Goal: Task Accomplishment & Management: Use online tool/utility

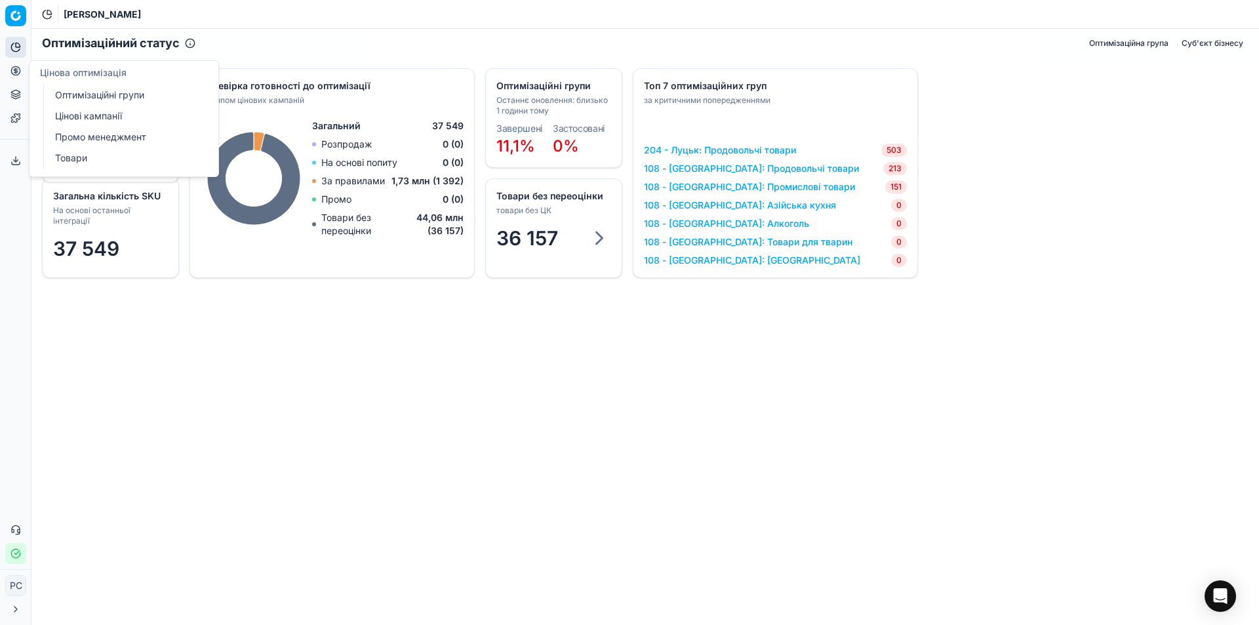
click at [11, 66] on icon at bounding box center [15, 71] width 10 height 10
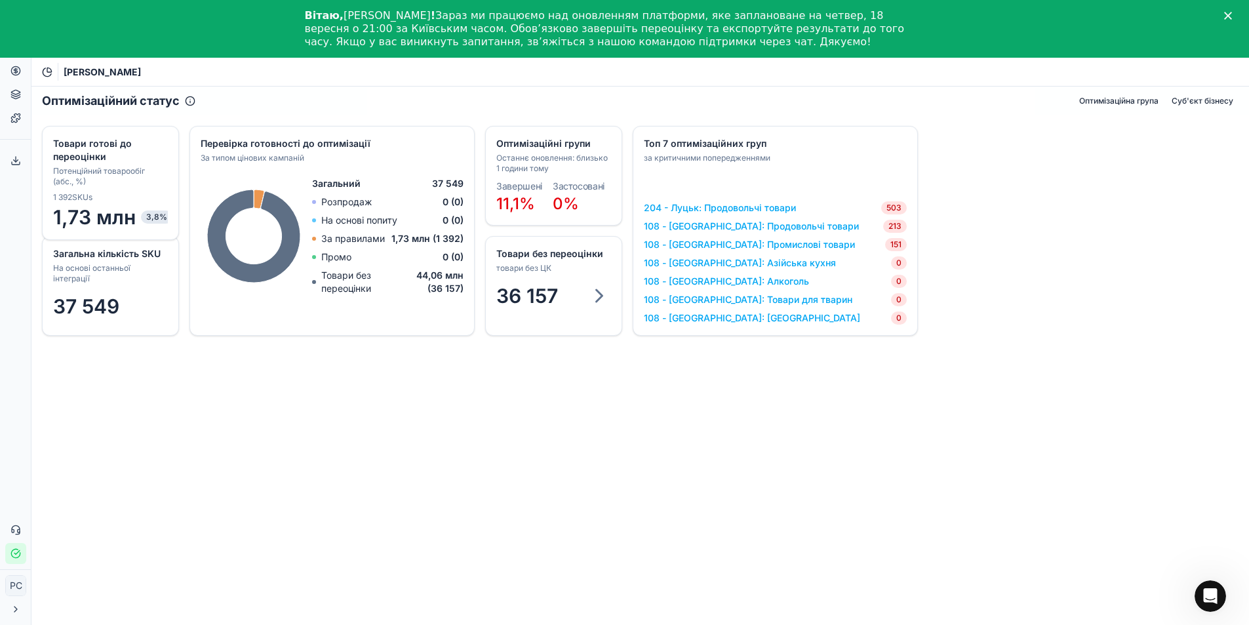
click at [1232, 16] on icon "Закрити" at bounding box center [1228, 16] width 8 height 8
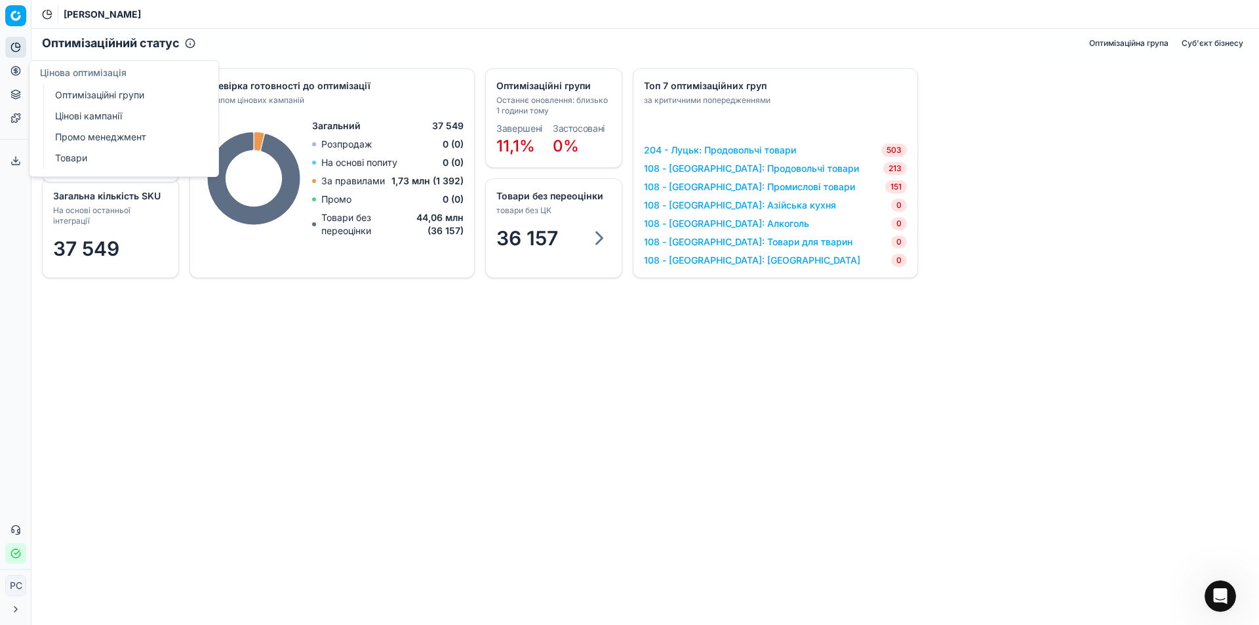
click at [71, 96] on link "Оптимізаційні групи" at bounding box center [126, 95] width 153 height 18
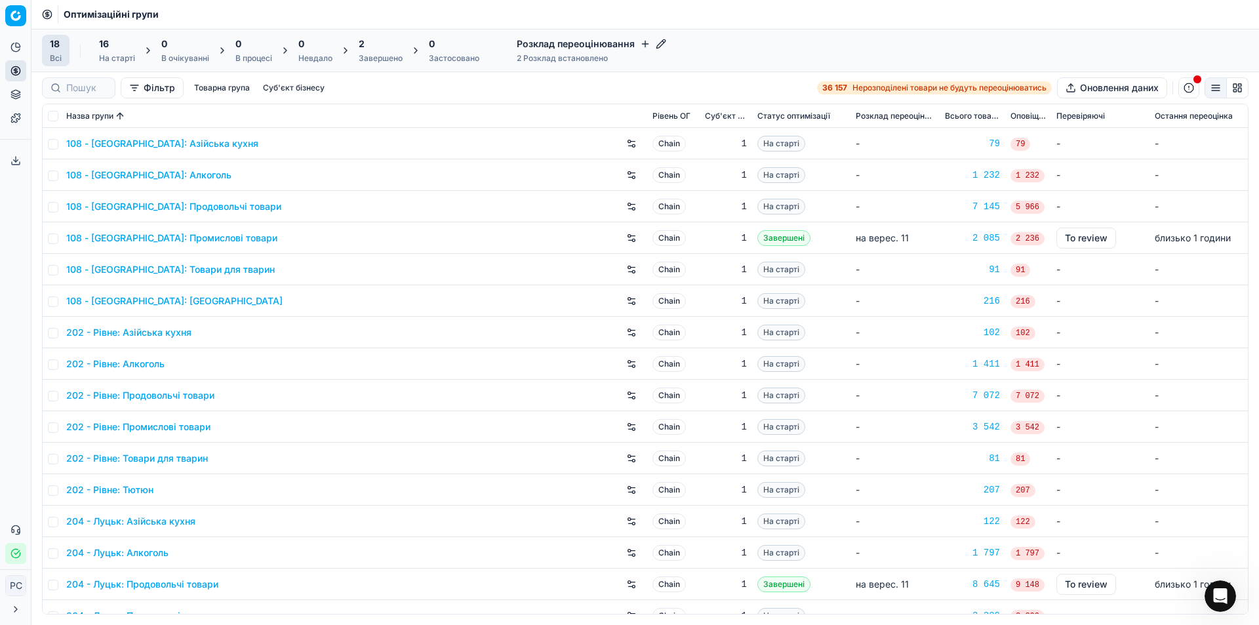
click at [1187, 91] on button "button" at bounding box center [1188, 87] width 21 height 21
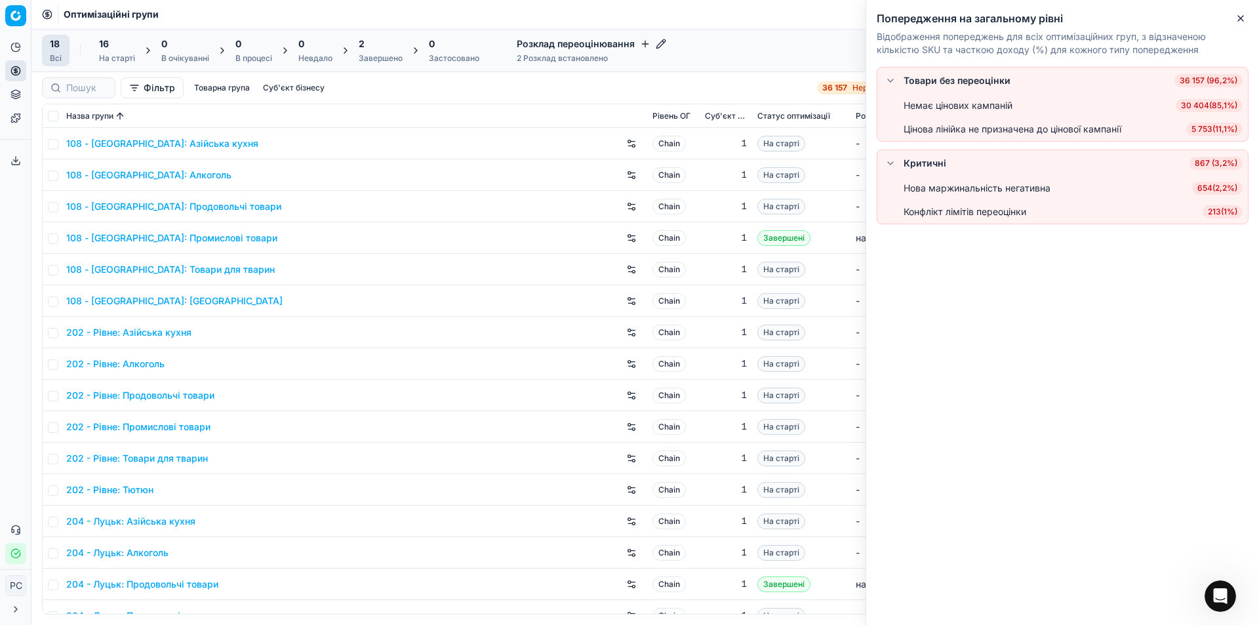
click at [887, 163] on button "button" at bounding box center [890, 163] width 16 height 16
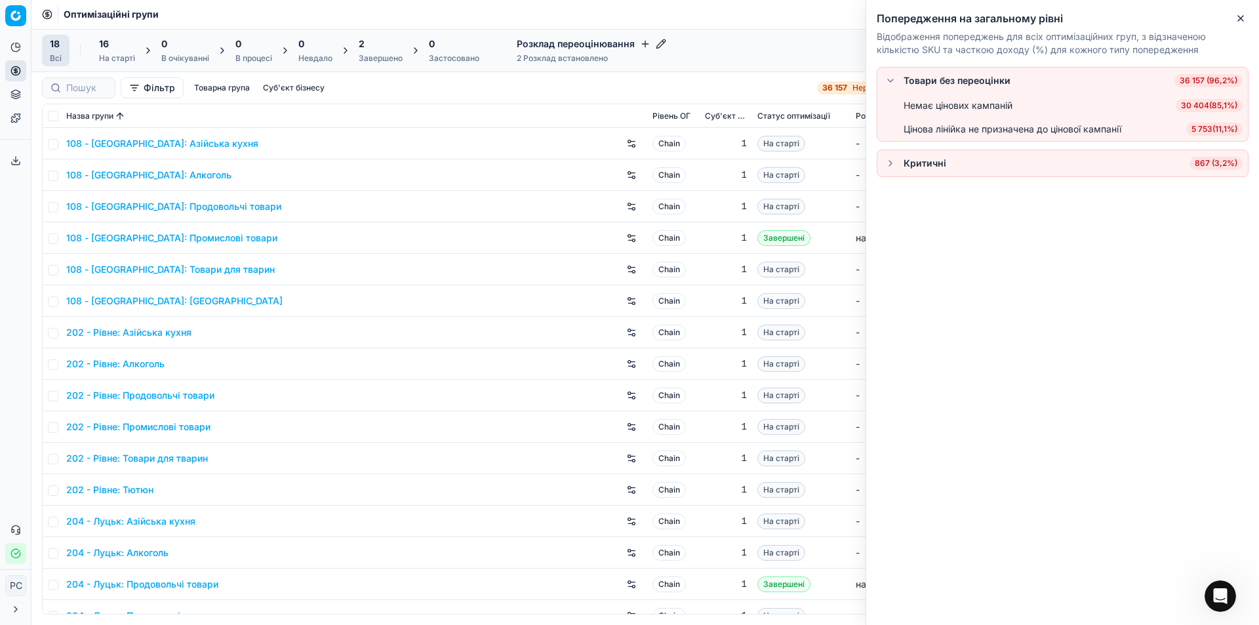
click at [888, 77] on button "button" at bounding box center [890, 81] width 16 height 16
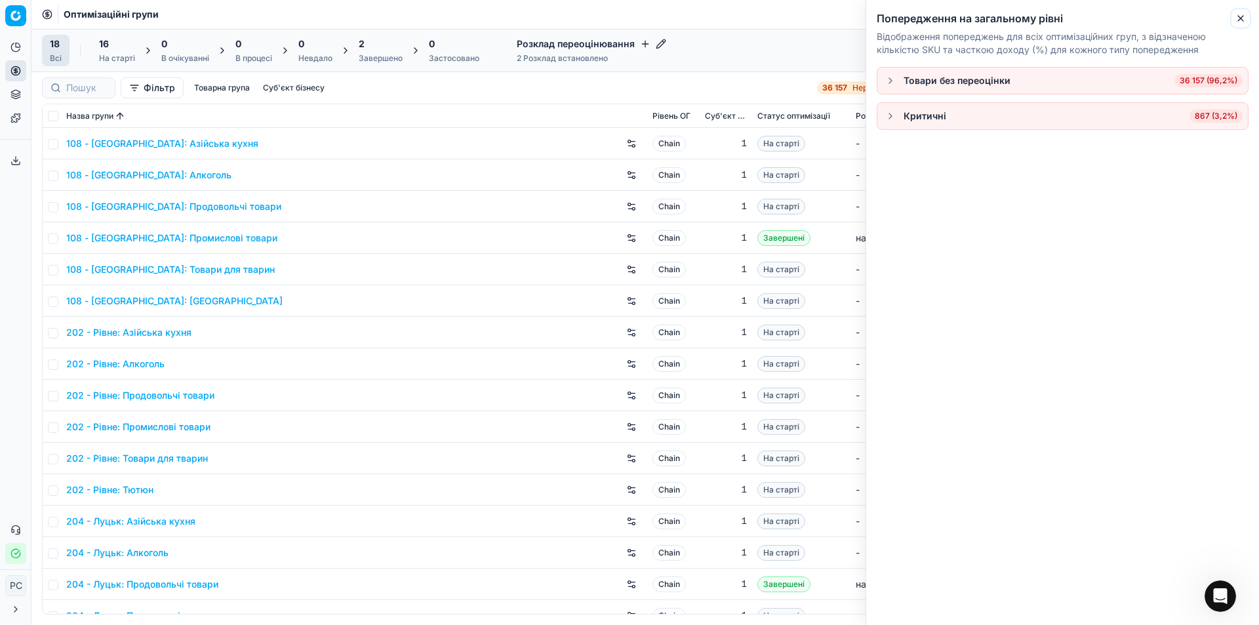
click at [1243, 22] on icon "button" at bounding box center [1240, 18] width 10 height 10
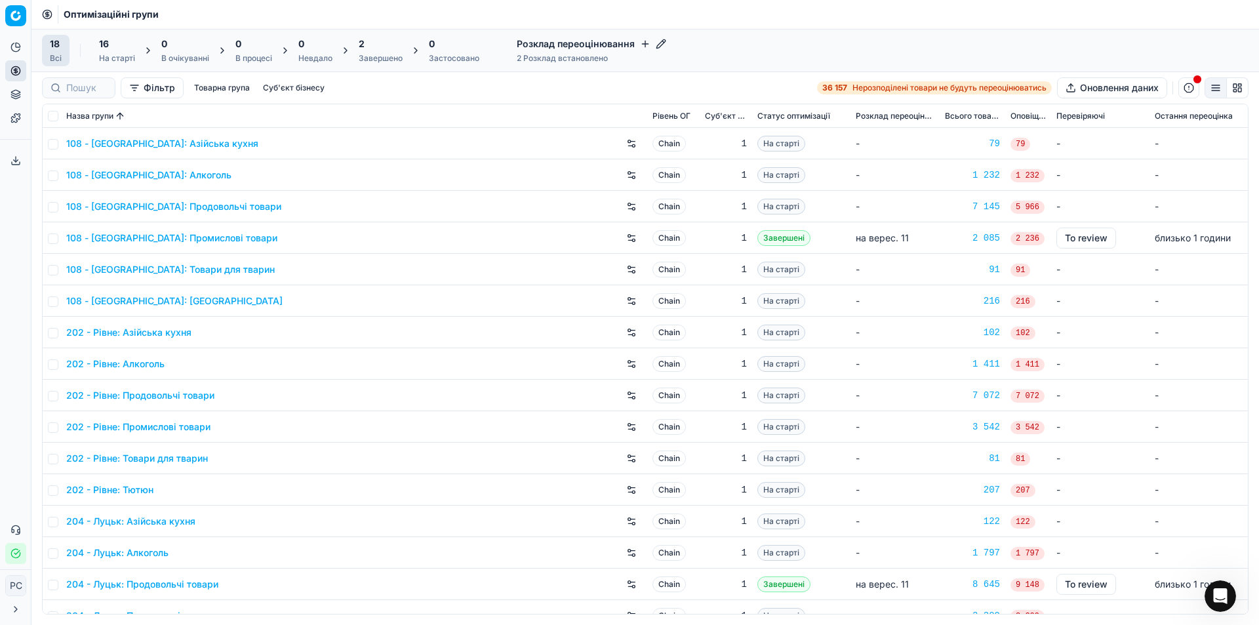
click at [171, 145] on link "108 - [GEOGRAPHIC_DATA]: Азійська кухня" at bounding box center [162, 143] width 192 height 13
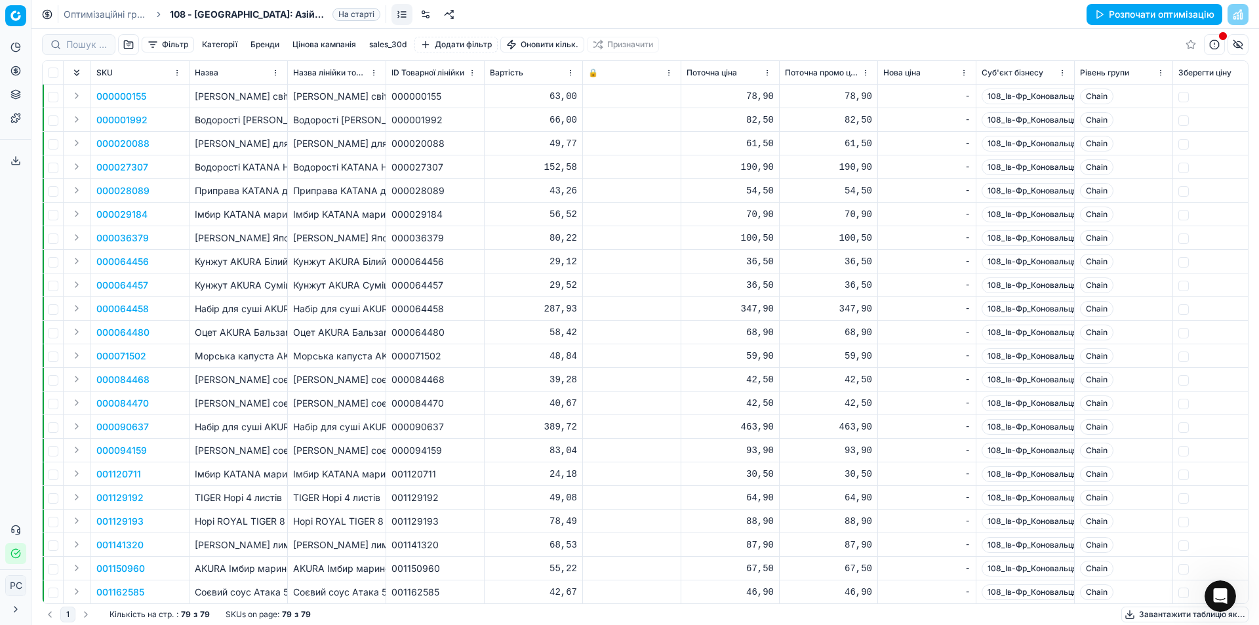
click at [427, 13] on link at bounding box center [425, 14] width 21 height 21
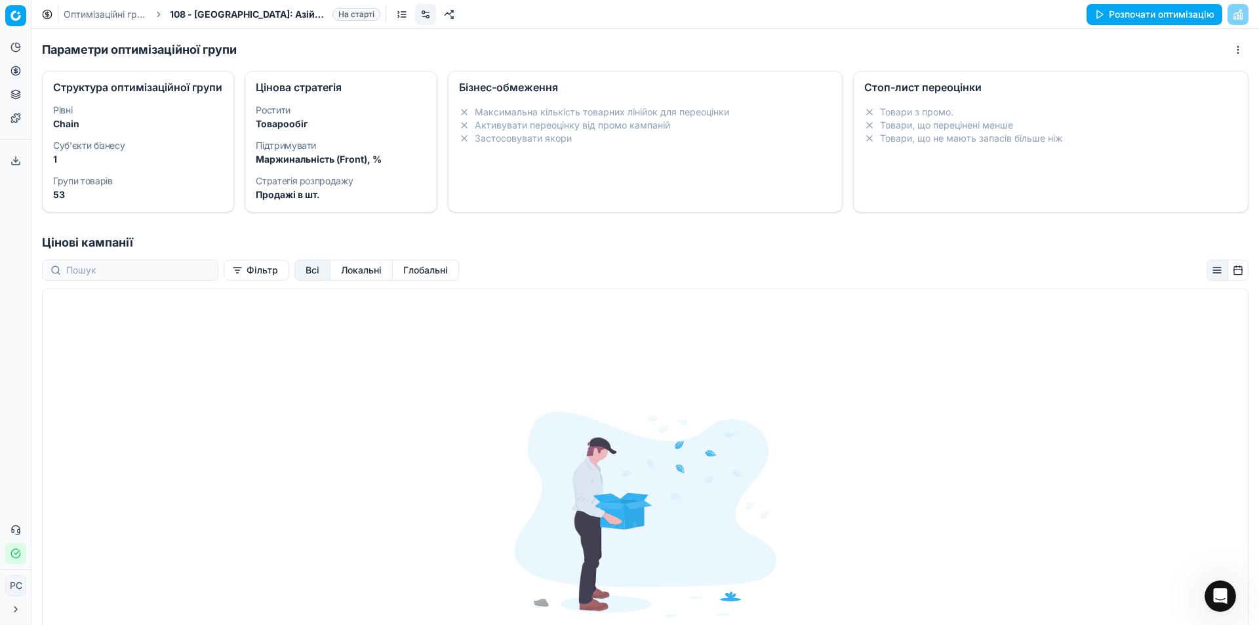
click at [323, 129] on dd "Товарообіг" at bounding box center [341, 123] width 170 height 13
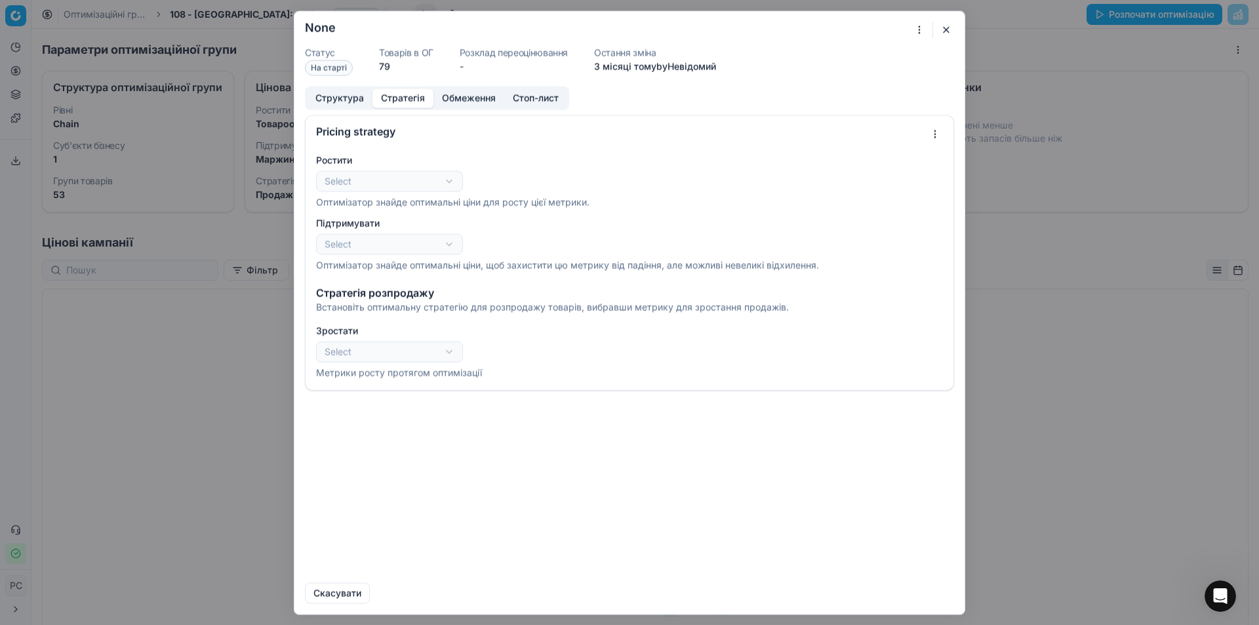
select select "revenue"
select select "gross_profit_margin"
select select "sales_items"
click at [941, 28] on button "button" at bounding box center [946, 30] width 16 height 16
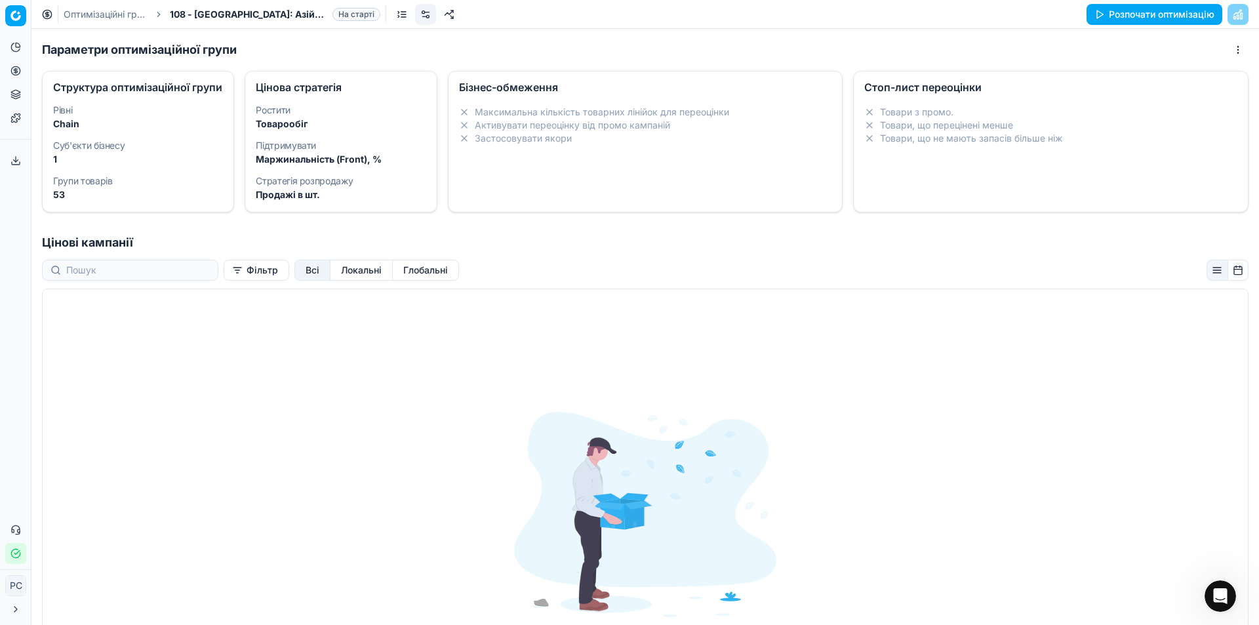
click at [330, 123] on dd "Товарообіг" at bounding box center [341, 123] width 170 height 13
select select "gross_profit_margin"
select select "sales_items"
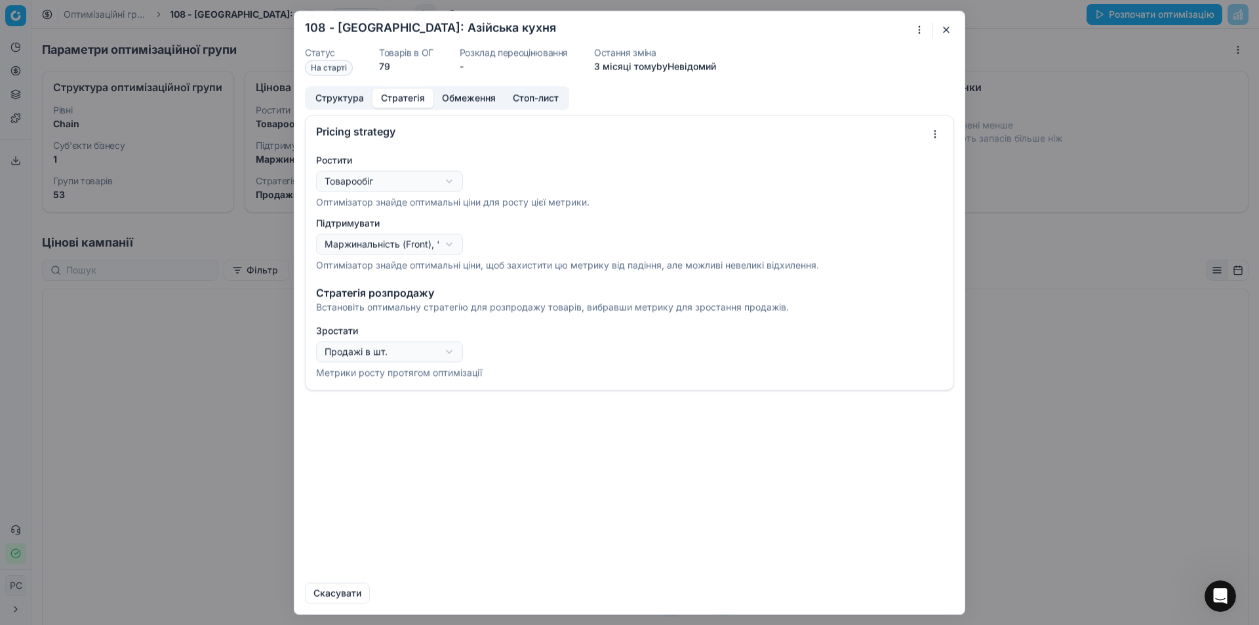
click at [365, 243] on div "Oprimization group is saving... 108 - Івано-Франківськ: Азійська кухня Статус Н…" at bounding box center [629, 312] width 1259 height 625
click at [513, 170] on div "Oprimization group is saving... 108 - Івано-Франківськ: Азійська кухня Статус Н…" at bounding box center [629, 312] width 1259 height 625
click at [376, 179] on div "Oprimization group is saving... 108 - Івано-Франківськ: Азійська кухня Статус Н…" at bounding box center [629, 312] width 1259 height 625
click at [527, 148] on div "Oprimization group is saving... 108 - Івано-Франківськ: Азійська кухня Статус Н…" at bounding box center [629, 312] width 1259 height 625
click at [412, 94] on button "Стратегія" at bounding box center [402, 97] width 61 height 19
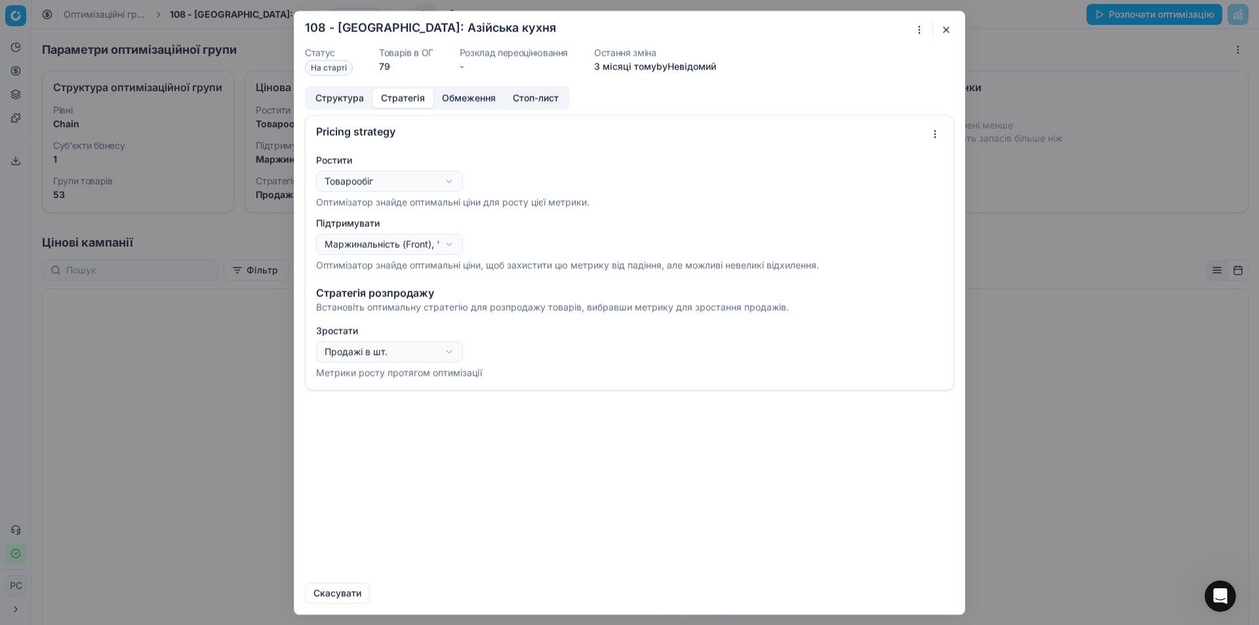
click at [351, 92] on button "Структура" at bounding box center [340, 97] width 66 height 19
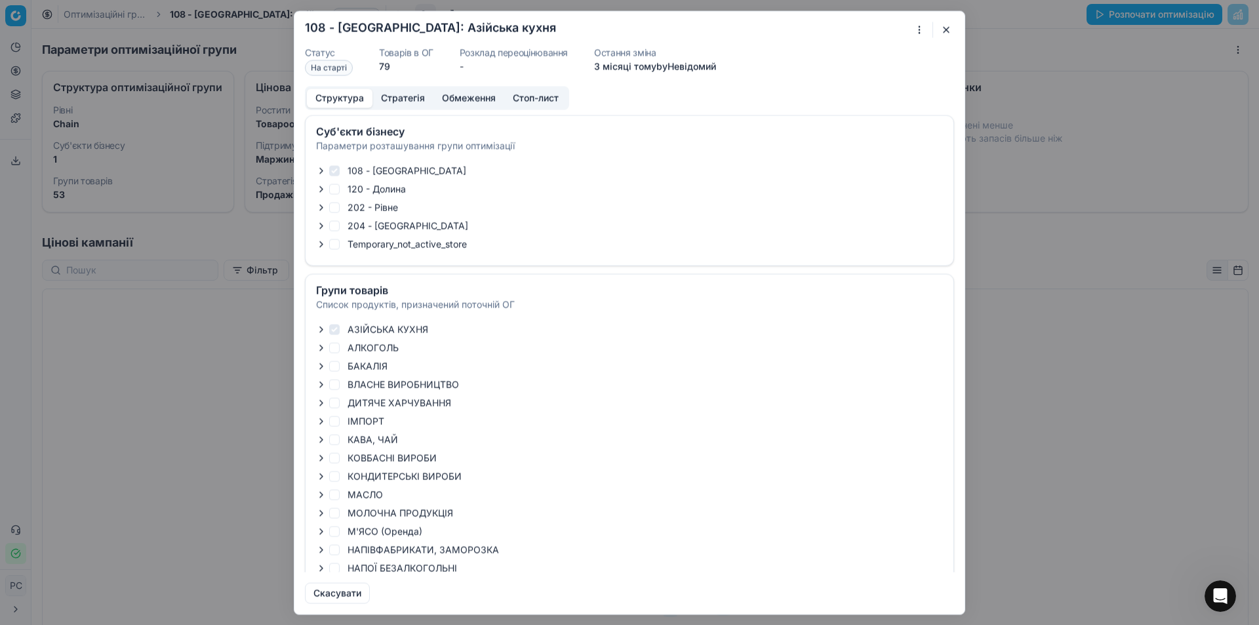
click at [404, 97] on button "Стратегія" at bounding box center [402, 97] width 61 height 19
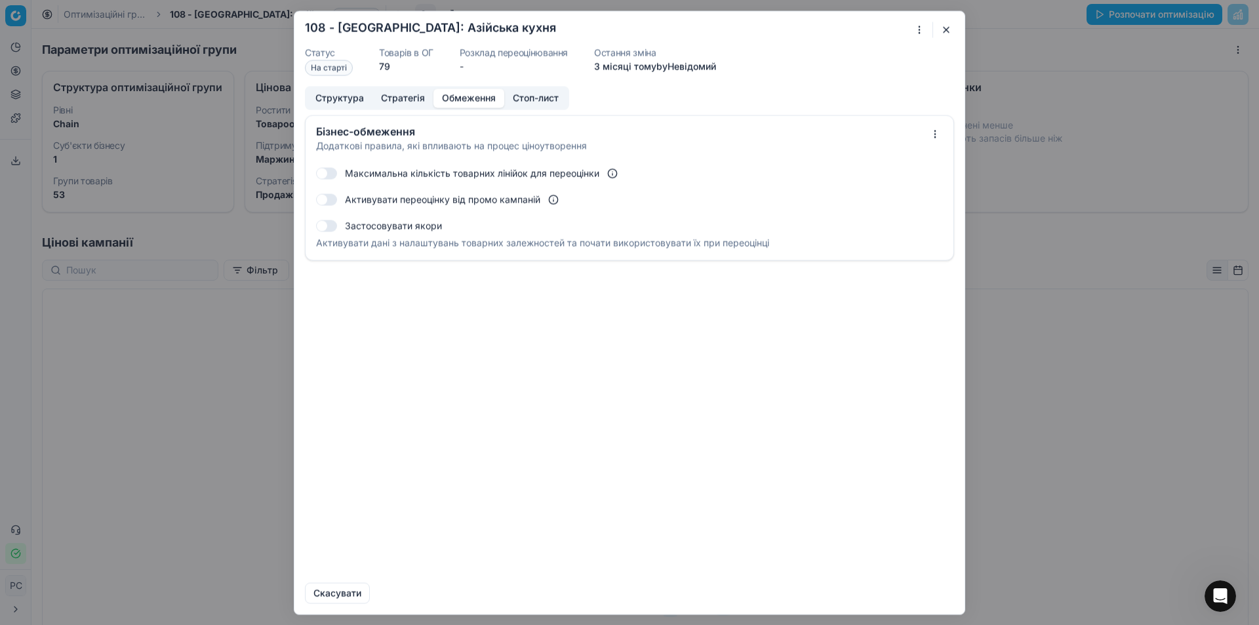
click at [474, 96] on button "Обмеження" at bounding box center [468, 97] width 71 height 19
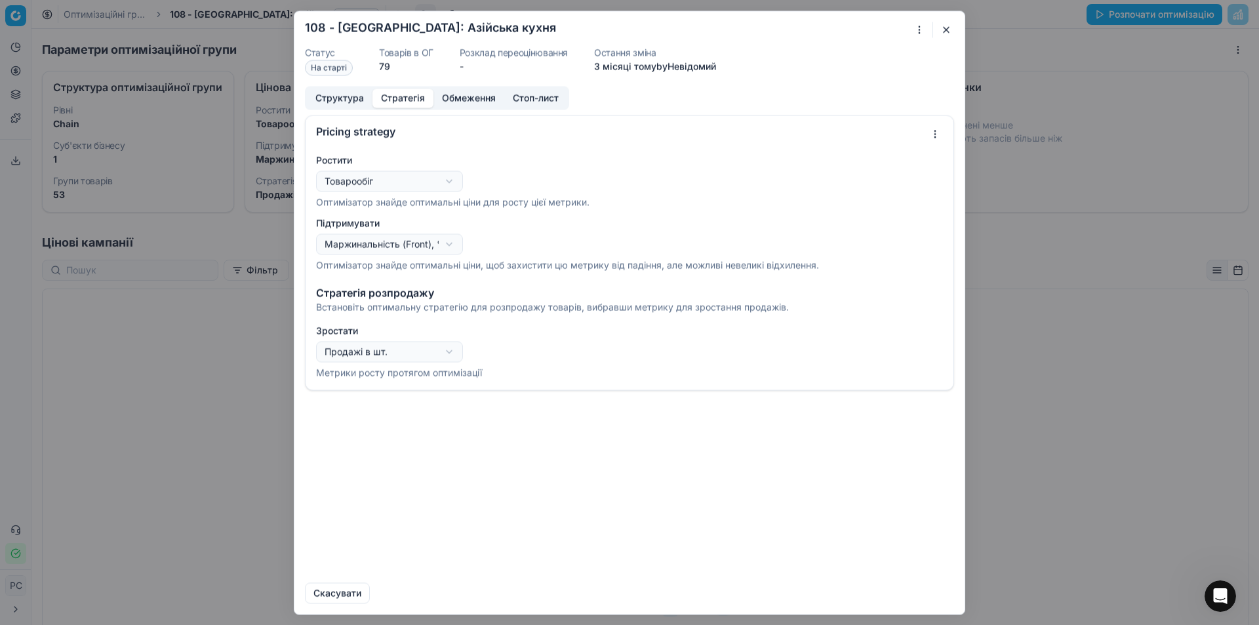
click at [425, 96] on button "Стратегія" at bounding box center [402, 97] width 61 height 19
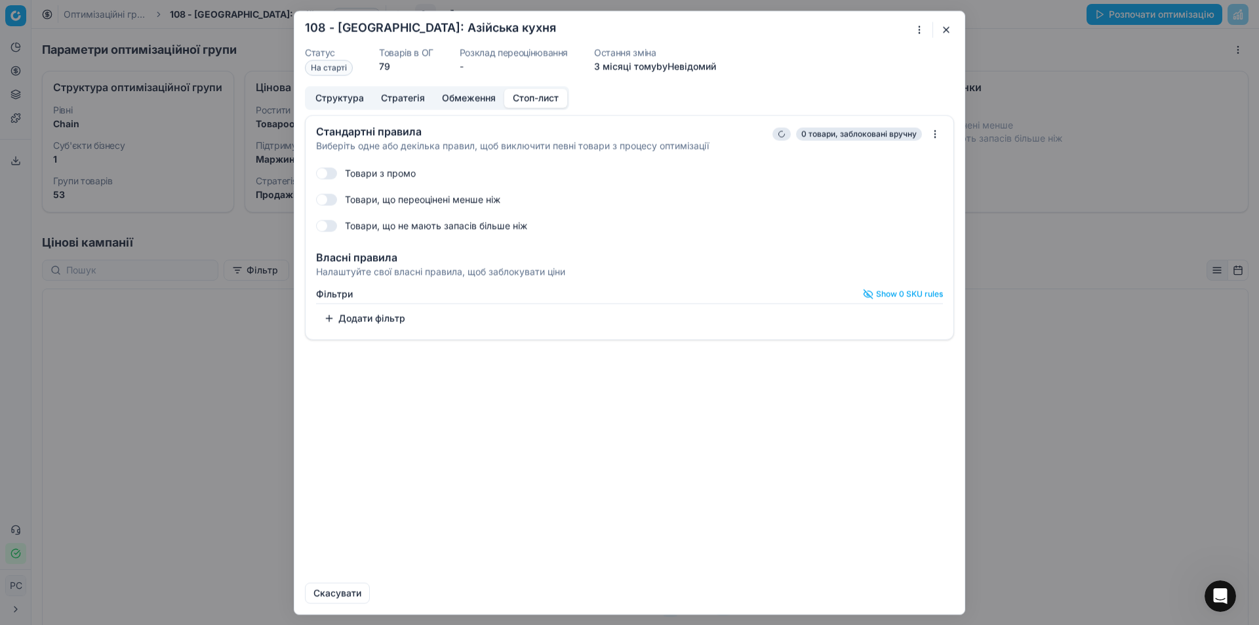
click at [528, 101] on button "Стоп-лист" at bounding box center [535, 97] width 63 height 19
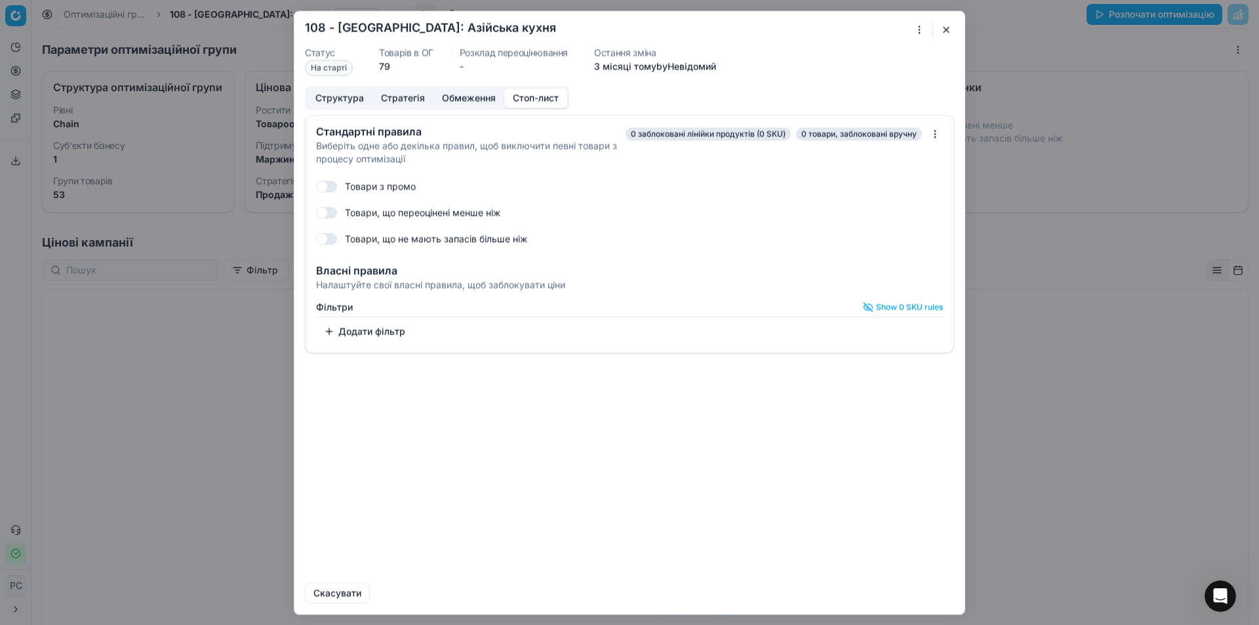
click at [391, 84] on form "Oprimization group is saving... 108 - Івано-Франківськ: Азійська кухня Статус Н…" at bounding box center [629, 312] width 670 height 602
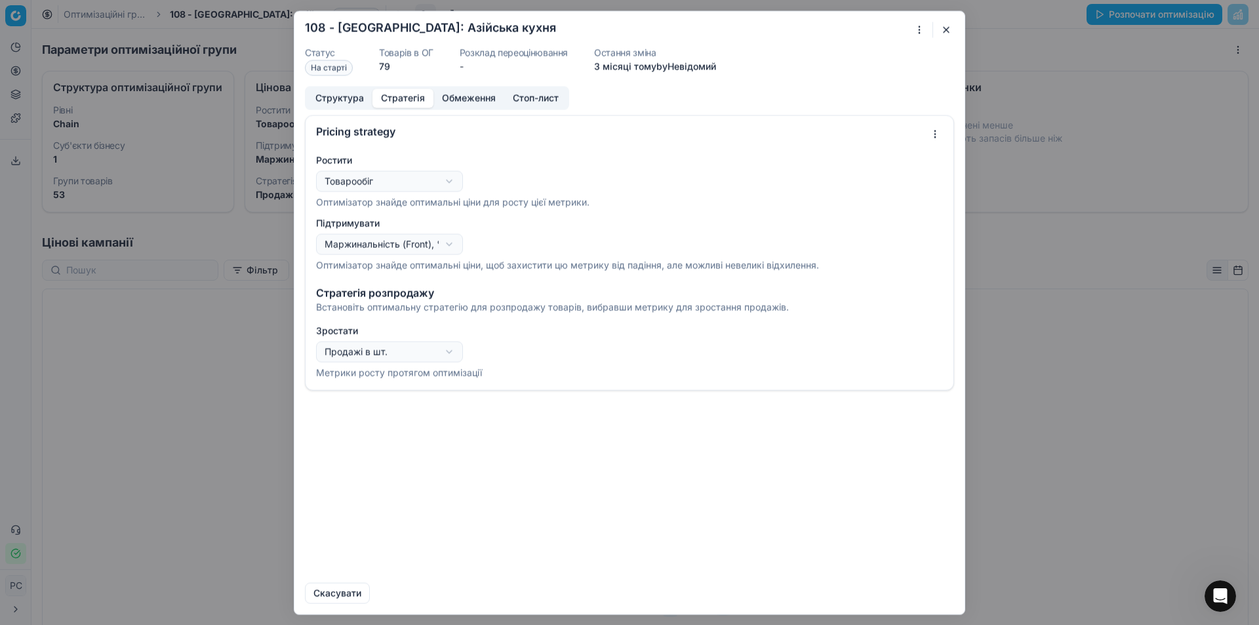
click at [399, 93] on button "Стратегія" at bounding box center [402, 97] width 61 height 19
click at [484, 94] on button "Обмеження" at bounding box center [468, 97] width 71 height 19
click at [418, 94] on button "Стратегія" at bounding box center [402, 97] width 61 height 19
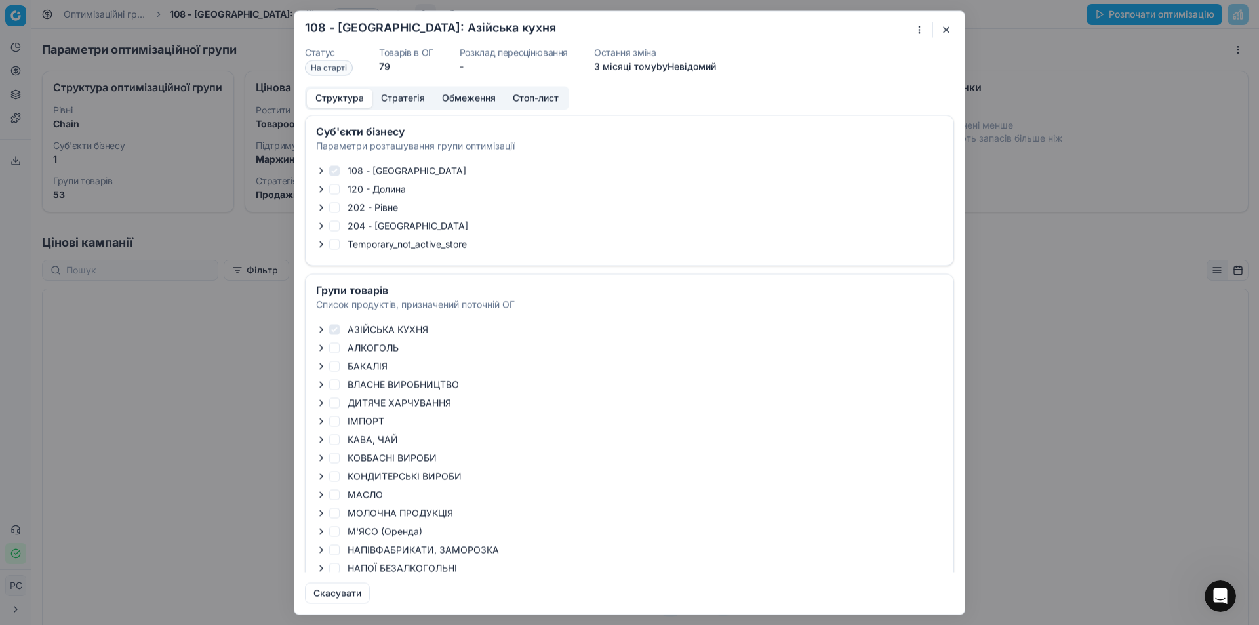
click at [341, 102] on button "Структура" at bounding box center [340, 97] width 66 height 19
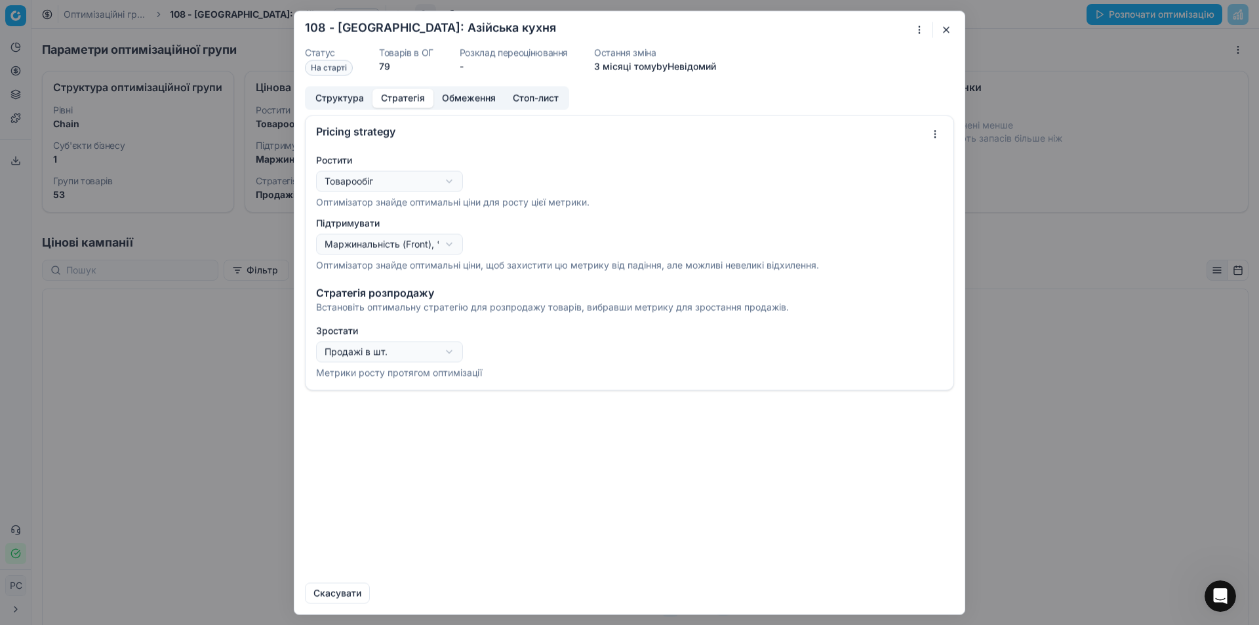
click at [416, 98] on button "Стратегія" at bounding box center [402, 97] width 61 height 19
click at [429, 206] on p "Оптимізатор знайде оптимальні ціни для росту цієї метрики." at bounding box center [629, 201] width 627 height 13
click at [361, 267] on p "Оптимізатор знайде оптимальні ціни, щоб захистити цю метрику від падіння, але м…" at bounding box center [629, 264] width 627 height 13
click at [414, 96] on button "Стратегія" at bounding box center [402, 97] width 61 height 19
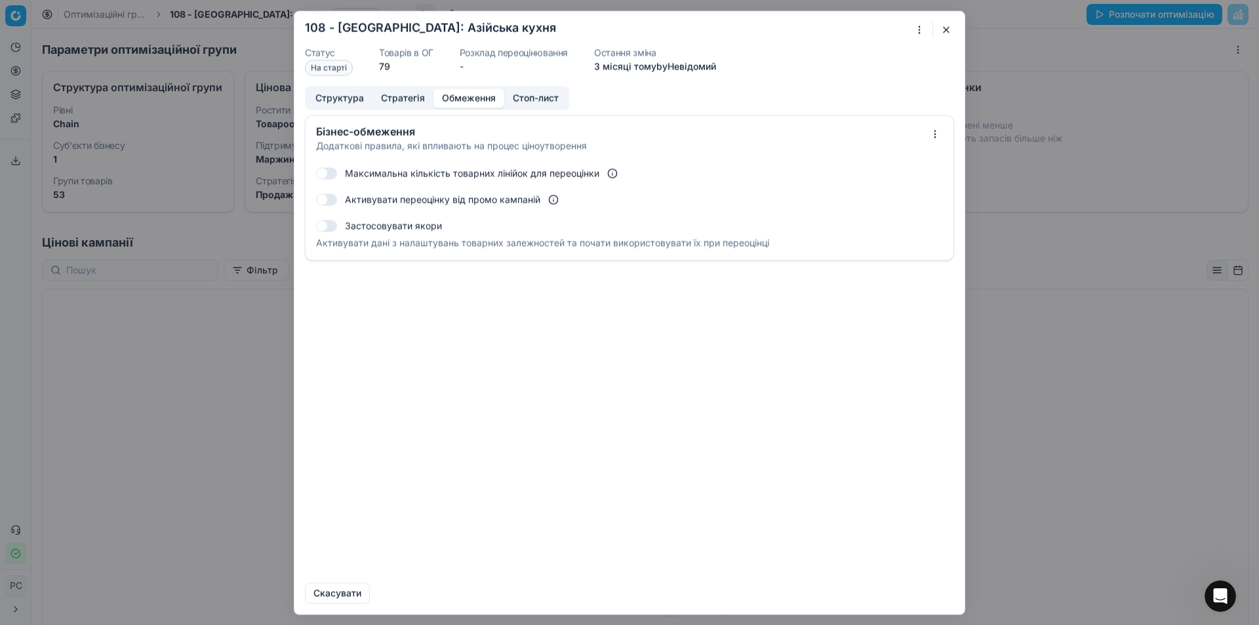
click at [453, 98] on button "Обмеження" at bounding box center [468, 97] width 71 height 19
click at [943, 29] on button "button" at bounding box center [946, 30] width 16 height 16
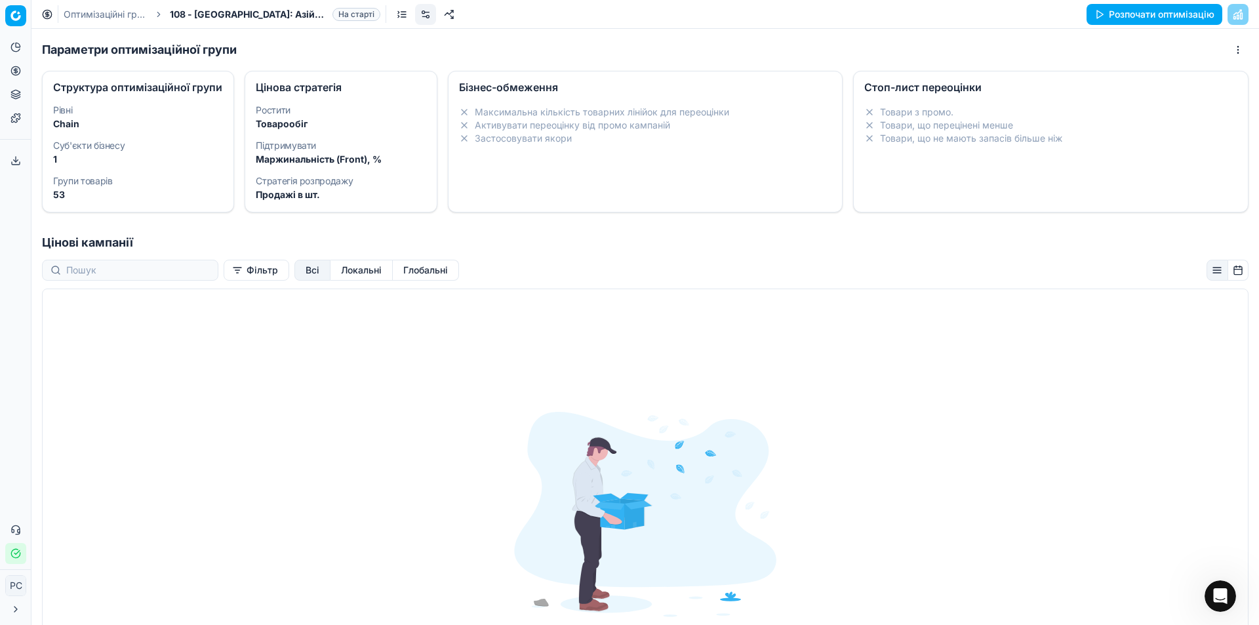
click at [400, 279] on button "Глобальні" at bounding box center [426, 270] width 66 height 21
click at [349, 281] on button "Локальні" at bounding box center [361, 270] width 62 height 21
click at [1157, 20] on button "Розпочати оптимізацію" at bounding box center [1154, 14] width 136 height 21
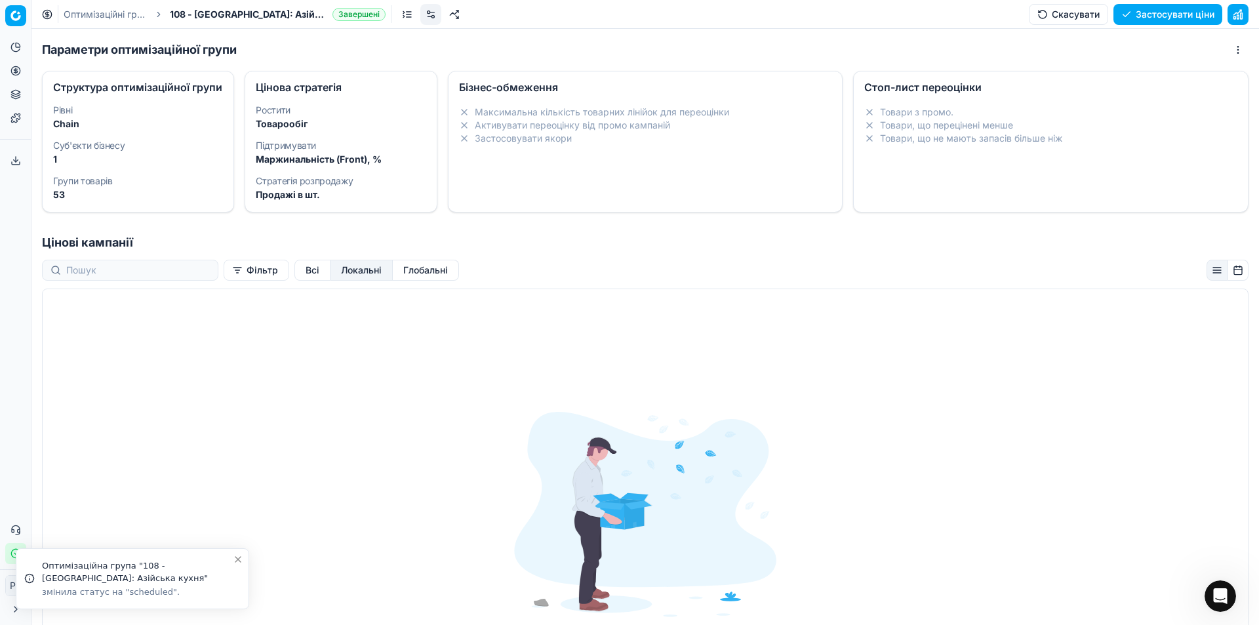
click at [113, 581] on div "Оптимізаційна група "108 - [GEOGRAPHIC_DATA]: Азійська кухня"" at bounding box center [137, 572] width 191 height 26
click at [116, 595] on div "змінила статус на "scheduled"." at bounding box center [137, 592] width 191 height 12
click at [127, 587] on div "змінила статус на "scheduled"." at bounding box center [137, 592] width 191 height 12
click at [147, 569] on div "Оптимізаційна група "108 - [GEOGRAPHIC_DATA]: Азійська кухня"" at bounding box center [137, 572] width 191 height 26
click at [1090, 11] on button "Скасувати" at bounding box center [1068, 14] width 79 height 21
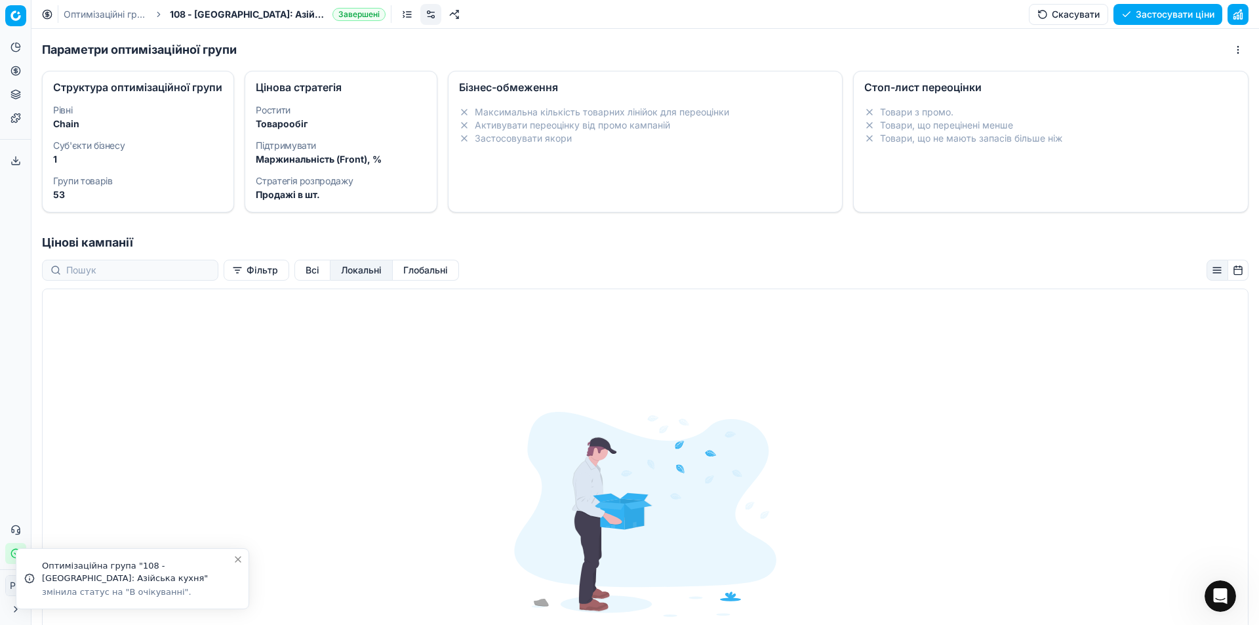
click at [1238, 14] on button "button" at bounding box center [1237, 14] width 21 height 21
click at [1183, 13] on button "Оновити налаштування" at bounding box center [1154, 14] width 136 height 21
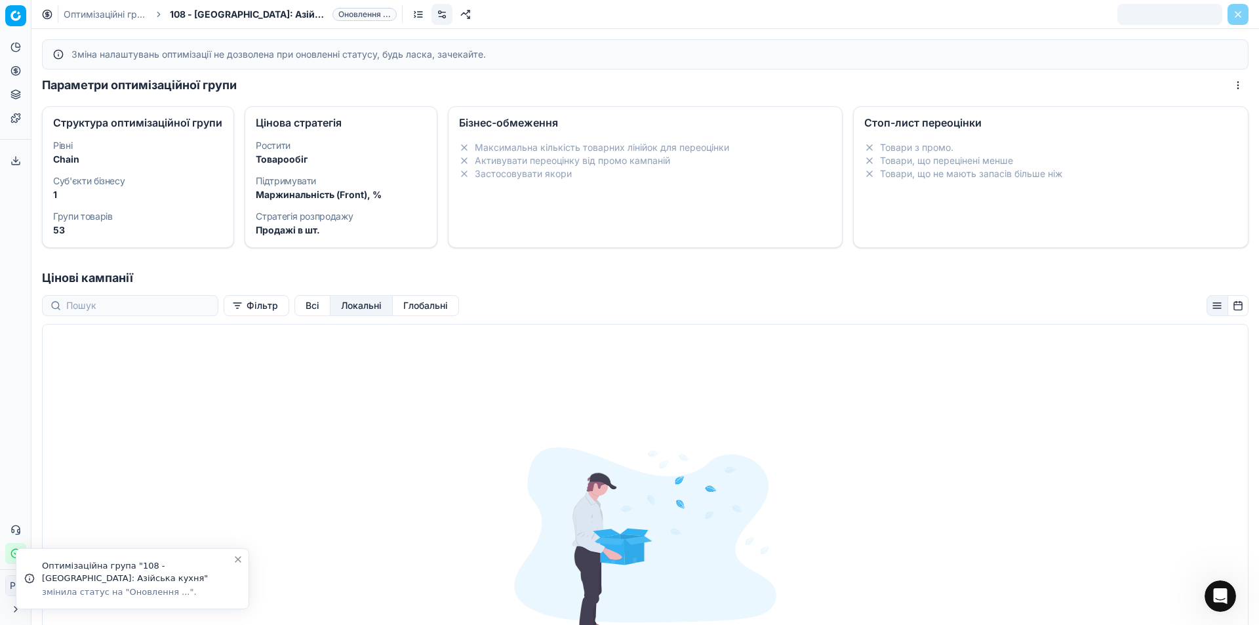
click at [1140, 34] on div "Зміна налаштувань оптимізації не дозволена при оновленні статусу, будь ласка, з…" at bounding box center [644, 327] width 1227 height 596
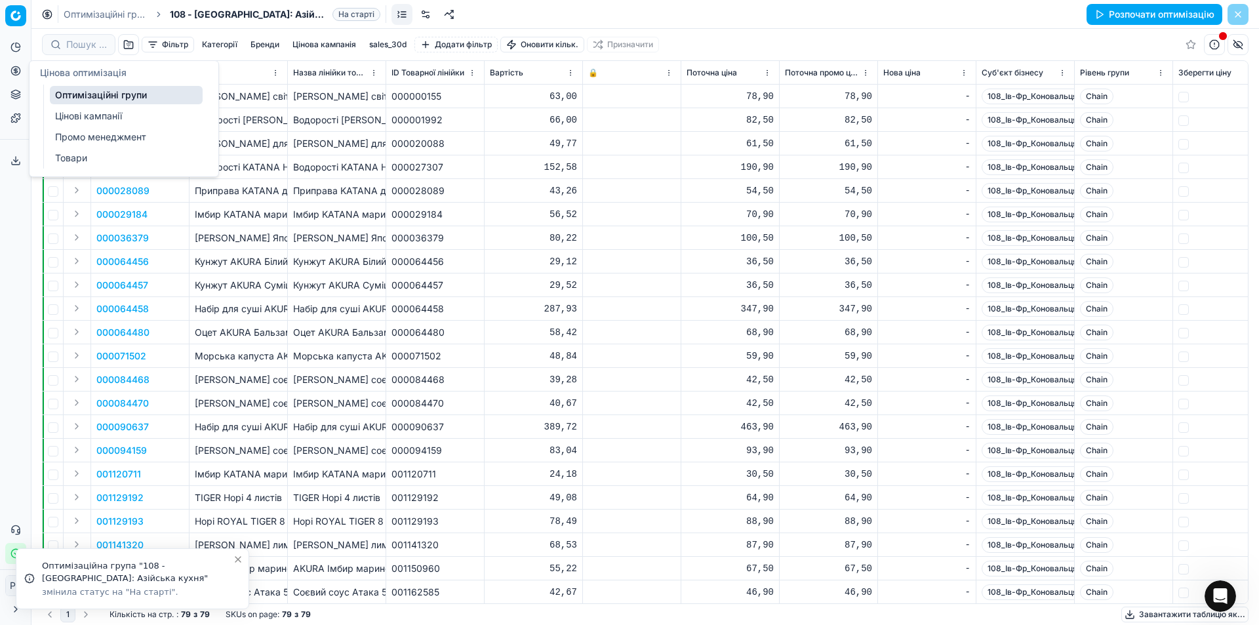
click at [72, 125] on ul "Оптимізаційні групи Цінові кампанії Промо менеджмент Товари" at bounding box center [126, 127] width 167 height 84
click at [73, 121] on link "Цінові кампанії" at bounding box center [126, 116] width 153 height 18
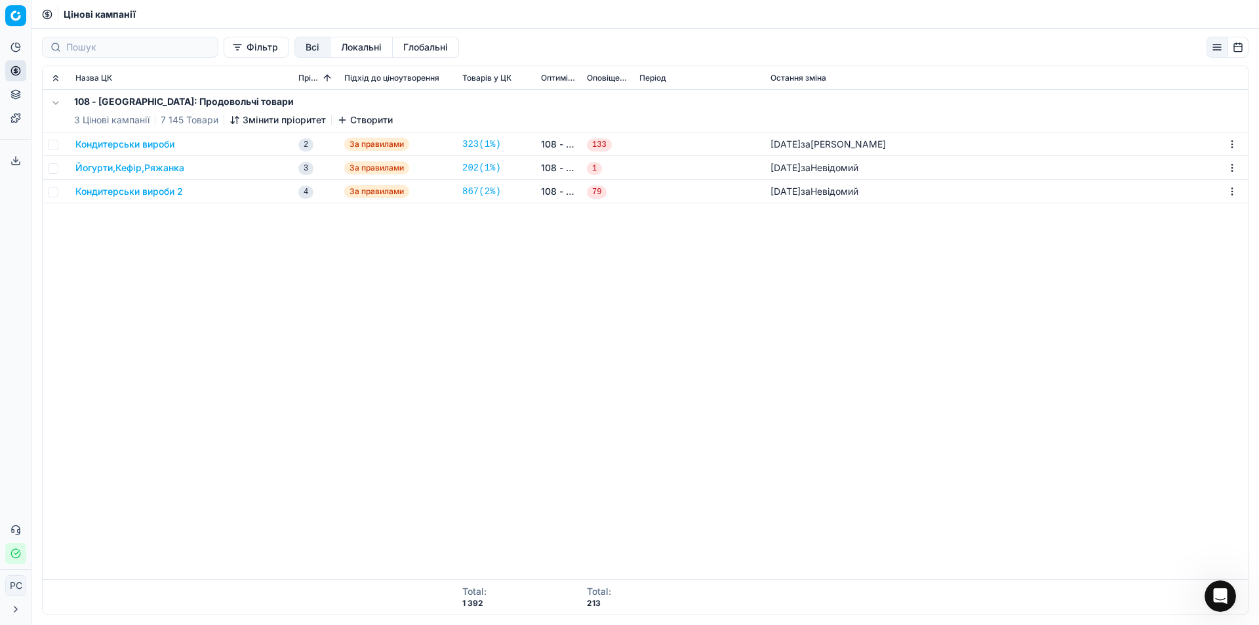
click at [137, 189] on button "Кондитерськи вироби 2" at bounding box center [129, 191] width 108 height 13
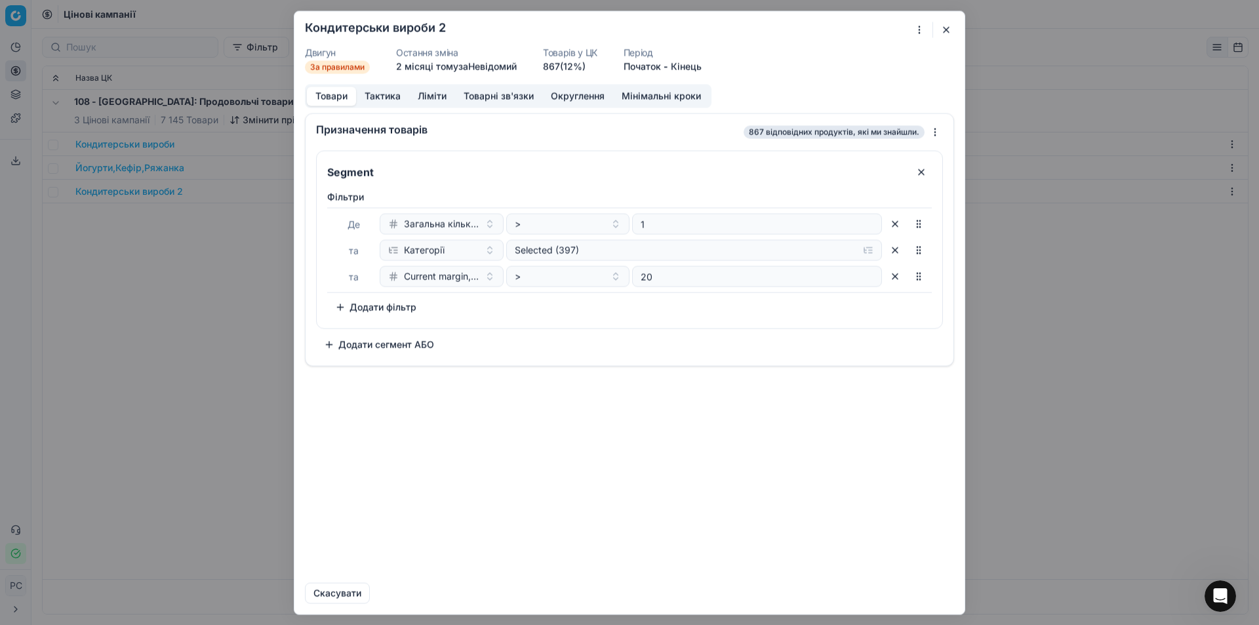
click at [944, 31] on button "button" at bounding box center [946, 30] width 16 height 16
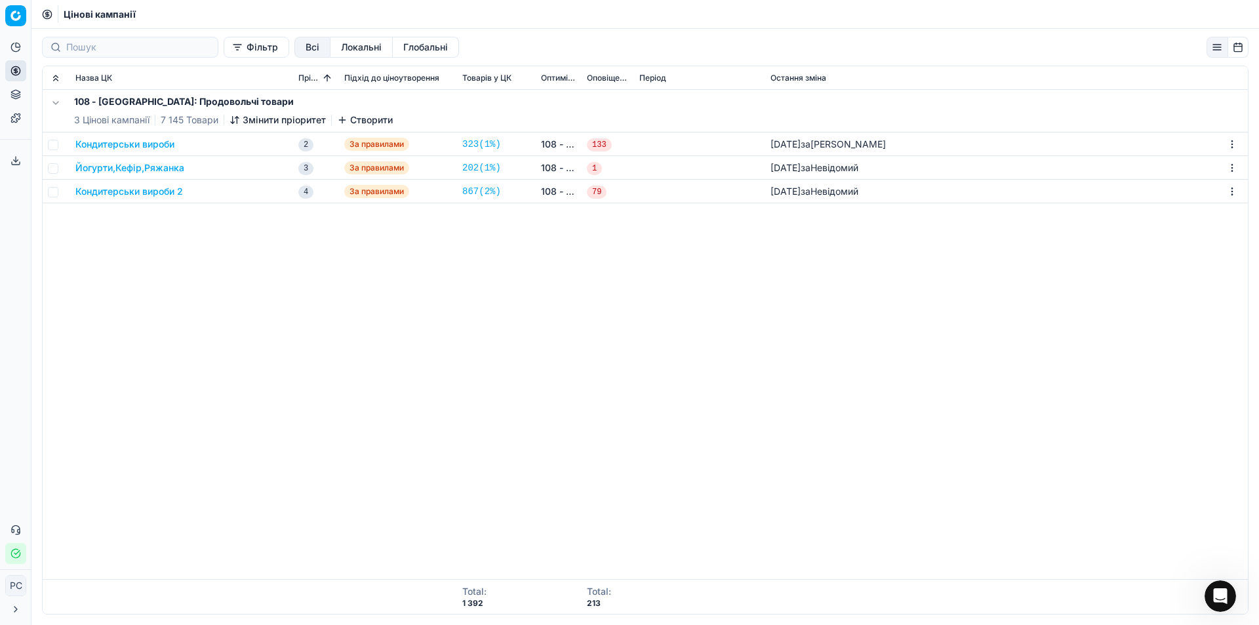
click at [363, 121] on button "Створити" at bounding box center [365, 119] width 56 height 13
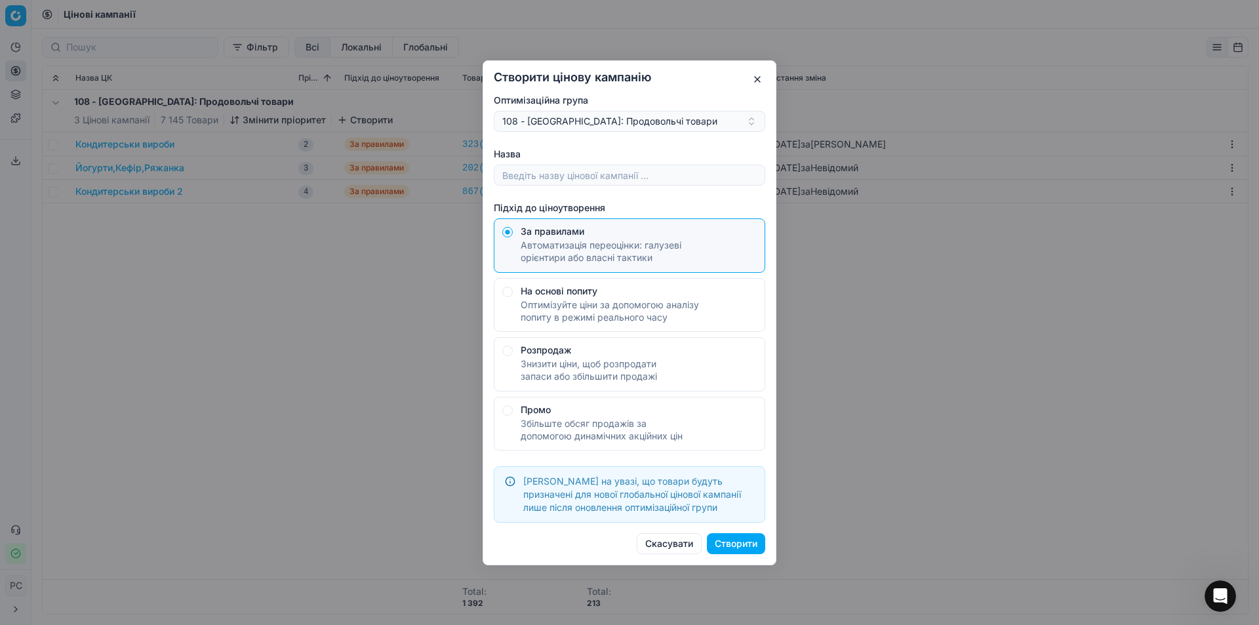
click at [756, 79] on button "button" at bounding box center [757, 79] width 16 height 16
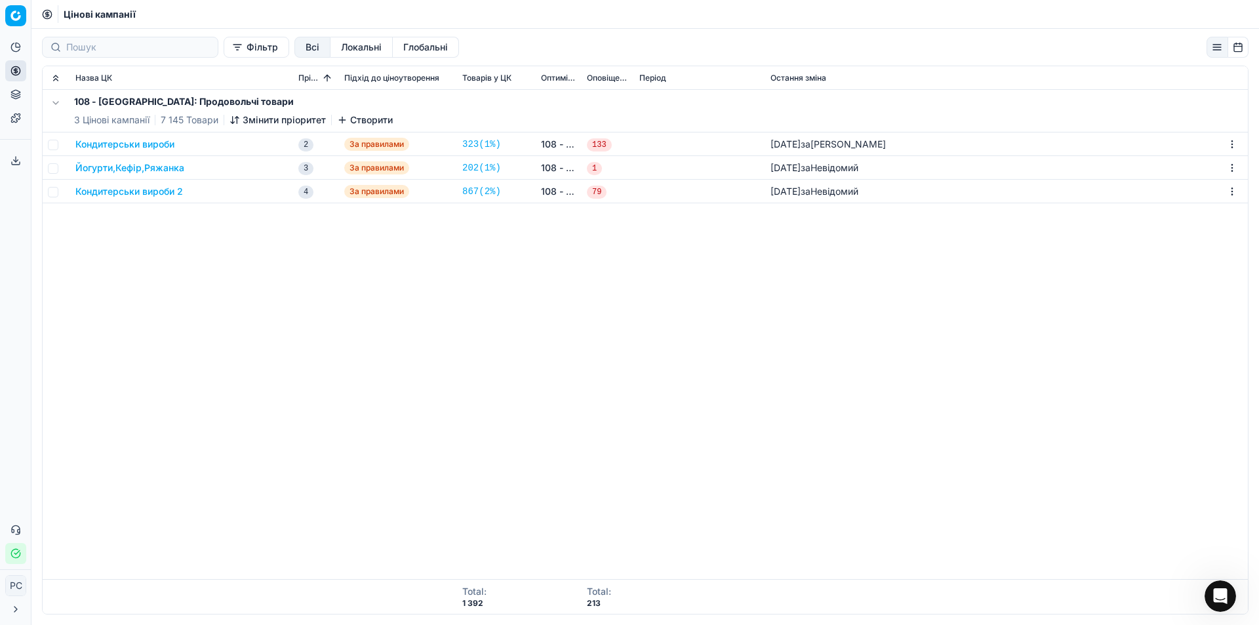
click at [149, 146] on button "Кондитерськи вироби" at bounding box center [124, 144] width 99 height 13
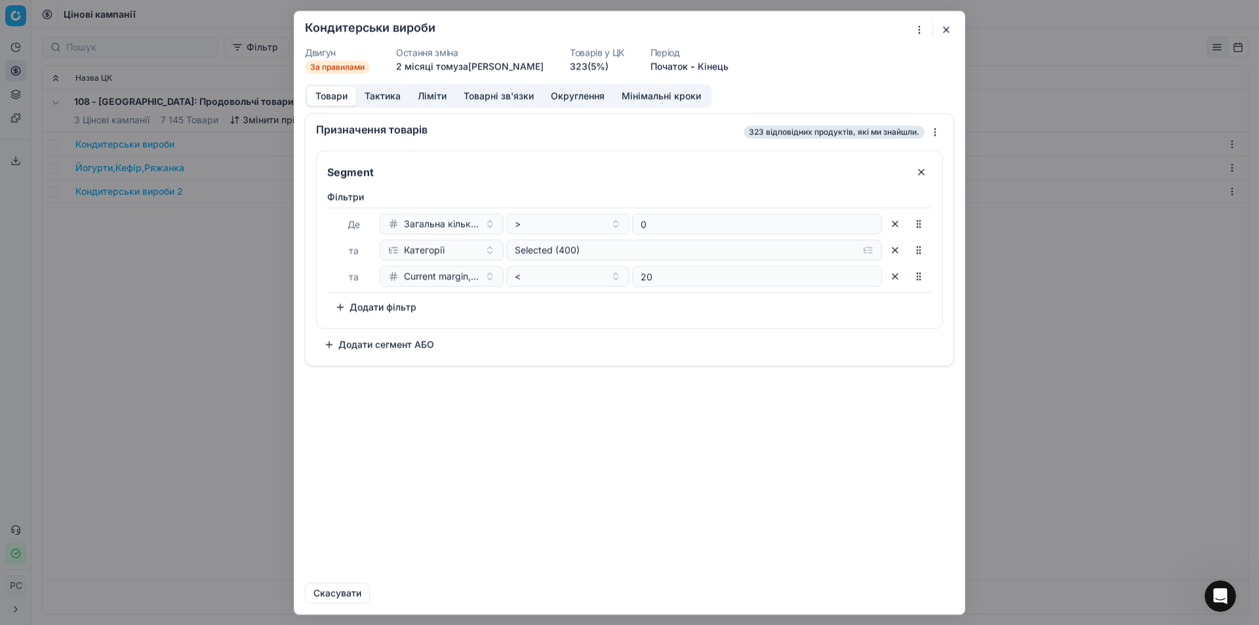
click at [945, 27] on button "button" at bounding box center [946, 30] width 16 height 16
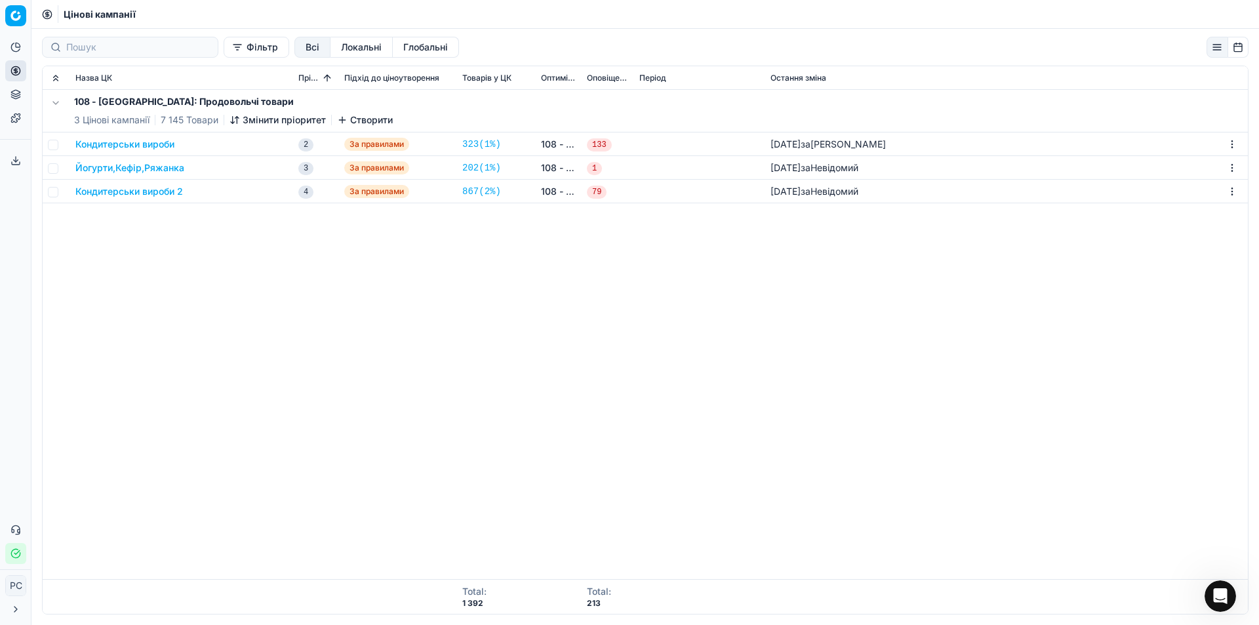
click at [364, 118] on button "Створити" at bounding box center [365, 119] width 56 height 13
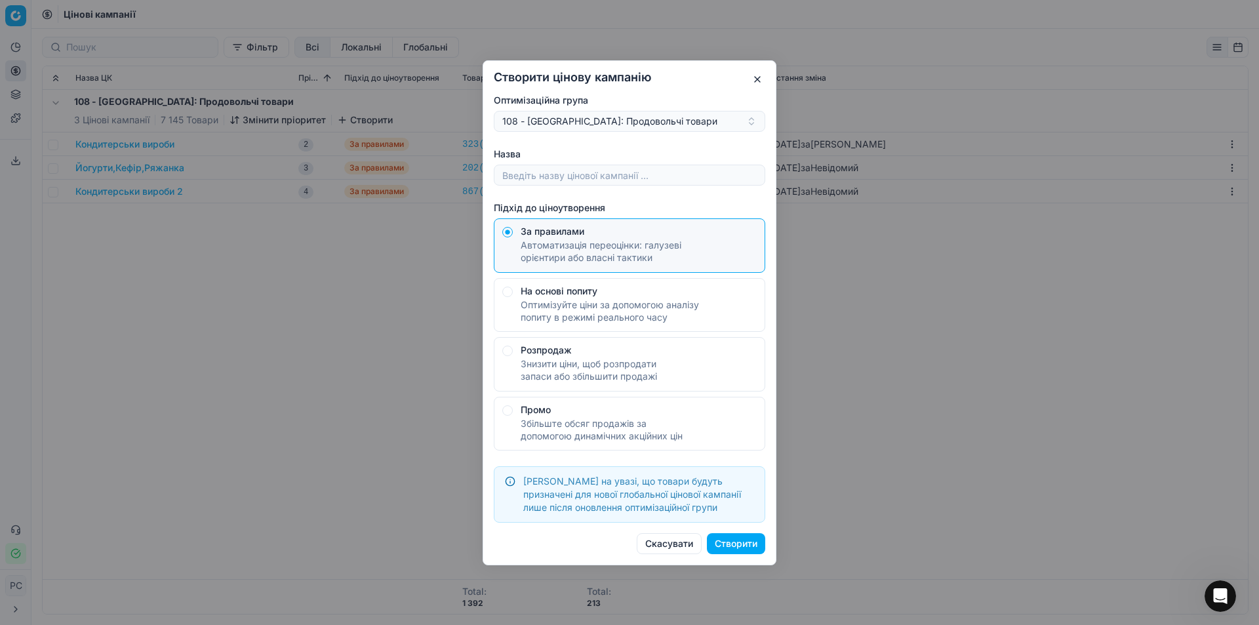
click at [572, 249] on div "Автоматизація переоцінки: галузеві орієнтири або власні тактики" at bounding box center [639, 252] width 236 height 26
click at [513, 237] on button "За правилами Автоматизація переоцінки: галузеві орієнтири або власні тактики" at bounding box center [507, 232] width 10 height 10
click at [559, 116] on div "108 - Івано-Франківськ: Продовольчі товари" at bounding box center [621, 121] width 239 height 13
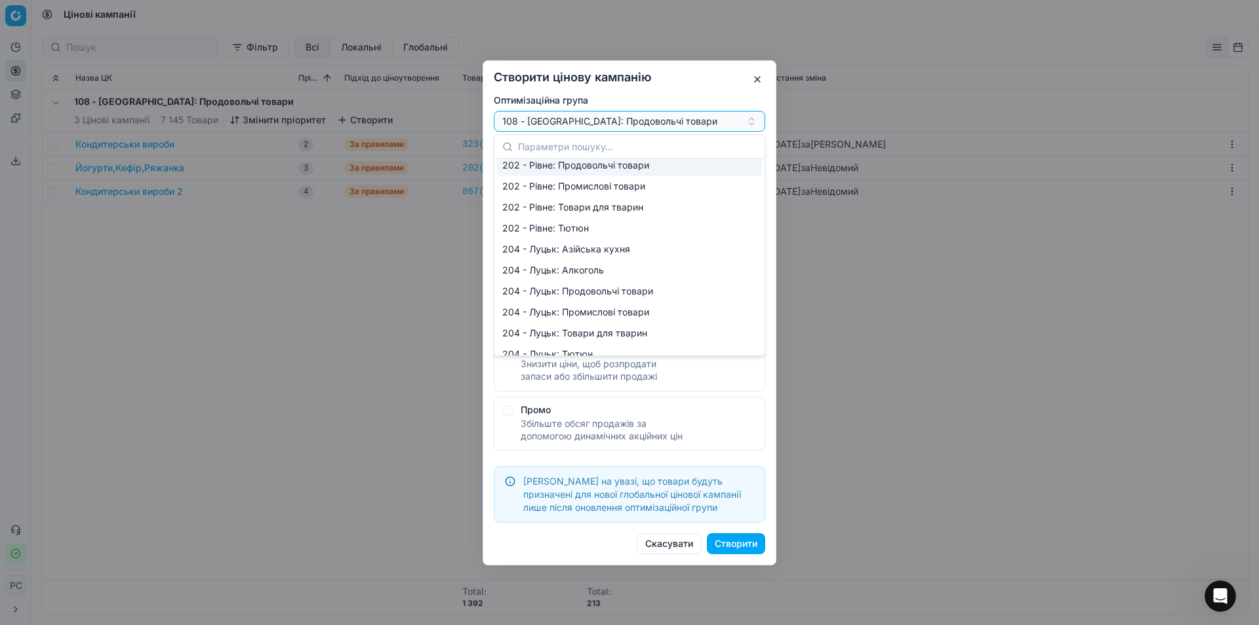
scroll to position [197, 0]
click at [587, 271] on div "204 - Луцьк: Алкоголь" at bounding box center [629, 268] width 265 height 21
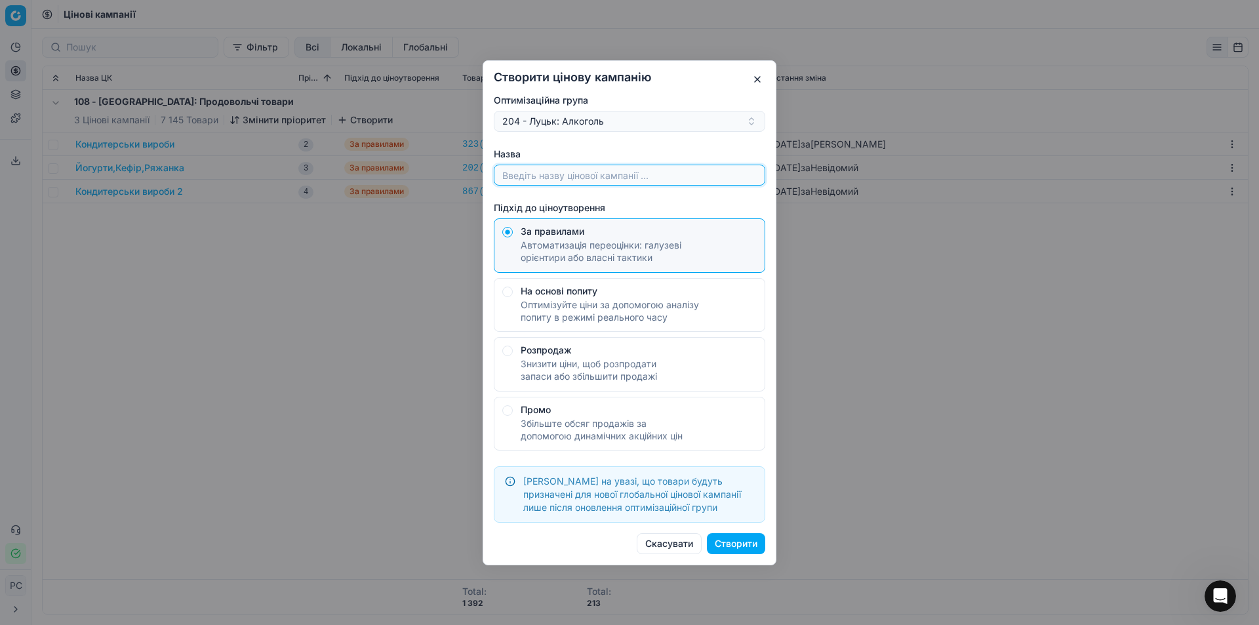
click at [553, 176] on input "Назва" at bounding box center [630, 175] width 260 height 20
type input "Тест 216_1"
click at [729, 541] on button "Створити" at bounding box center [736, 543] width 58 height 21
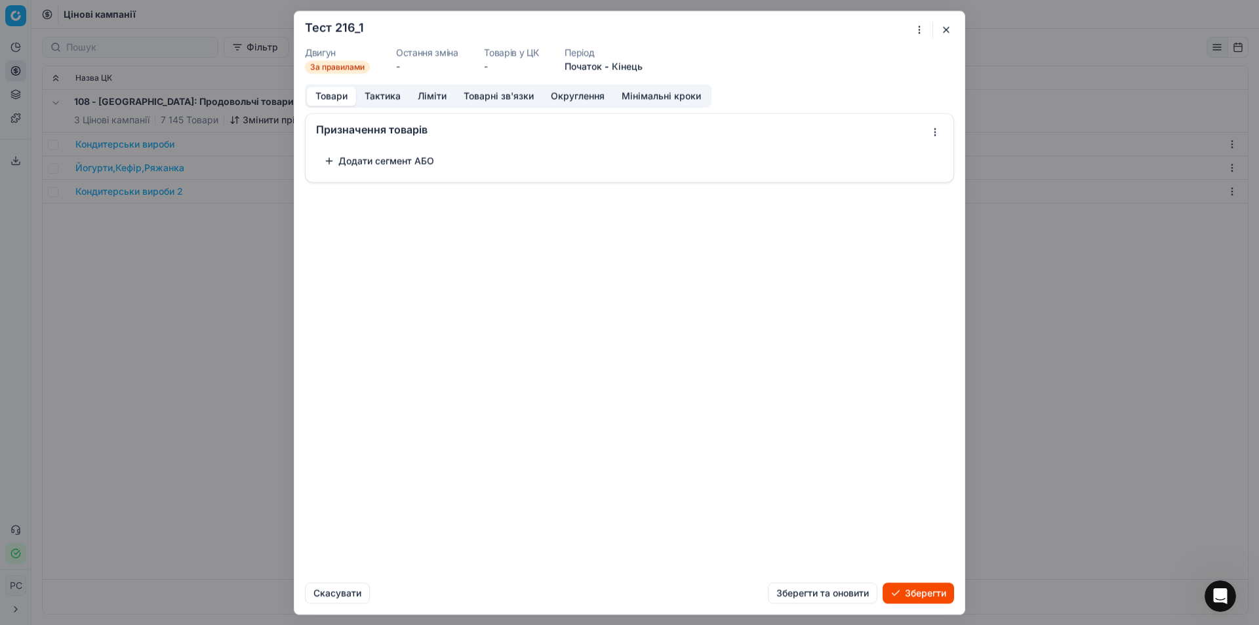
click at [336, 97] on button "Товари" at bounding box center [331, 96] width 49 height 19
click at [349, 161] on button "Додати сегмент АБО" at bounding box center [379, 160] width 126 height 21
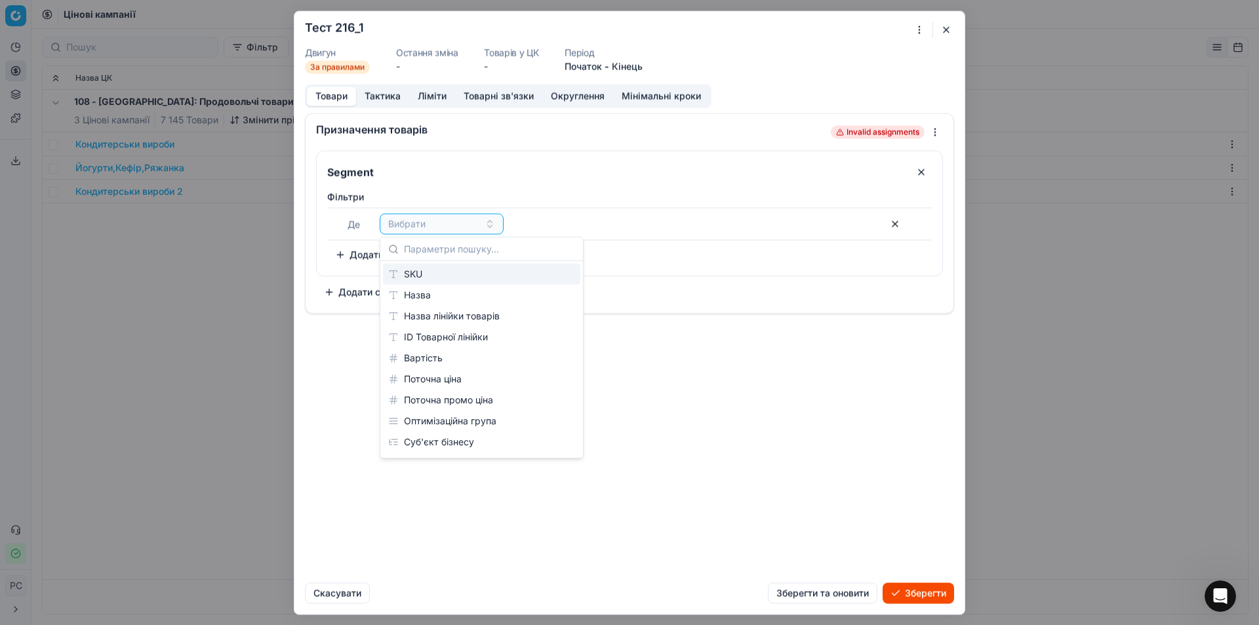
click at [420, 271] on div "SKU" at bounding box center [481, 274] width 197 height 21
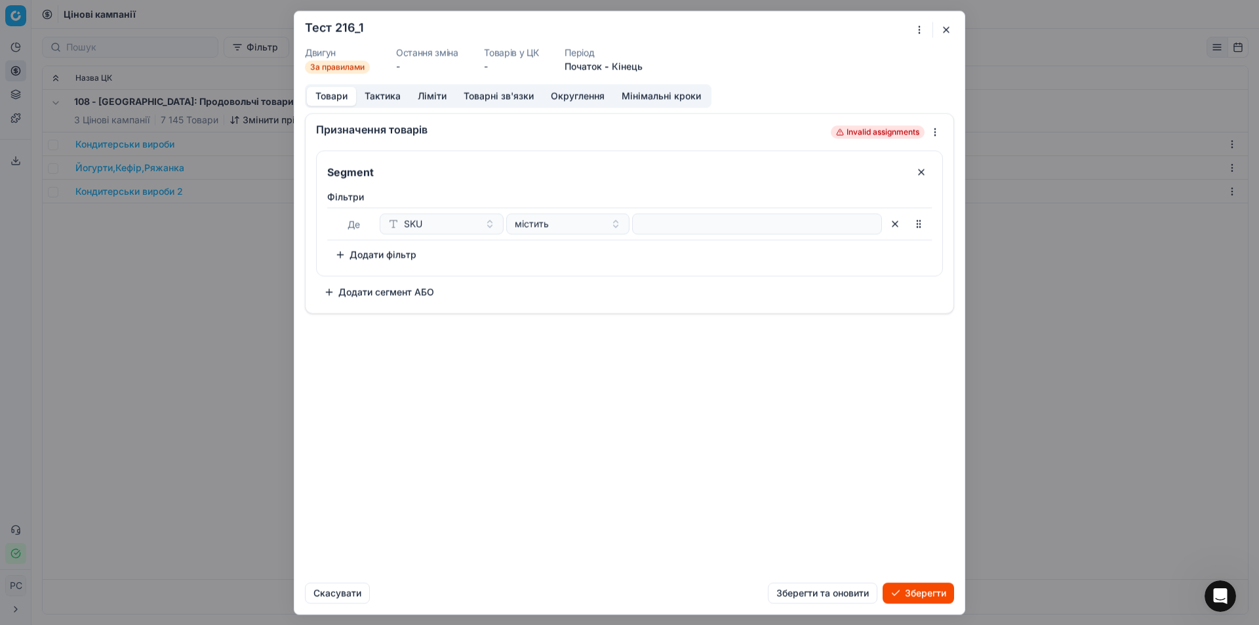
click at [481, 230] on button "SKU" at bounding box center [442, 223] width 124 height 21
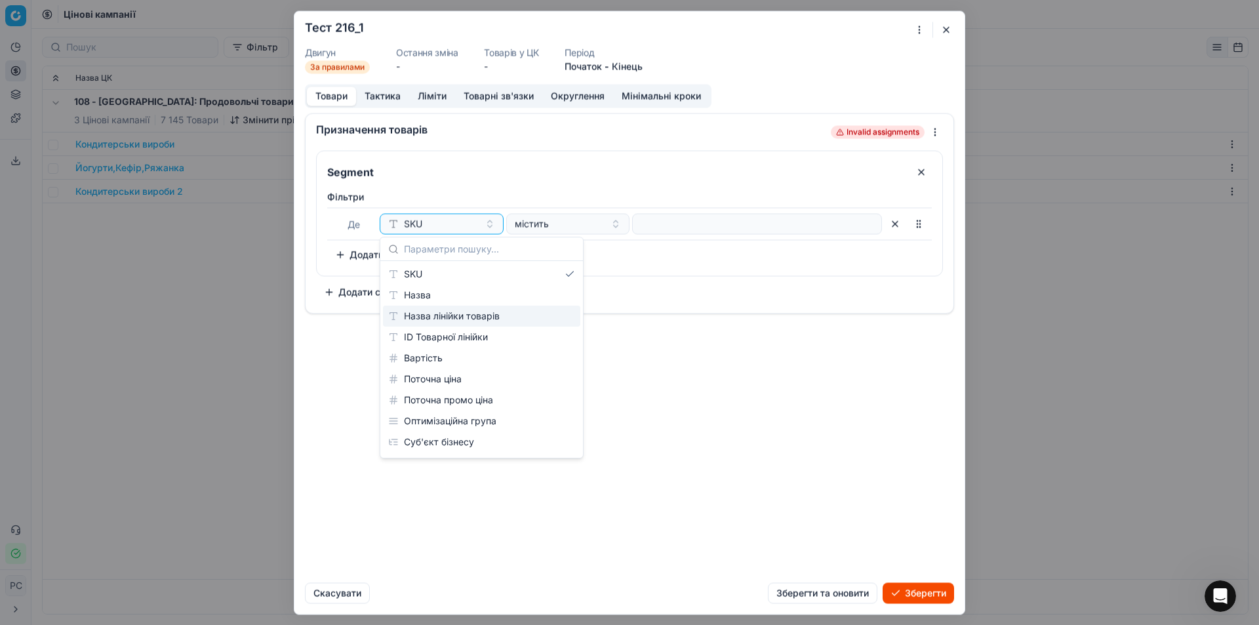
click at [448, 315] on div "Назва лінійки товарів" at bounding box center [481, 315] width 197 height 21
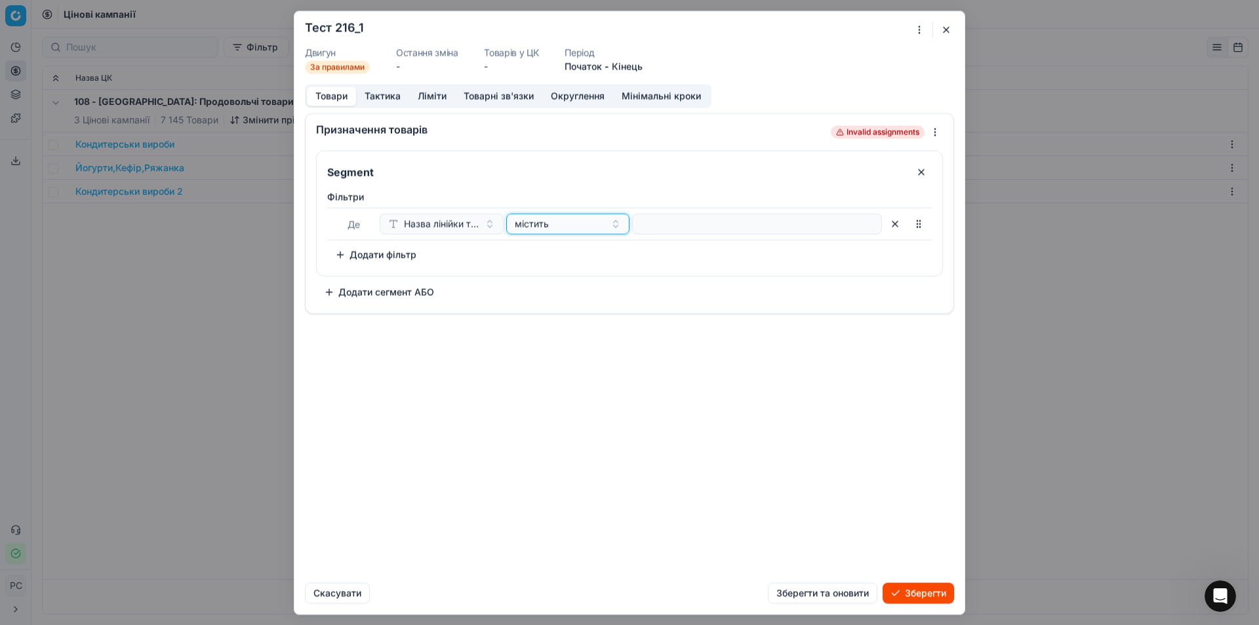
click at [522, 225] on span "містить" at bounding box center [532, 223] width 34 height 13
click at [554, 331] on div "дорівнює" at bounding box center [594, 336] width 170 height 21
drag, startPoint x: 719, startPoint y: 222, endPoint x: 804, endPoint y: 229, distance: 85.6
click at [721, 221] on input at bounding box center [757, 224] width 238 height 20
click at [921, 229] on button "button" at bounding box center [918, 223] width 21 height 21
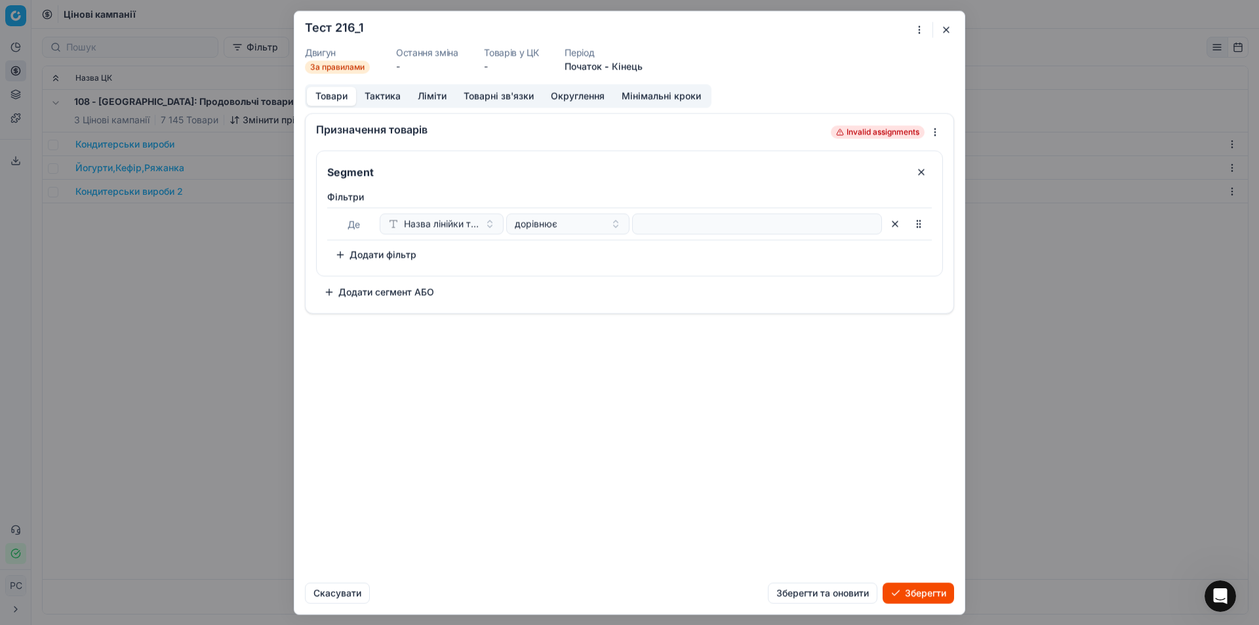
click at [590, 285] on div "Segment Фiльтри Де Назва лінійки товарів дорівнює To pick up a sortable item, p…" at bounding box center [629, 226] width 627 height 152
click at [433, 226] on span "Назва лінійки товарів" at bounding box center [441, 223] width 75 height 13
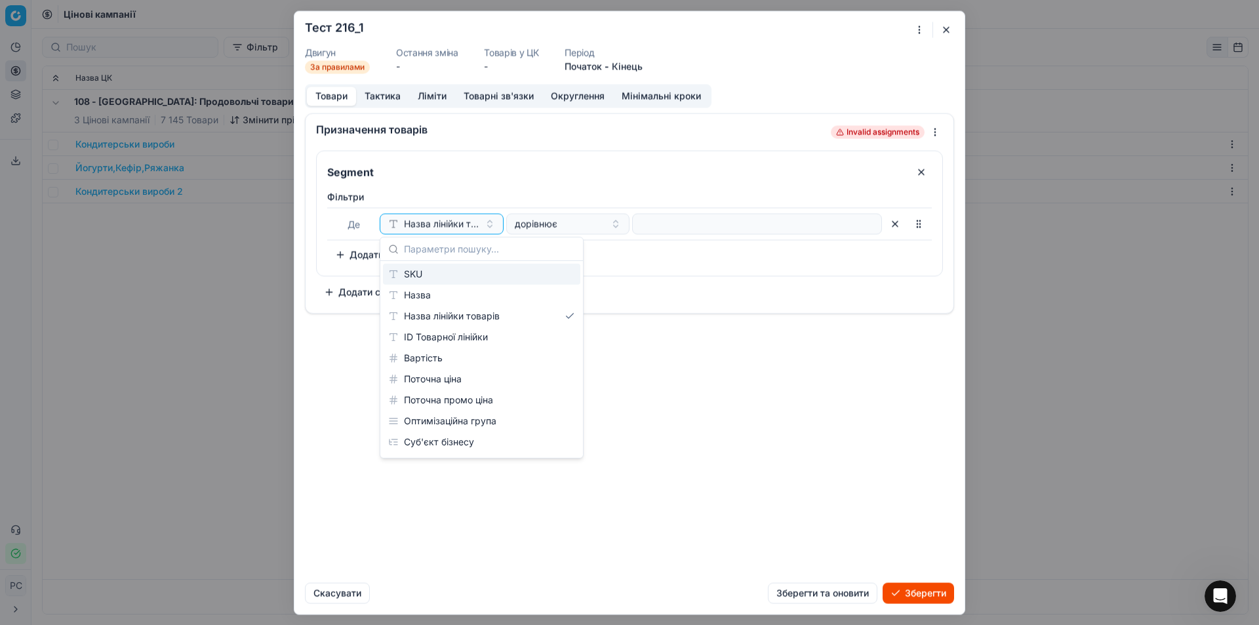
click at [361, 228] on div "Де" at bounding box center [353, 224] width 47 height 16
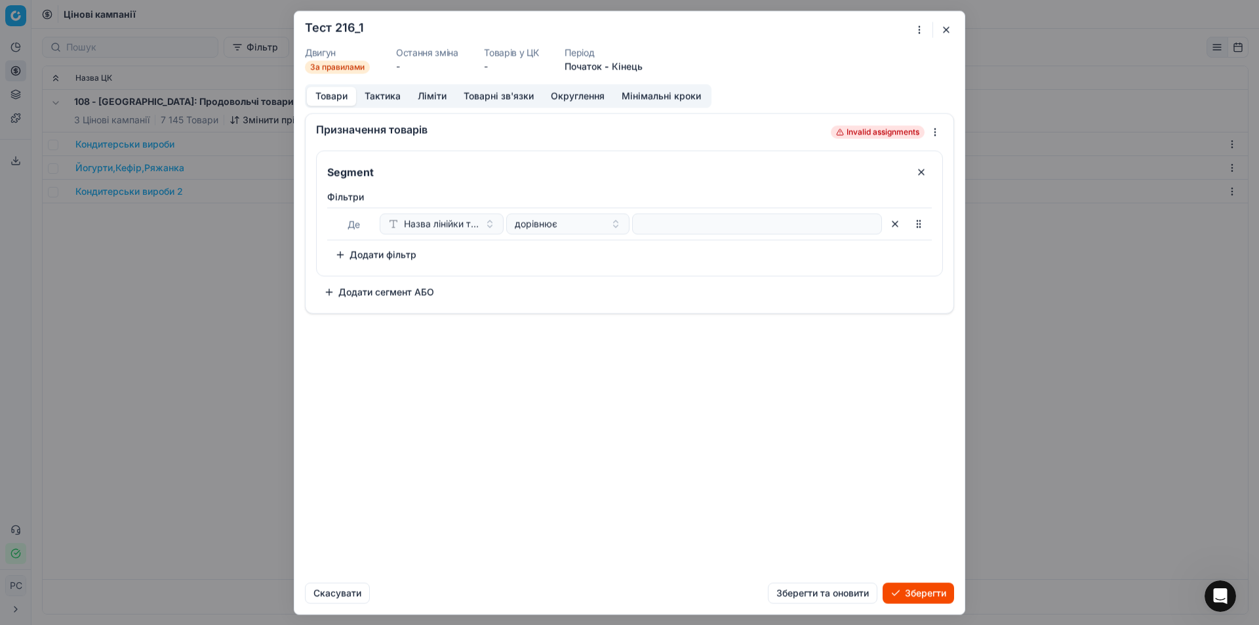
click at [352, 227] on span "Де" at bounding box center [353, 223] width 12 height 11
click at [437, 224] on span "Назва лінійки товарів" at bounding box center [441, 223] width 75 height 13
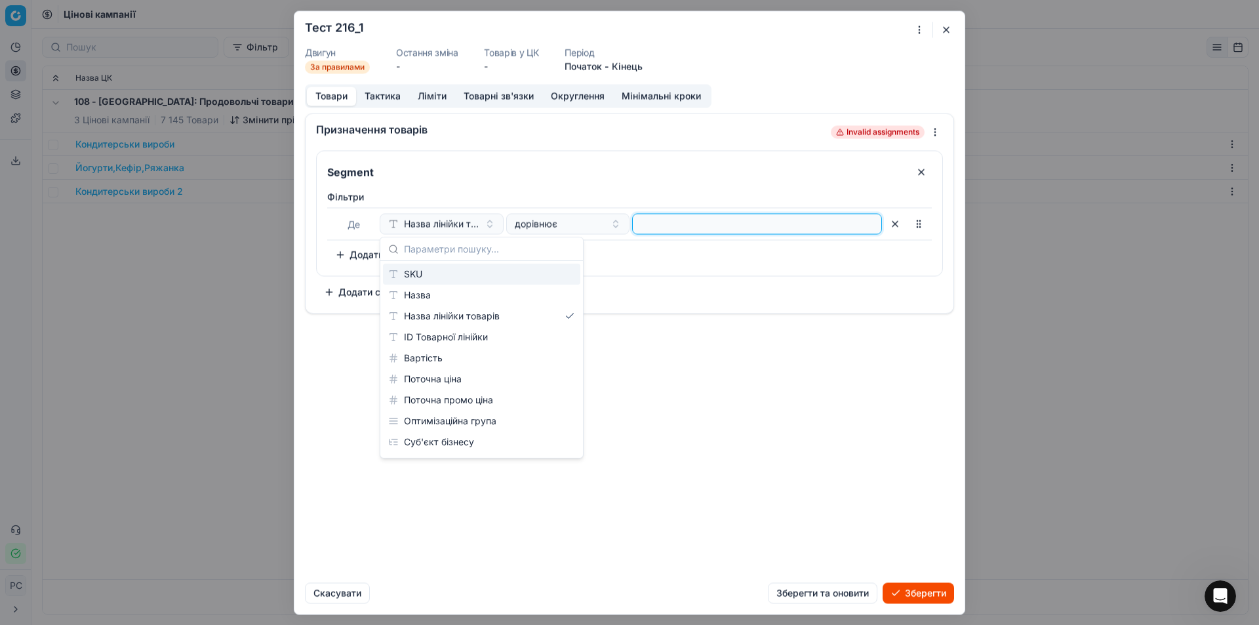
drag, startPoint x: 654, startPoint y: 219, endPoint x: 549, endPoint y: 214, distance: 105.0
click at [654, 218] on input at bounding box center [757, 224] width 238 height 20
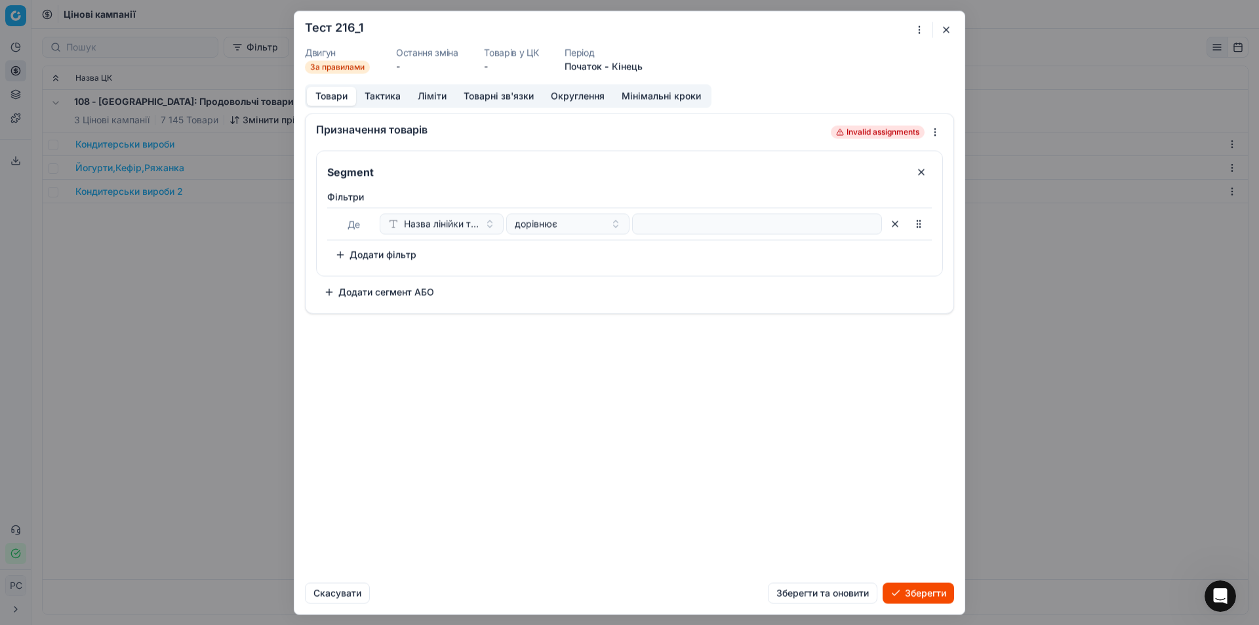
click at [364, 292] on button "Додати сегмент АБО" at bounding box center [379, 291] width 126 height 21
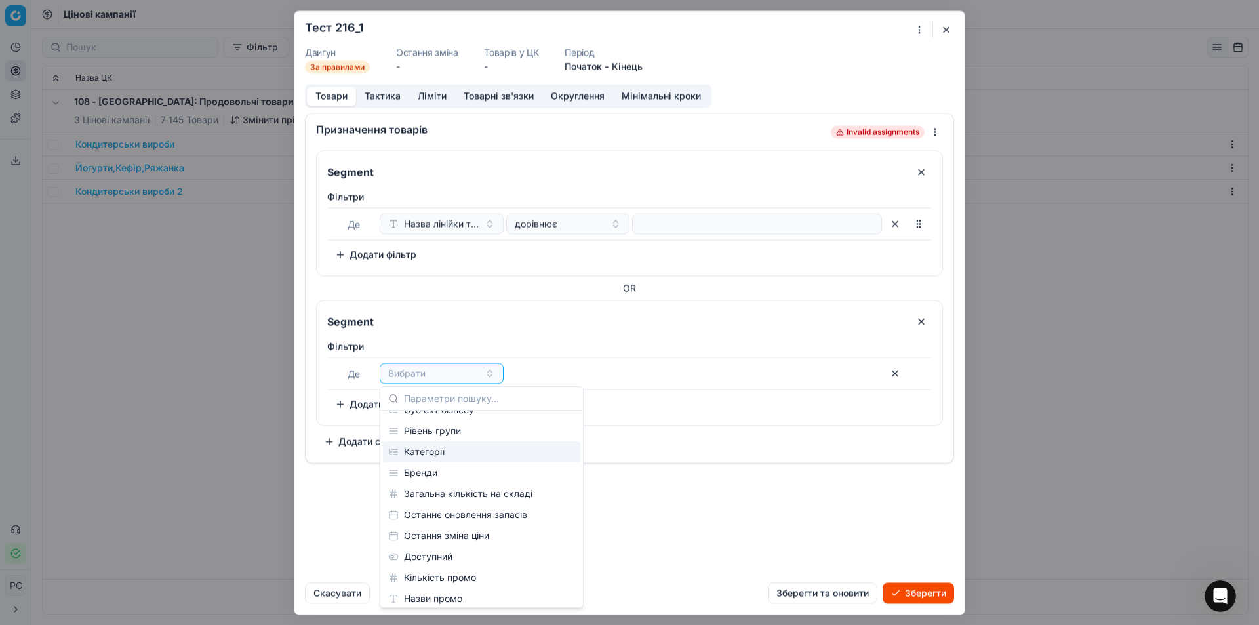
scroll to position [178, 0]
click at [497, 306] on div "Segment" at bounding box center [629, 317] width 625 height 34
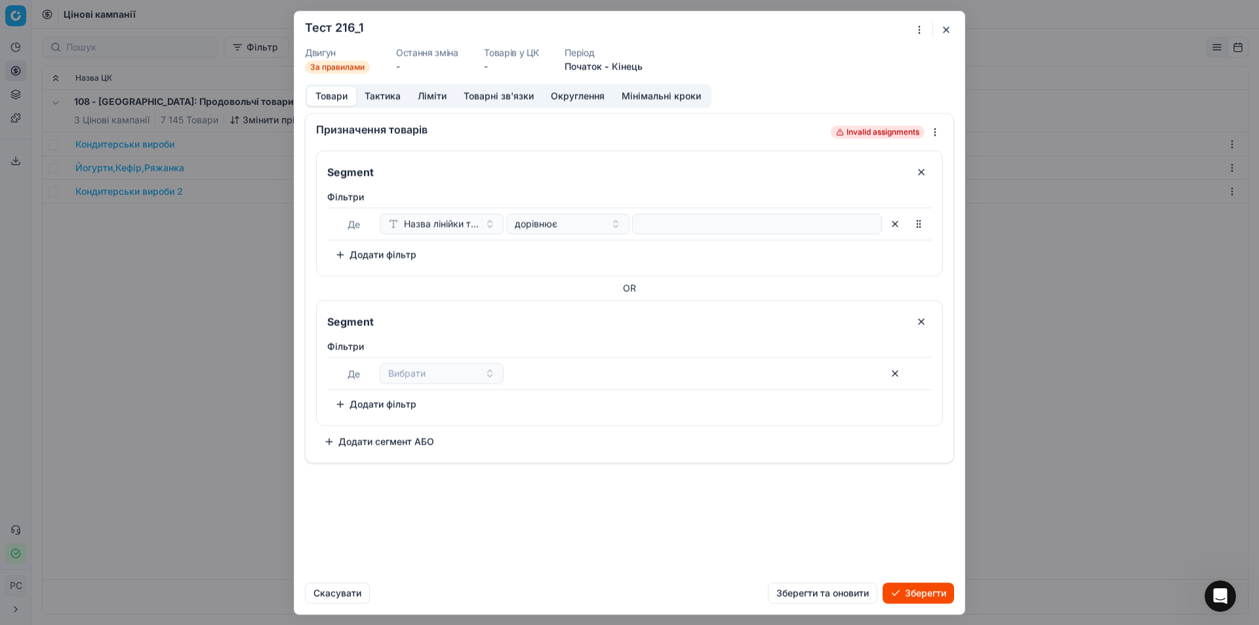
click at [425, 89] on button "Ліміти" at bounding box center [432, 96] width 46 height 19
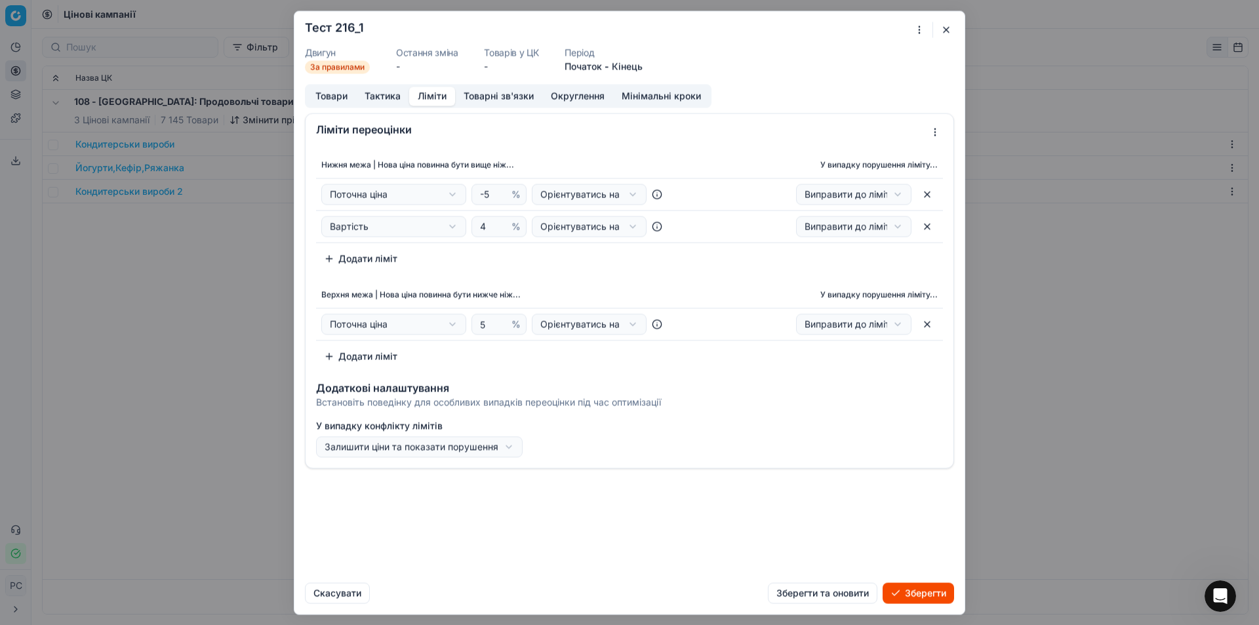
click at [379, 99] on button "Тактика" at bounding box center [382, 96] width 53 height 19
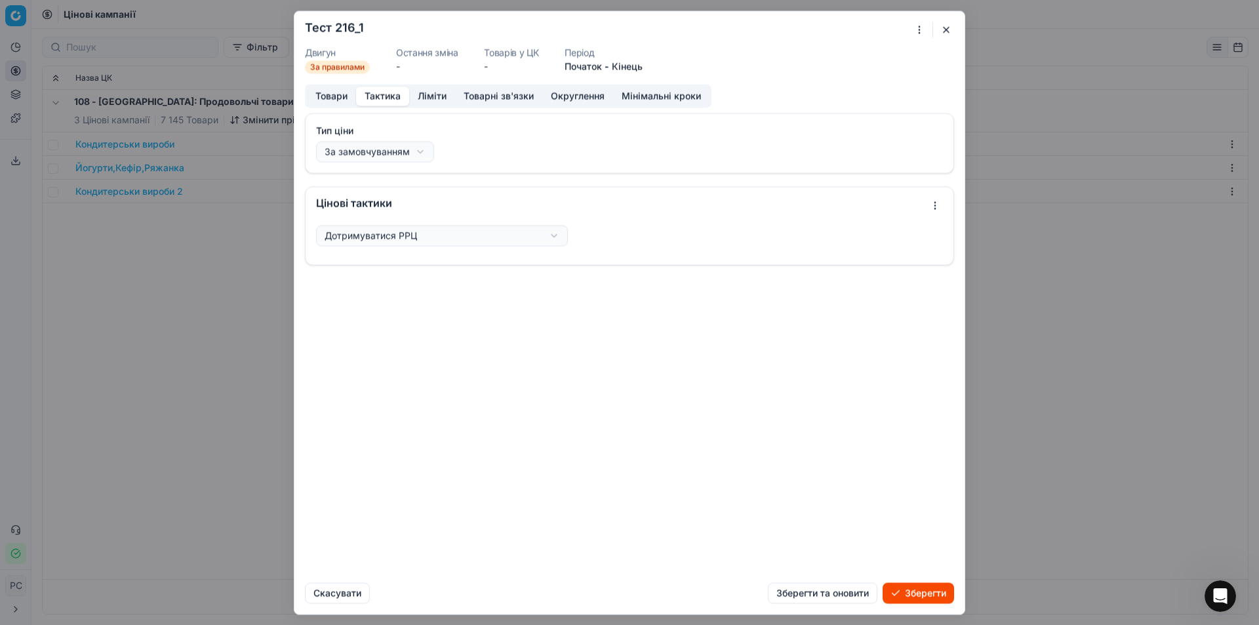
click at [334, 98] on button "Товари" at bounding box center [331, 96] width 49 height 19
click at [387, 96] on button "Тактика" at bounding box center [382, 96] width 53 height 19
click at [416, 94] on button "Ліміти" at bounding box center [432, 96] width 46 height 19
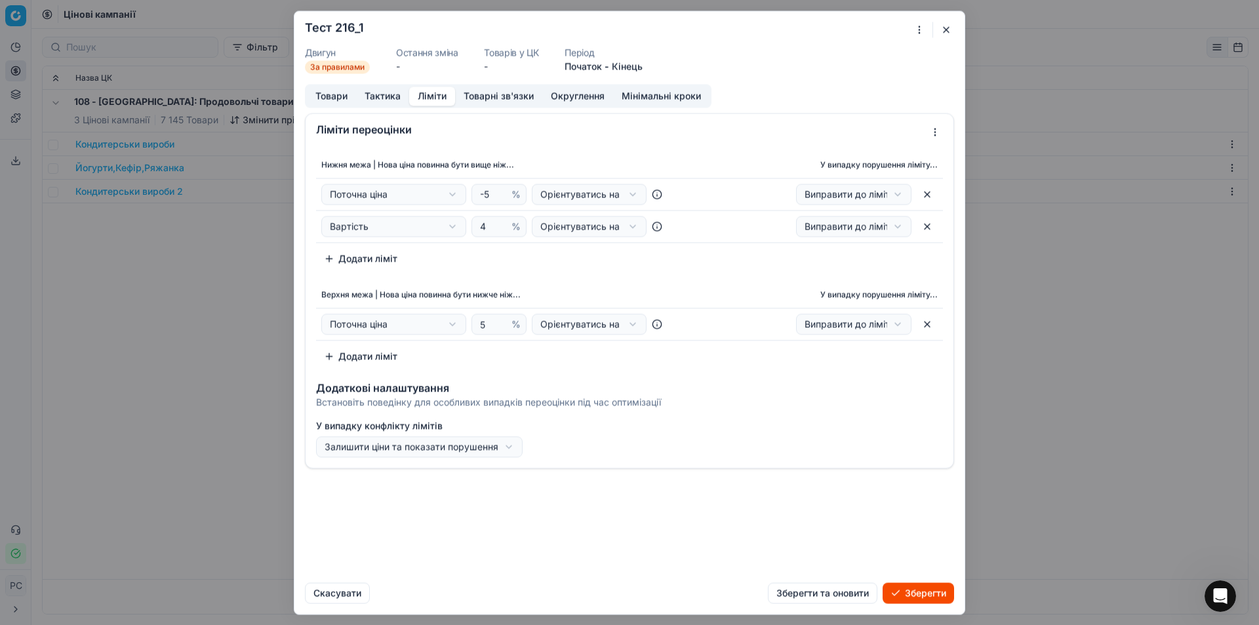
click at [659, 192] on icon at bounding box center [657, 194] width 10 height 10
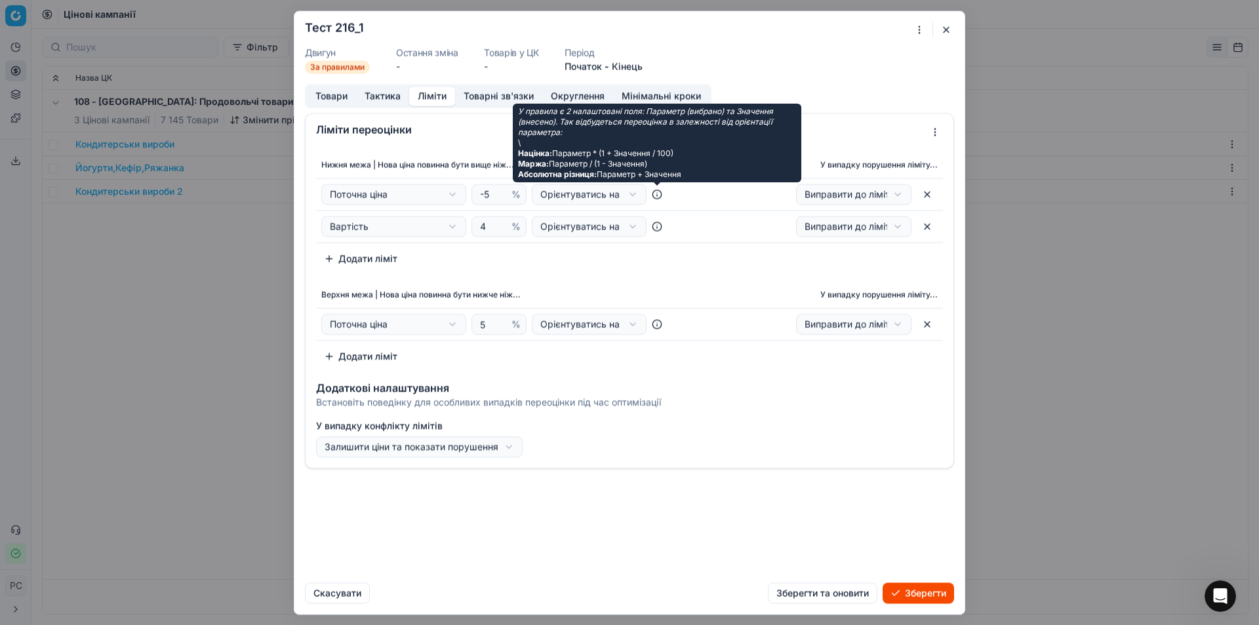
click at [782, 108] on p "У правила є 2 налаштовані поля: Параметр (вибрано) та Значення (внесено). Так в…" at bounding box center [657, 142] width 278 height 73
click at [799, 75] on form "Ми зберігаємо налаштування ЦК. Будь ласка, зачекайте, це може зайняти декілька …" at bounding box center [629, 312] width 670 height 602
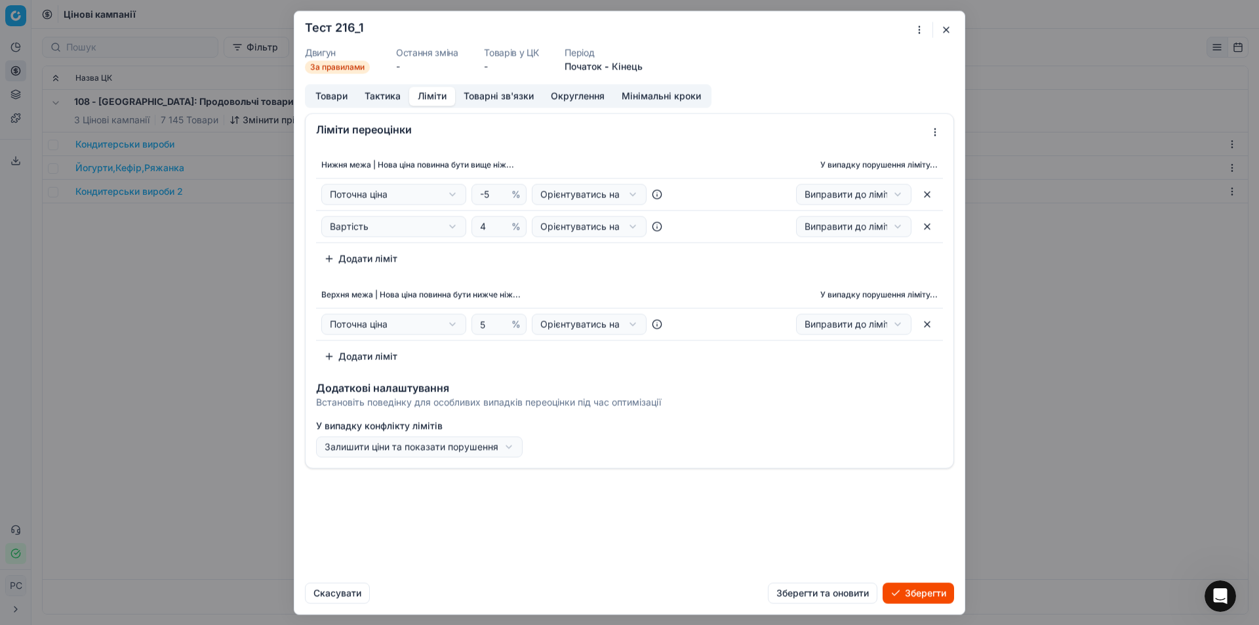
click at [439, 98] on button "Ліміти" at bounding box center [432, 96] width 46 height 19
click at [470, 98] on button "Товарні зв'язки" at bounding box center [498, 96] width 87 height 19
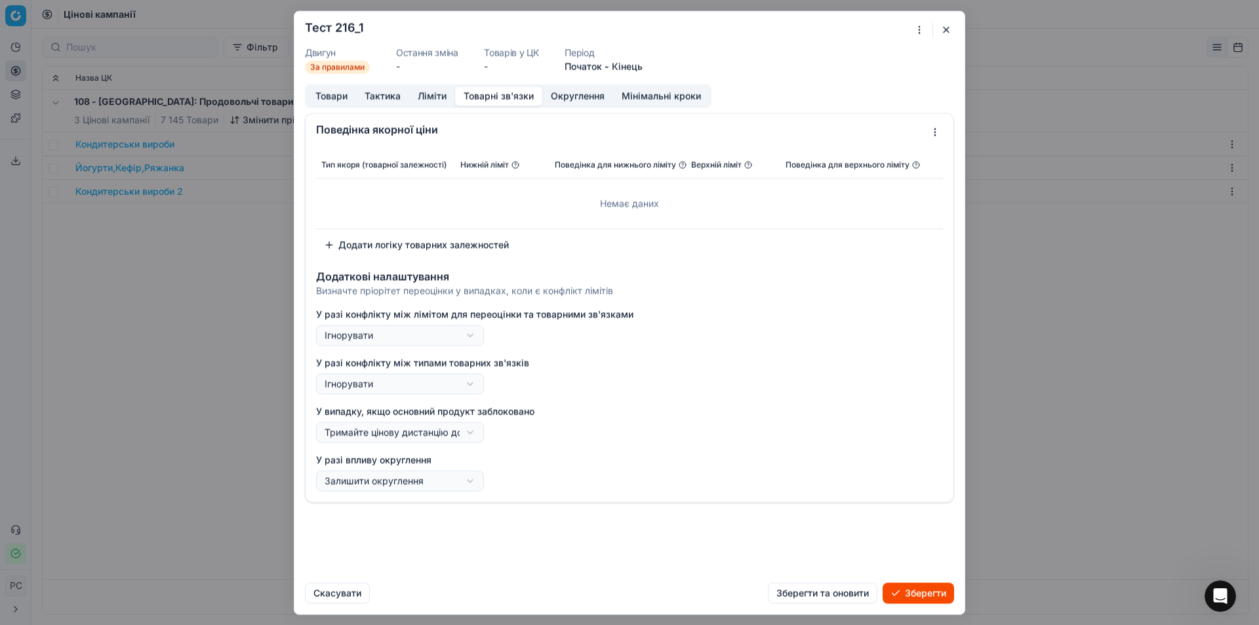
click at [433, 98] on button "Ліміти" at bounding box center [432, 96] width 46 height 19
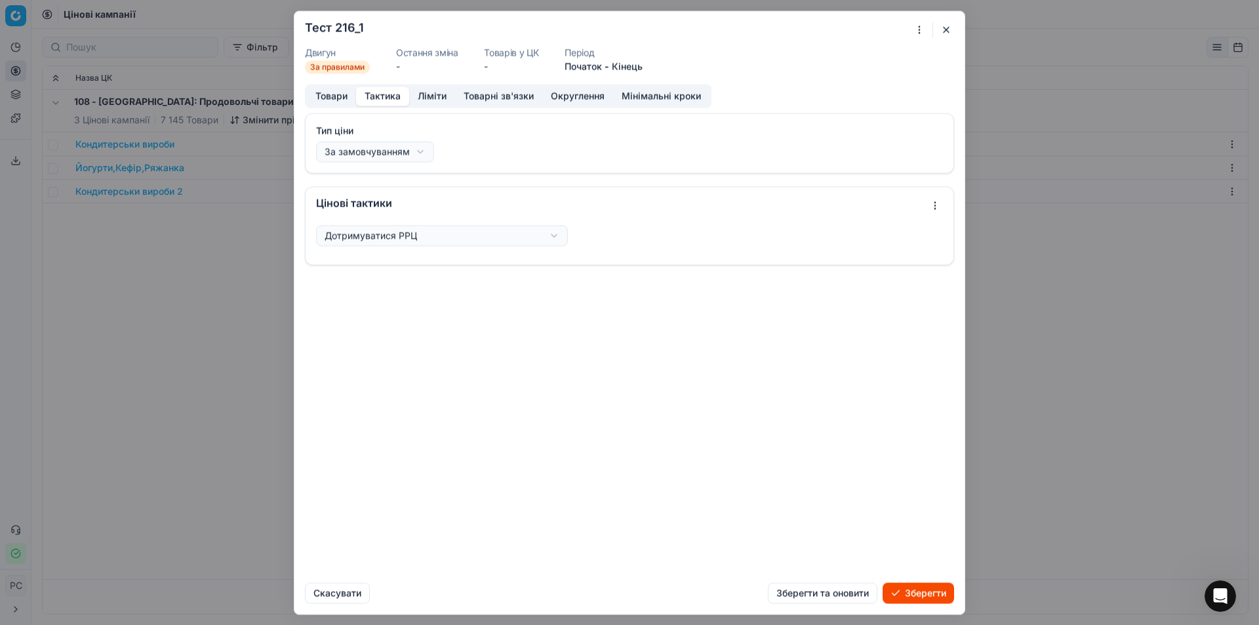
click at [387, 96] on button "Тактика" at bounding box center [382, 96] width 53 height 19
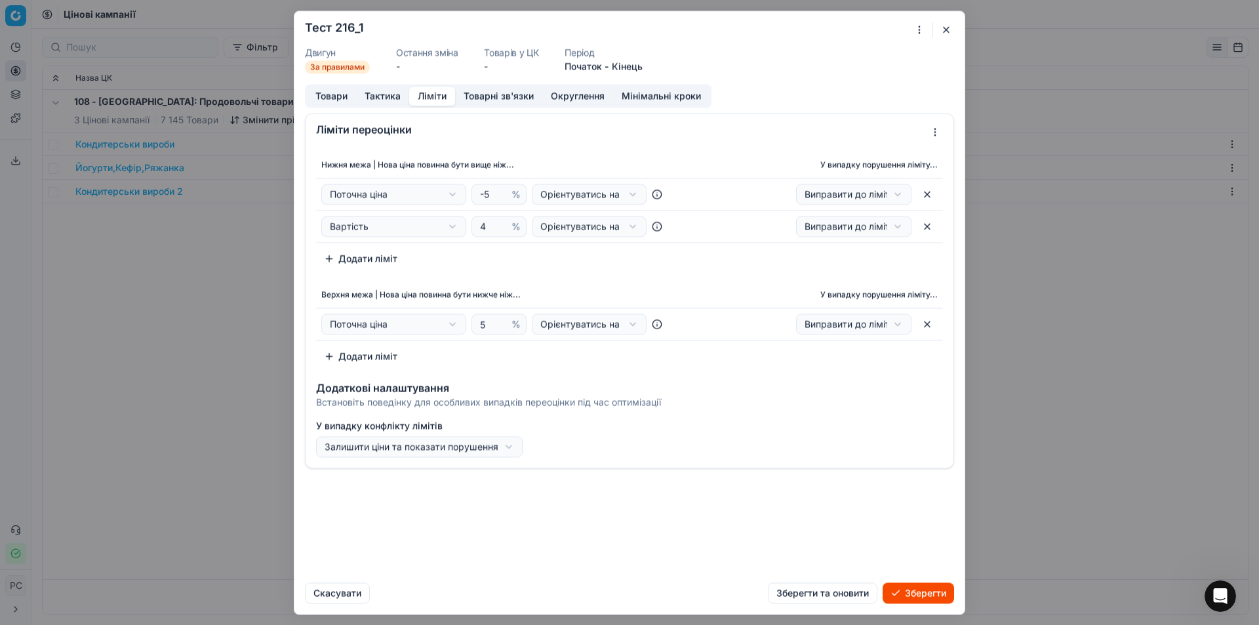
click at [426, 94] on button "Ліміти" at bounding box center [432, 96] width 46 height 19
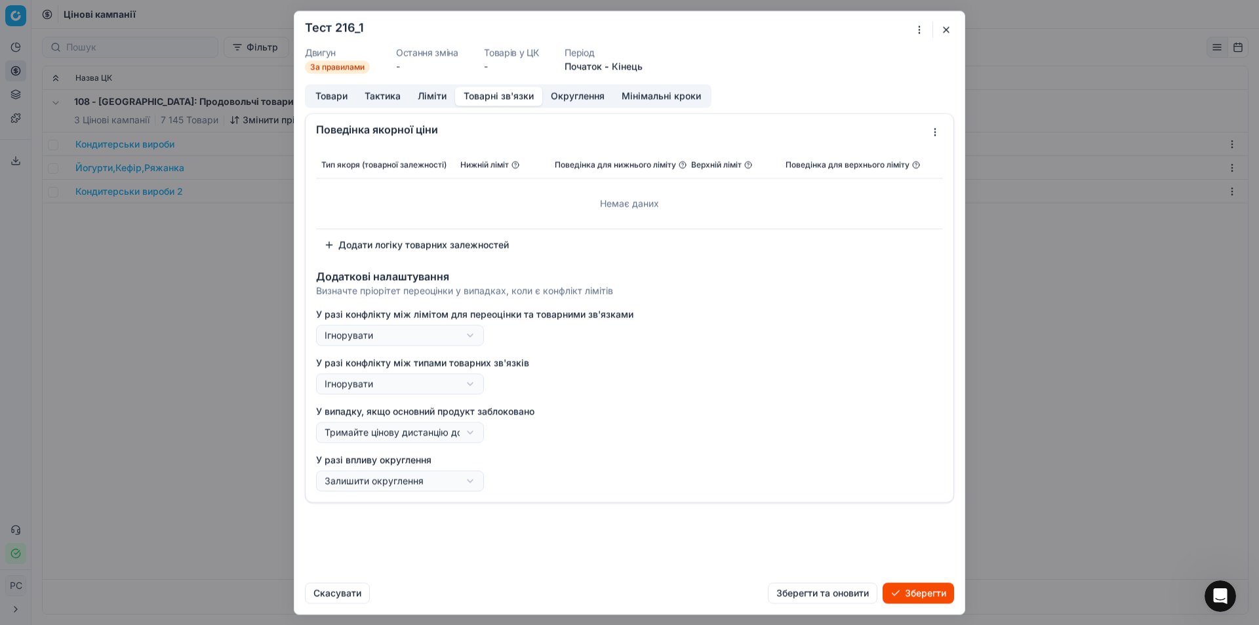
click at [511, 93] on button "Товарні зв'язки" at bounding box center [498, 96] width 87 height 19
click at [555, 90] on button "Округлення" at bounding box center [577, 96] width 71 height 19
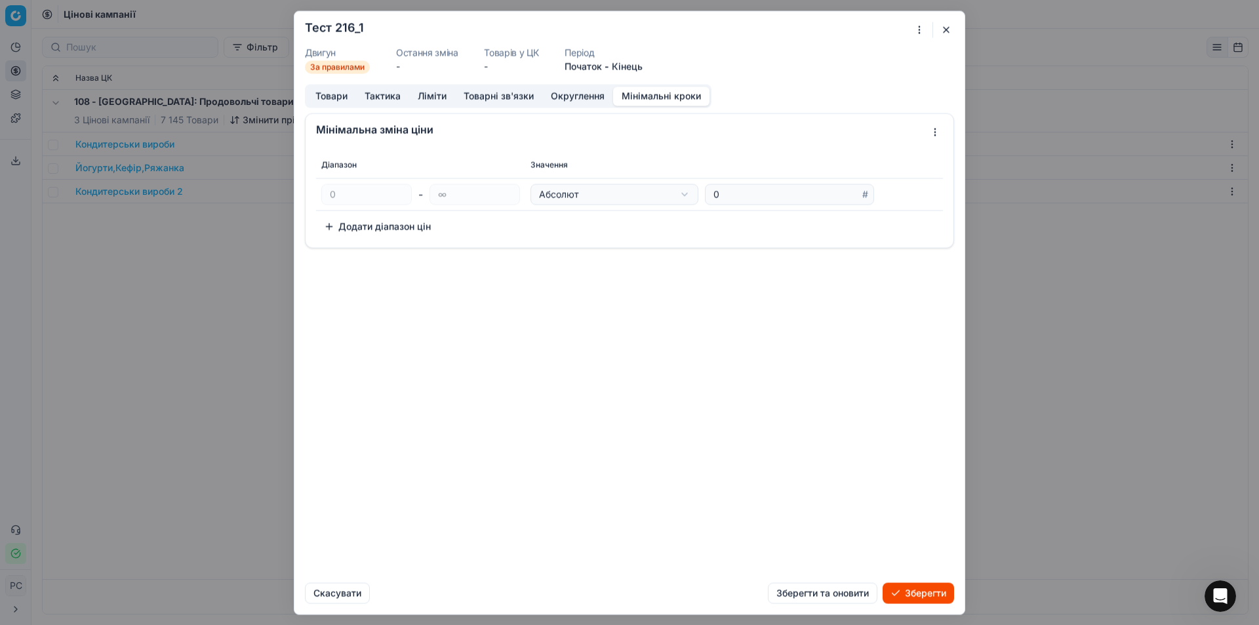
click at [632, 92] on button "Мінімальні кроки" at bounding box center [661, 96] width 96 height 19
click at [582, 91] on button "Округлення" at bounding box center [577, 96] width 71 height 19
click at [945, 34] on button "button" at bounding box center [946, 30] width 16 height 16
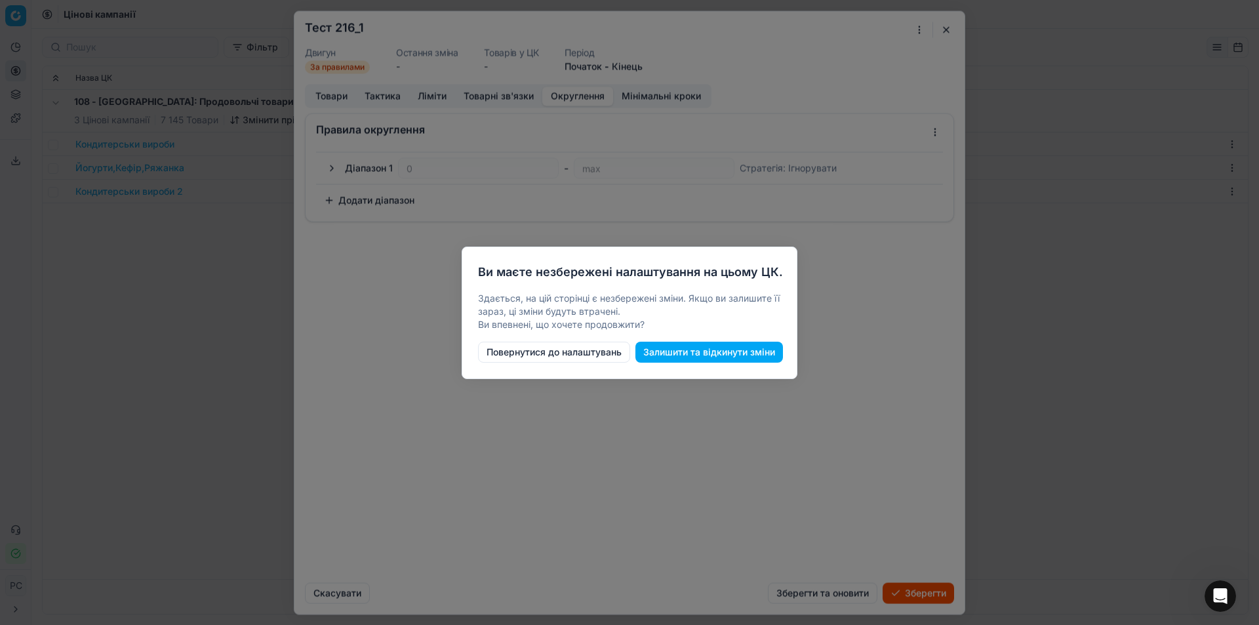
click at [678, 348] on button "Залишити та відкинути зміни" at bounding box center [708, 352] width 147 height 21
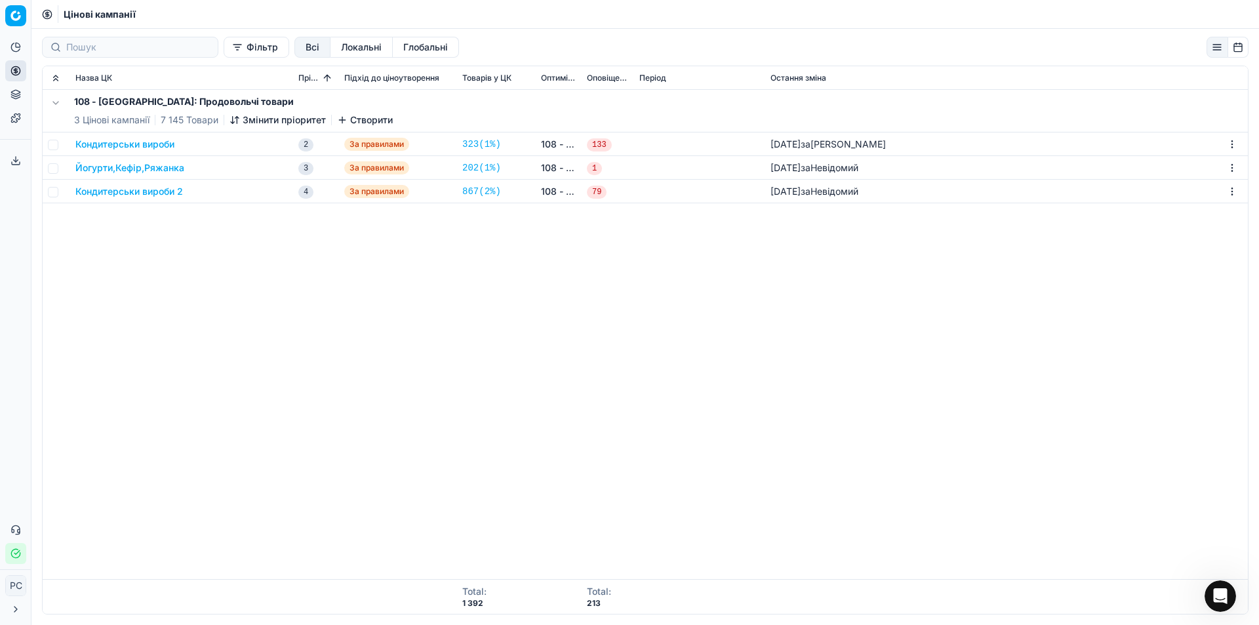
click at [482, 300] on div "108 - Івано-Франківськ: Продовольчі товари 3 Цінові кампанії 7 145 Товари Зміни…" at bounding box center [645, 334] width 1205 height 489
click at [364, 123] on button "Створити" at bounding box center [365, 119] width 56 height 13
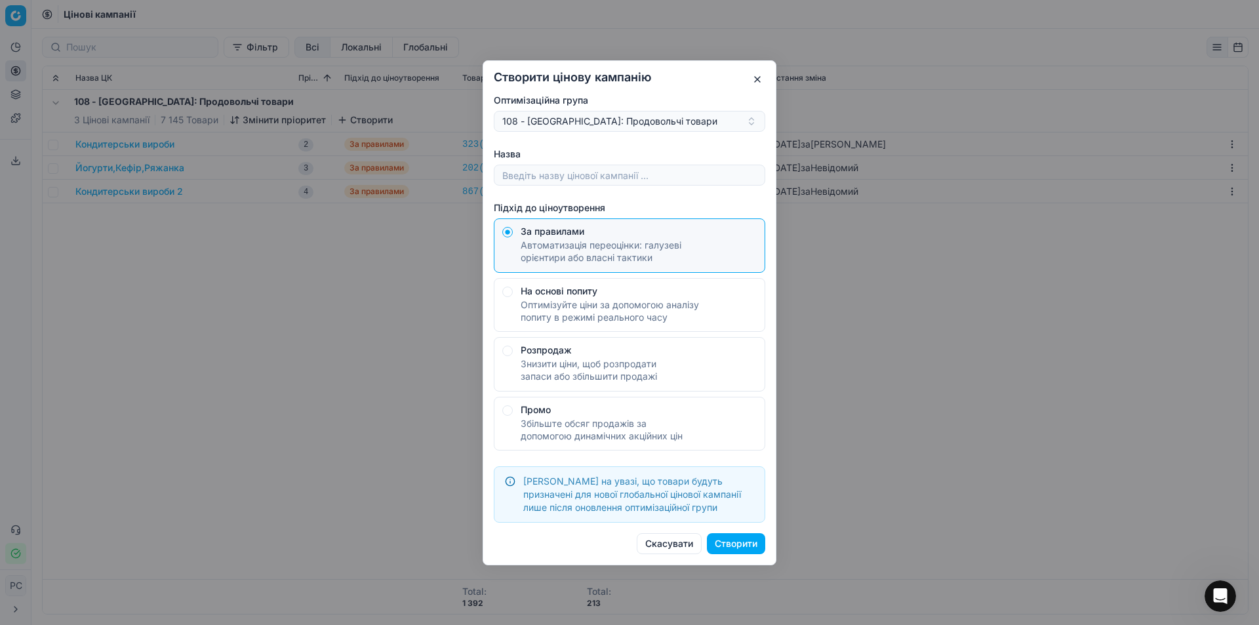
click at [554, 185] on div at bounding box center [629, 175] width 271 height 21
click at [554, 177] on input "Назва" at bounding box center [630, 175] width 260 height 20
type input "ТЕСТ1"
click at [570, 121] on div "108 - Івано-Франківськ: Продовольчі товари" at bounding box center [621, 121] width 239 height 13
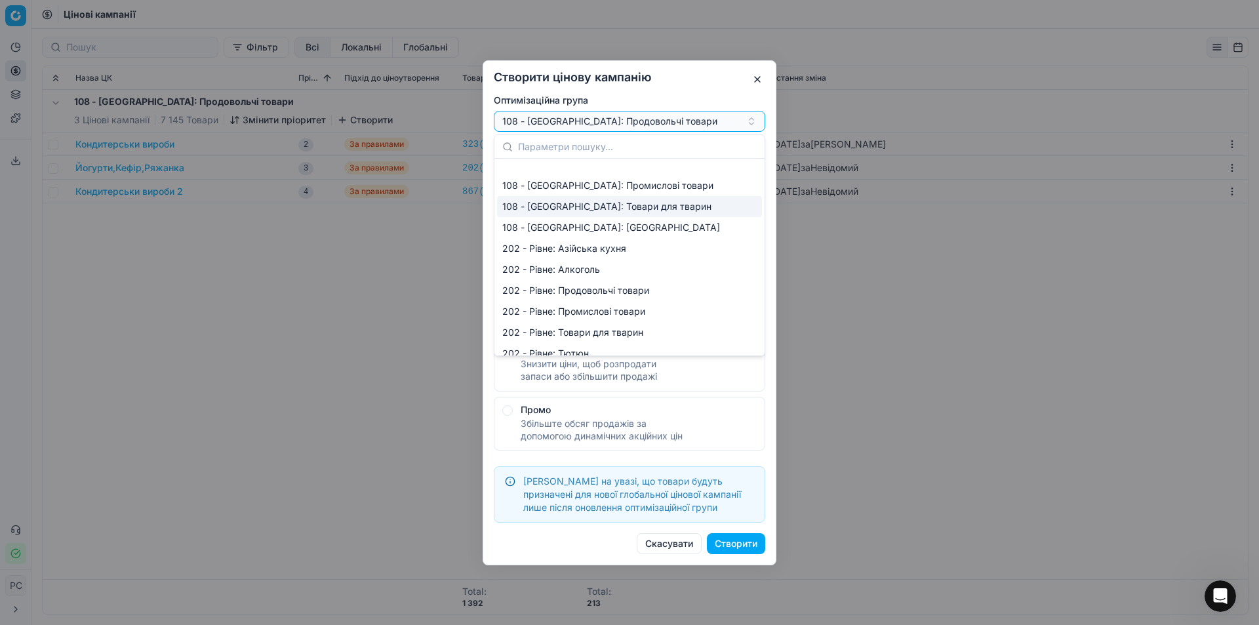
scroll to position [131, 0]
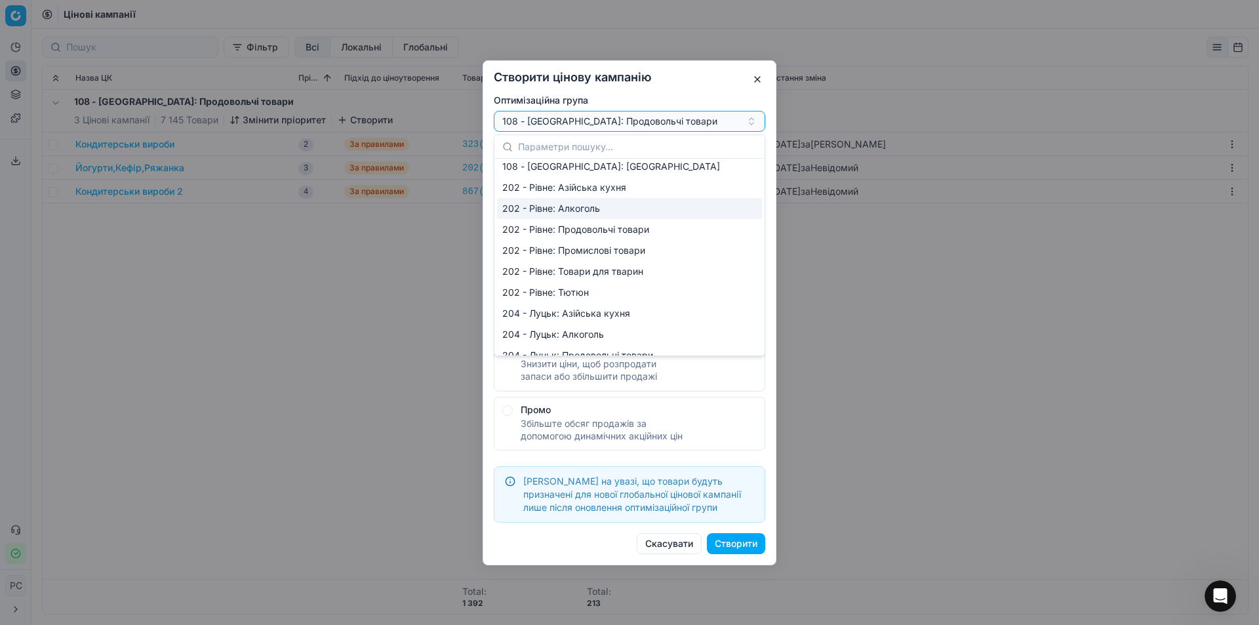
click at [560, 205] on div "202 - Рівне: Алкоголь" at bounding box center [629, 208] width 265 height 21
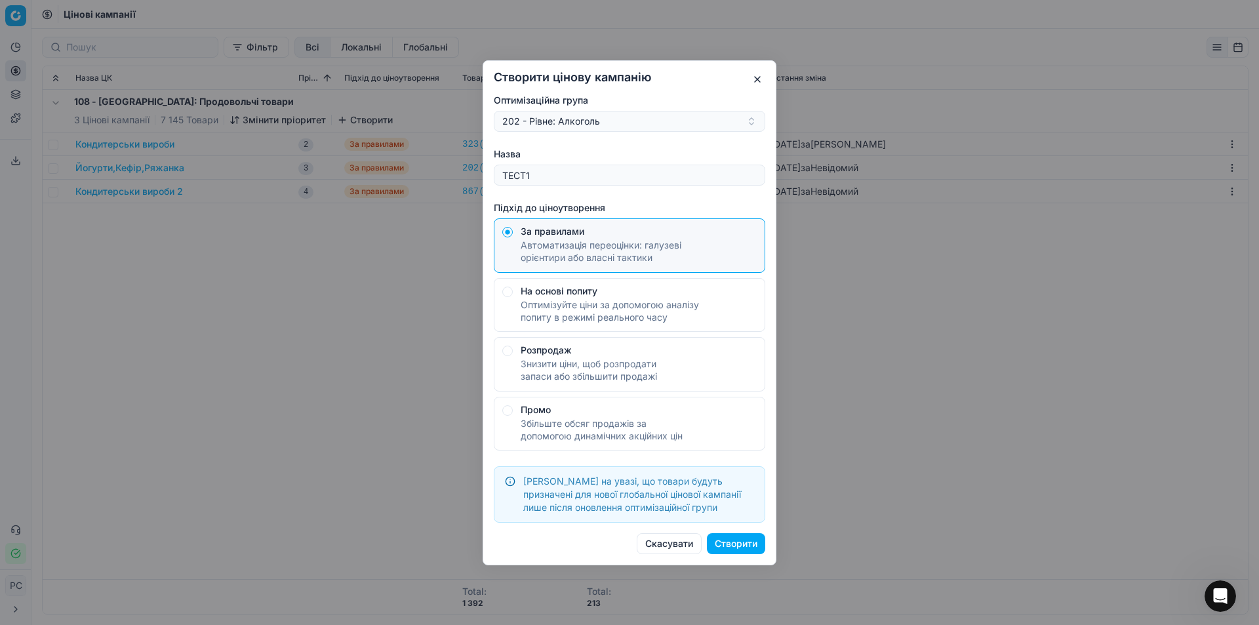
click at [722, 540] on button "Створити" at bounding box center [736, 543] width 58 height 21
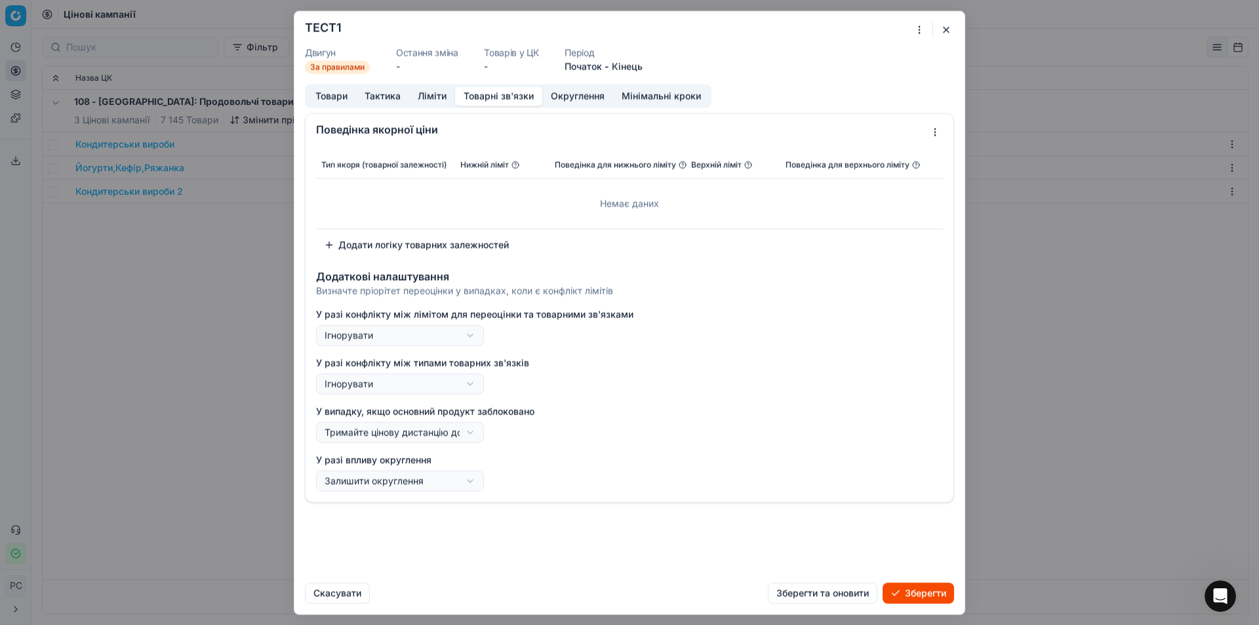
click at [507, 96] on button "Товарні зв'язки" at bounding box center [498, 96] width 87 height 19
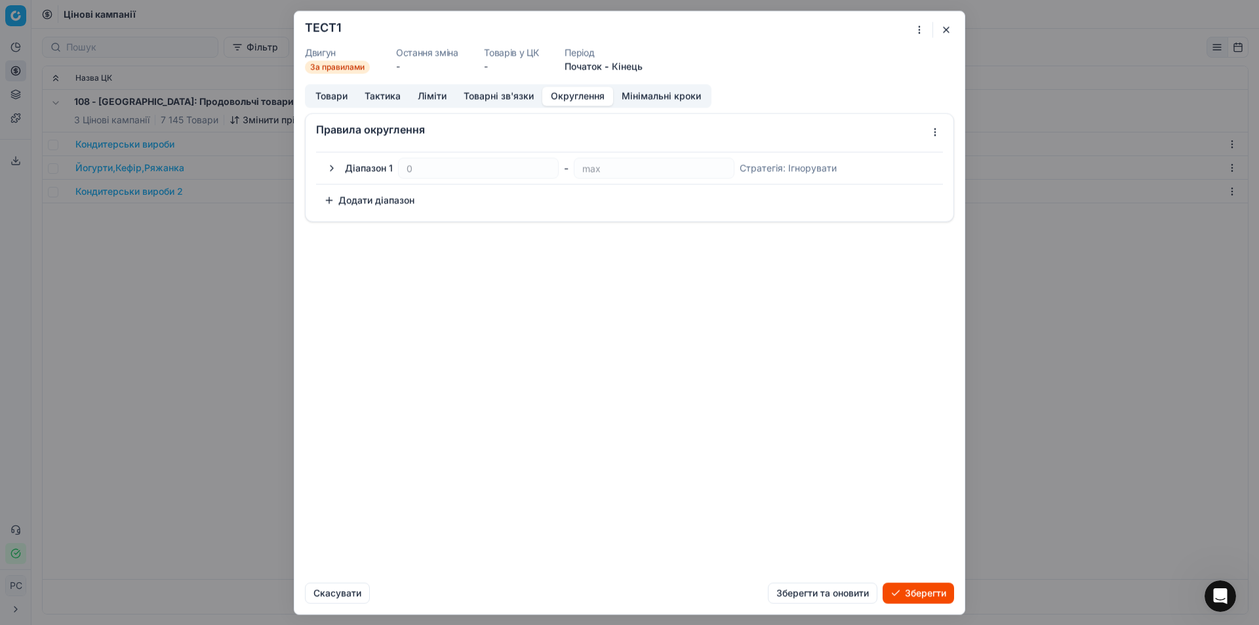
click at [560, 94] on button "Округлення" at bounding box center [577, 96] width 71 height 19
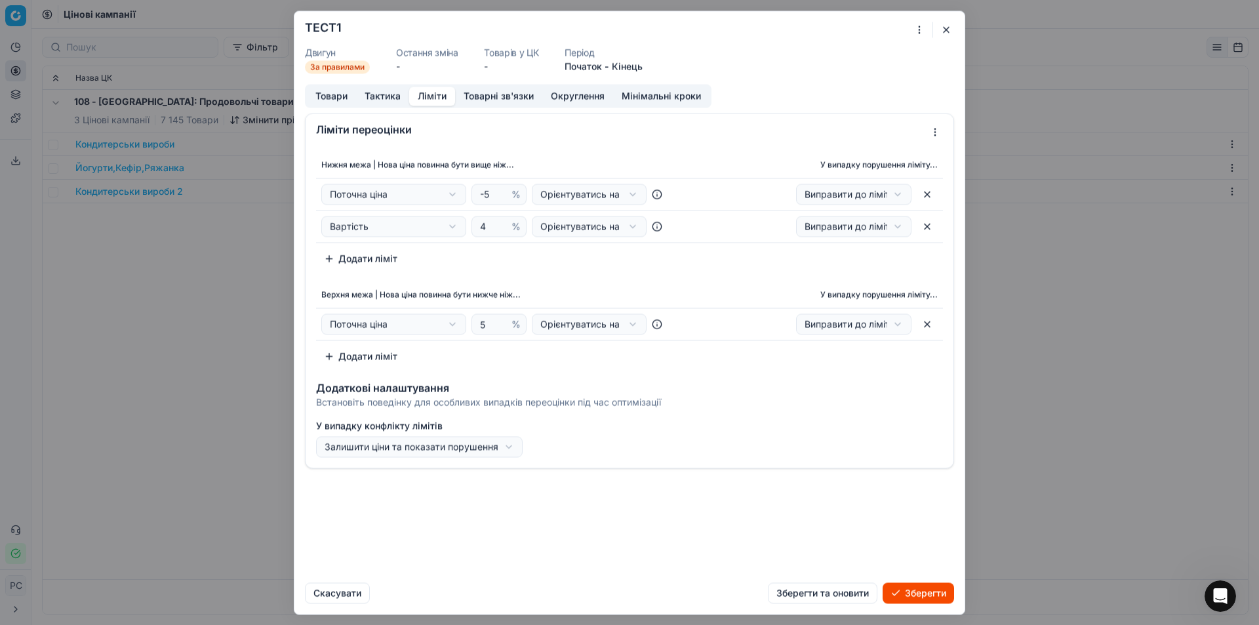
click at [435, 91] on button "Ліміти" at bounding box center [432, 96] width 46 height 19
click at [393, 195] on div "Ми зберігаємо налаштування ЦК. Будь ласка, зачекайте, це може зайняти декілька …" at bounding box center [629, 312] width 1259 height 625
click at [383, 233] on div "Ми зберігаємо налаштування ЦК. Будь ласка, зачекайте, це може зайняти декілька …" at bounding box center [629, 312] width 1259 height 625
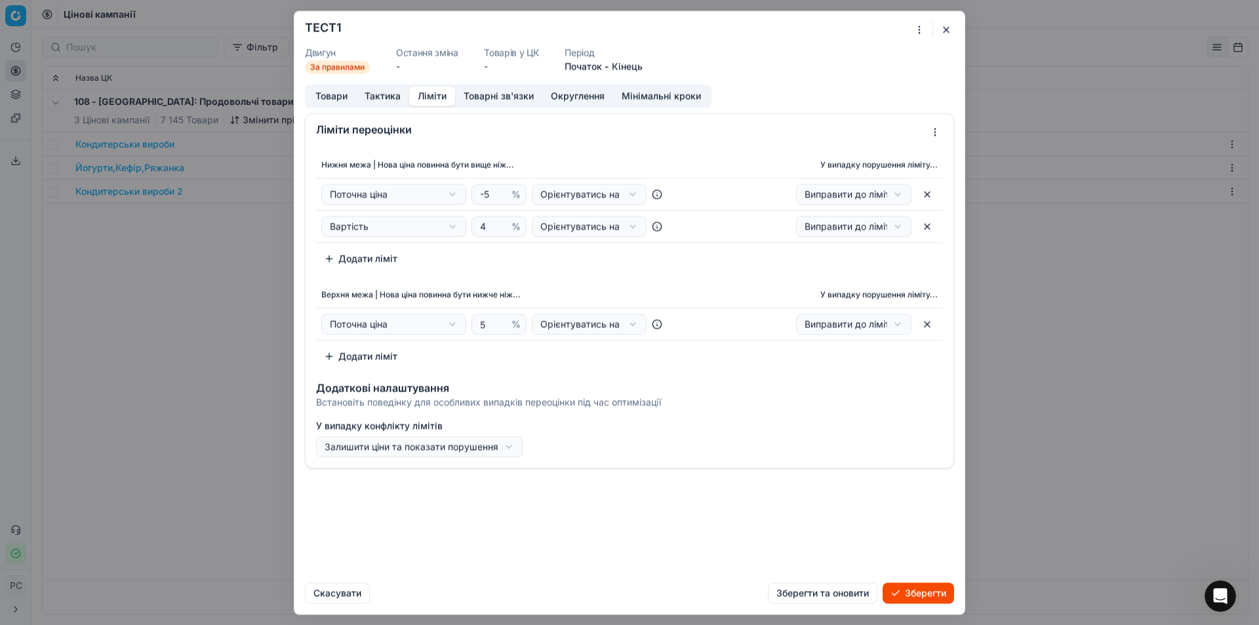
click at [382, 365] on button "Додати ліміт" at bounding box center [360, 355] width 89 height 21
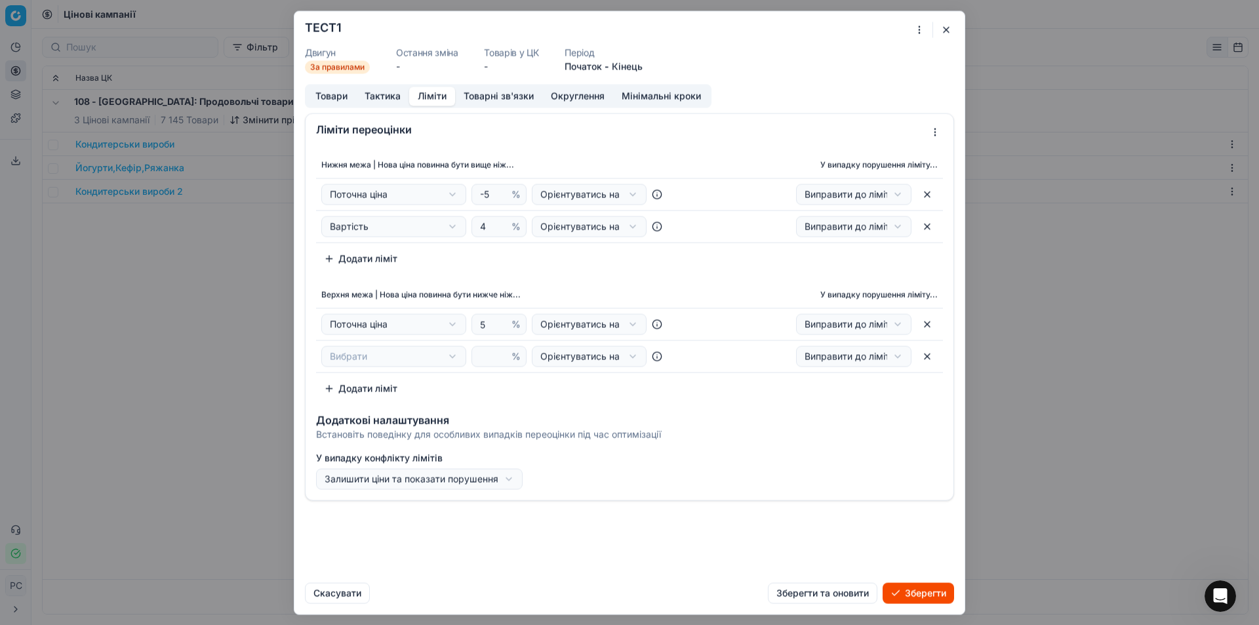
click at [405, 357] on div "Ми зберігаємо налаштування ЦК. Будь ласка, зачекайте, це може зайняти декілька …" at bounding box center [629, 312] width 1259 height 625
select select "last_price"
click at [581, 361] on div "Ми зберігаємо налаштування ЦК. Будь ласка, зачекайте, це може зайняти декілька …" at bounding box center [629, 312] width 1259 height 625
click at [729, 307] on th "У випадку порушення ліміту..." at bounding box center [812, 295] width 261 height 26
click at [948, 24] on button "button" at bounding box center [946, 30] width 16 height 16
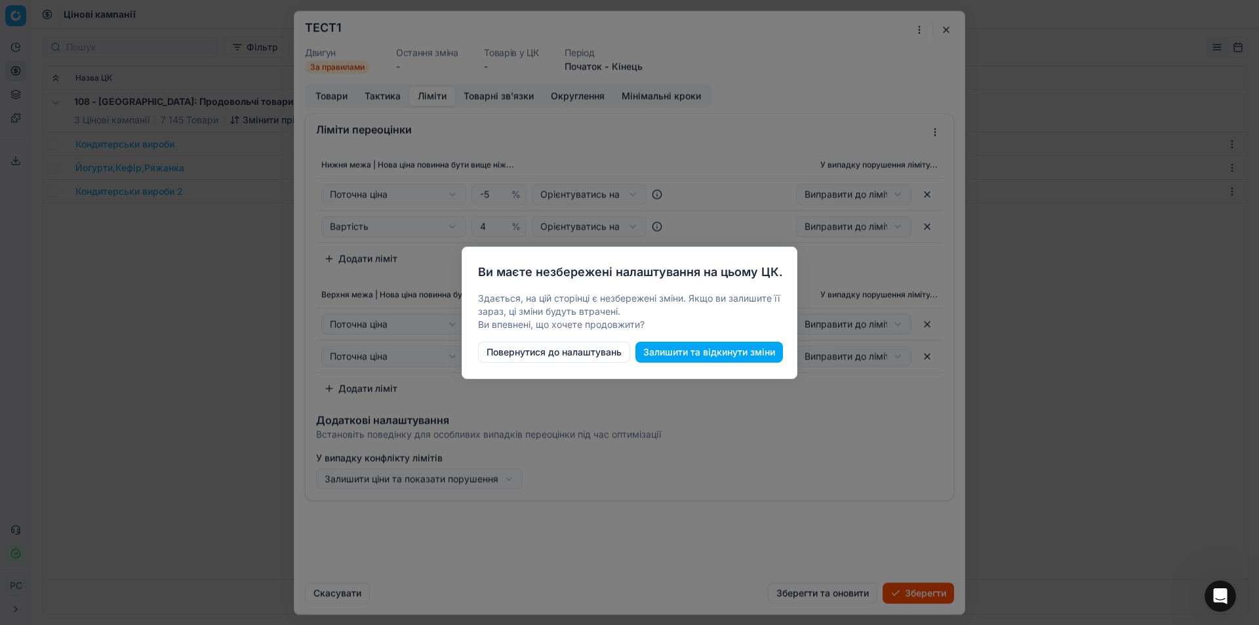
click at [606, 352] on button "Повернутися до налаштувань" at bounding box center [554, 352] width 152 height 21
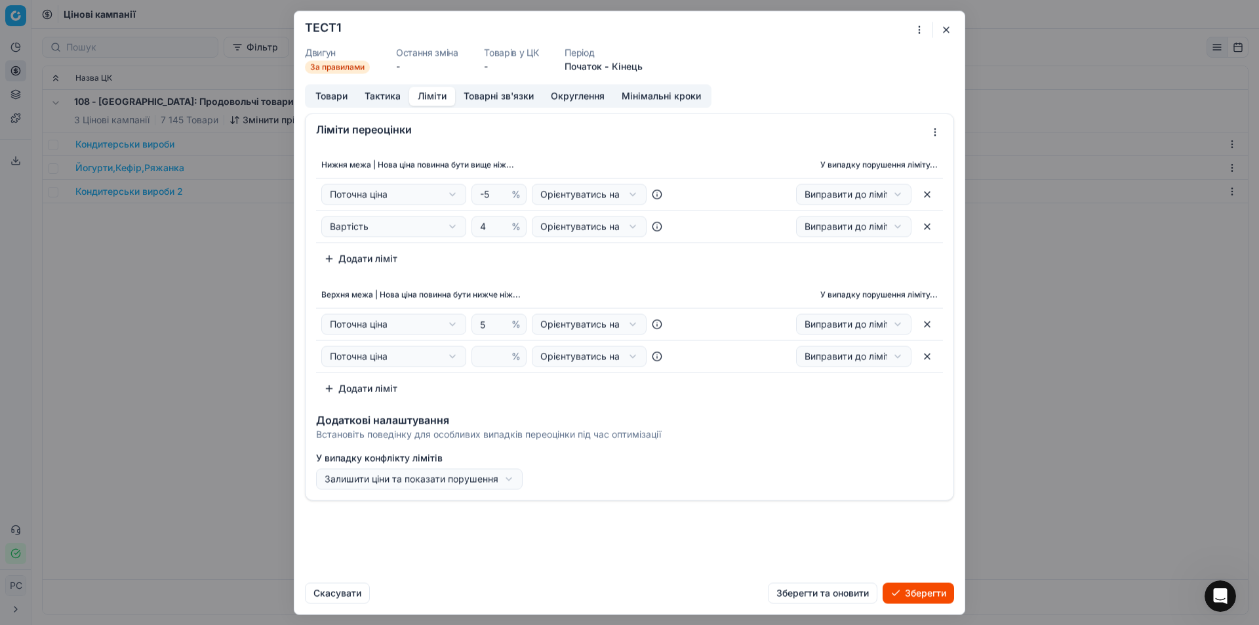
click at [943, 25] on button "button" at bounding box center [946, 30] width 16 height 16
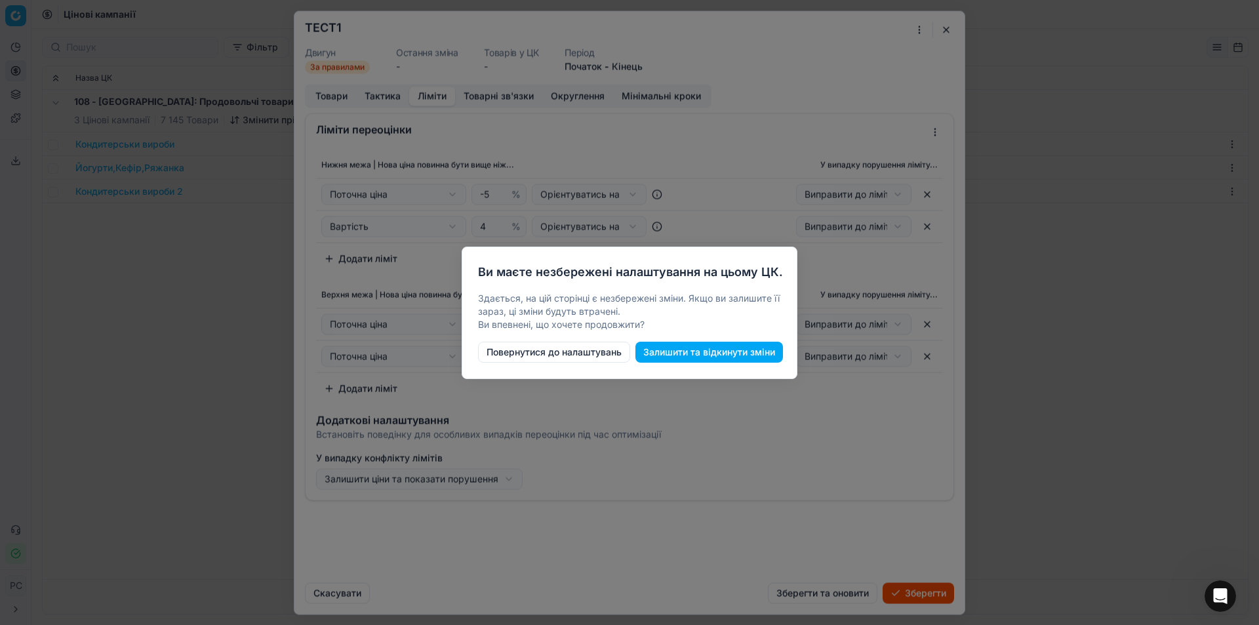
click at [660, 345] on button "Залишити та відкинути зміни" at bounding box center [708, 352] width 147 height 21
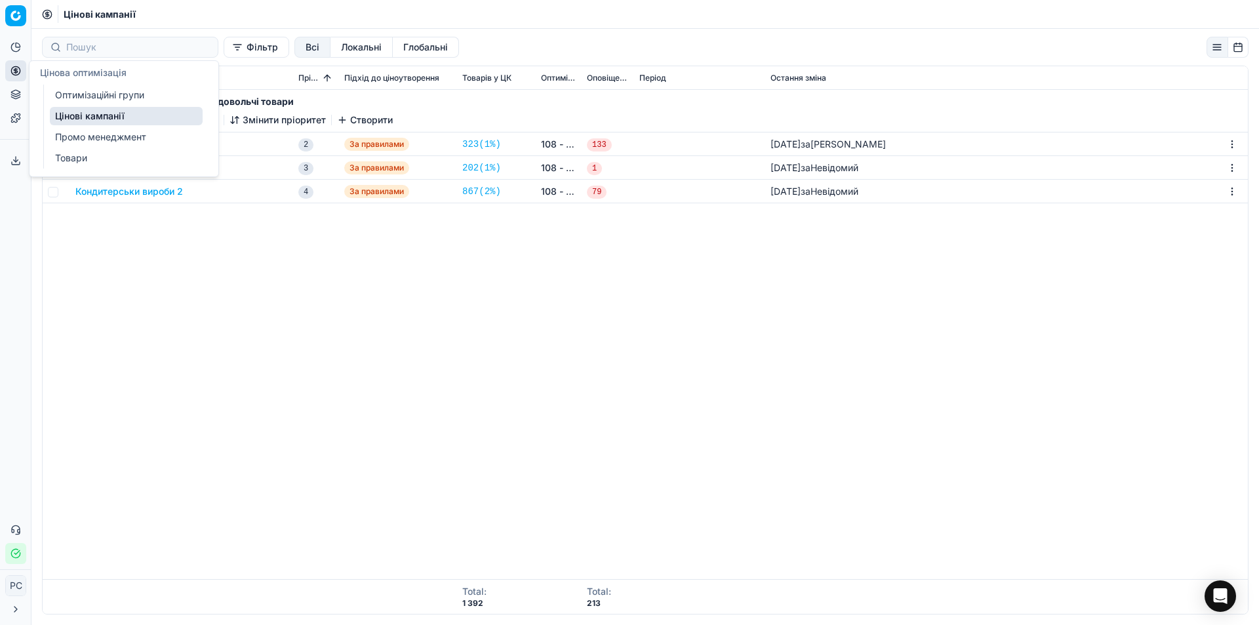
click at [92, 111] on link "Цінові кампанії" at bounding box center [126, 116] width 153 height 18
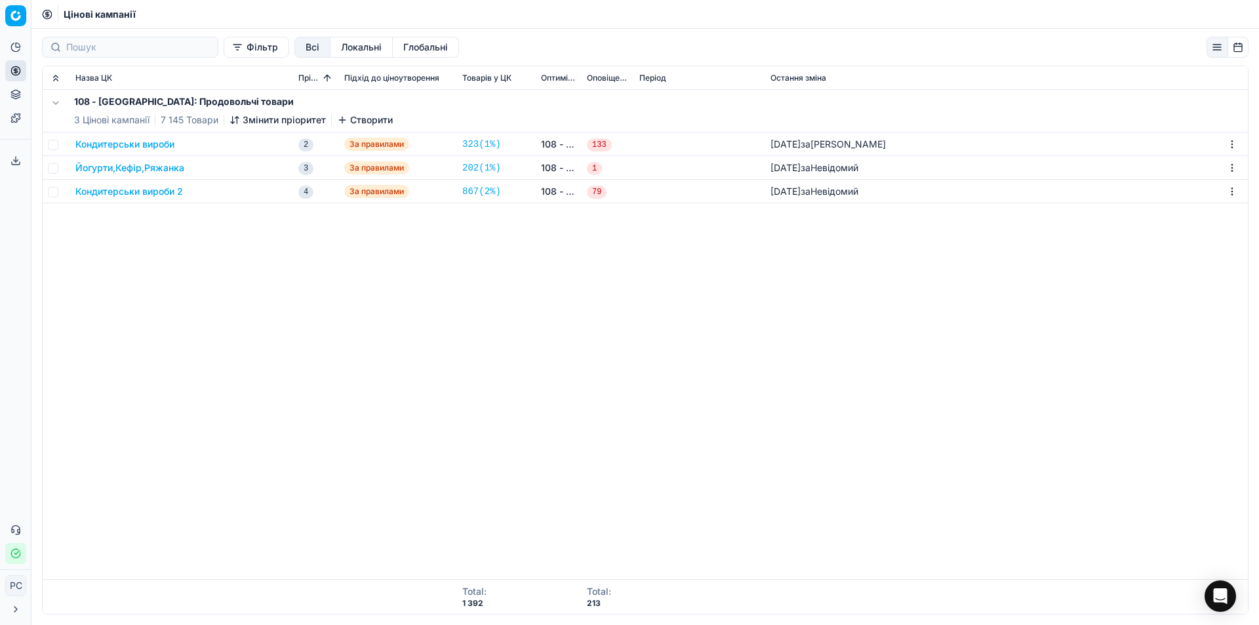
click at [401, 43] on button "Глобальні" at bounding box center [426, 47] width 66 height 21
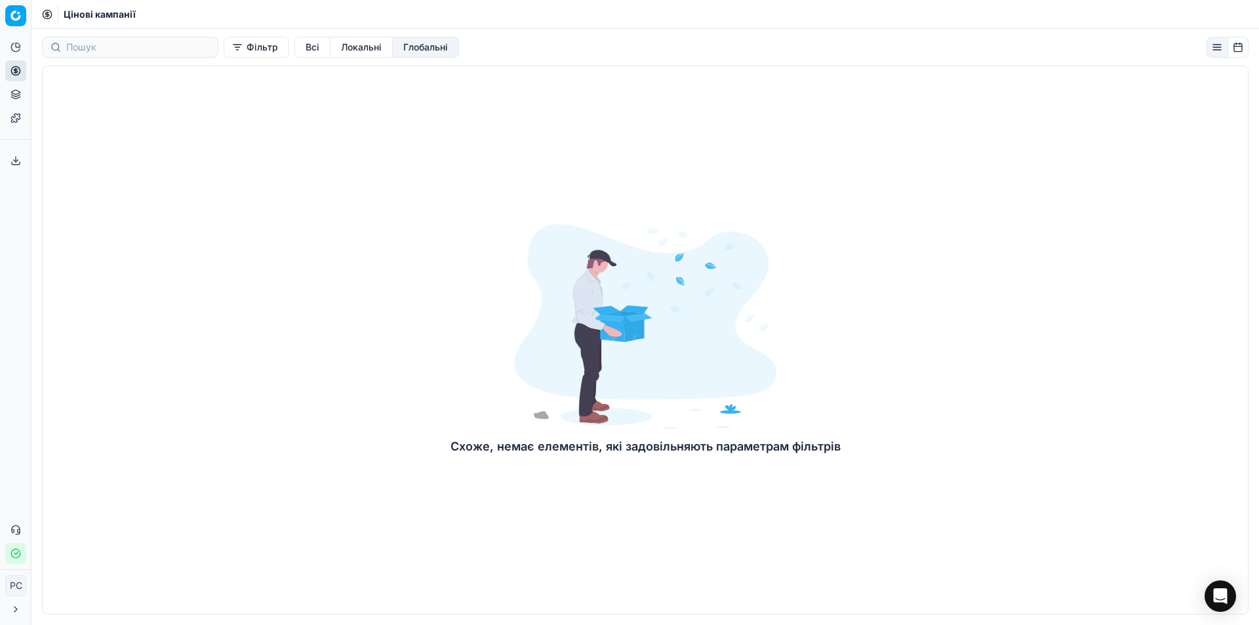
click at [342, 45] on button "Локальні" at bounding box center [361, 47] width 62 height 21
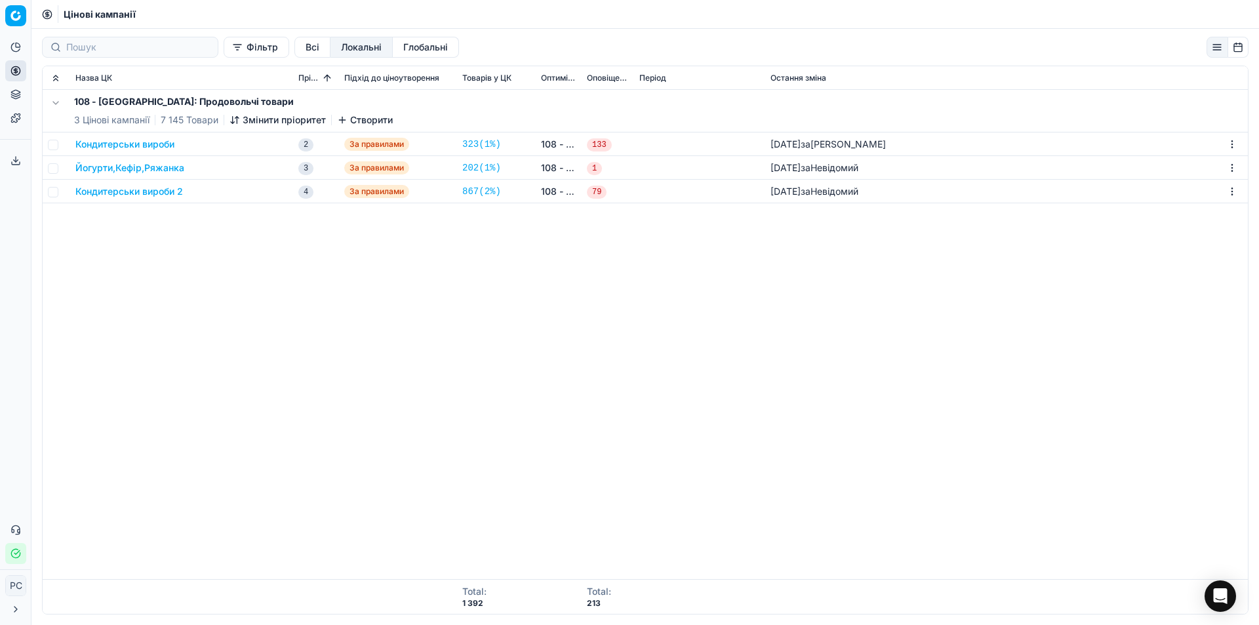
click at [161, 146] on button "Кондитерськи вироби" at bounding box center [124, 144] width 99 height 13
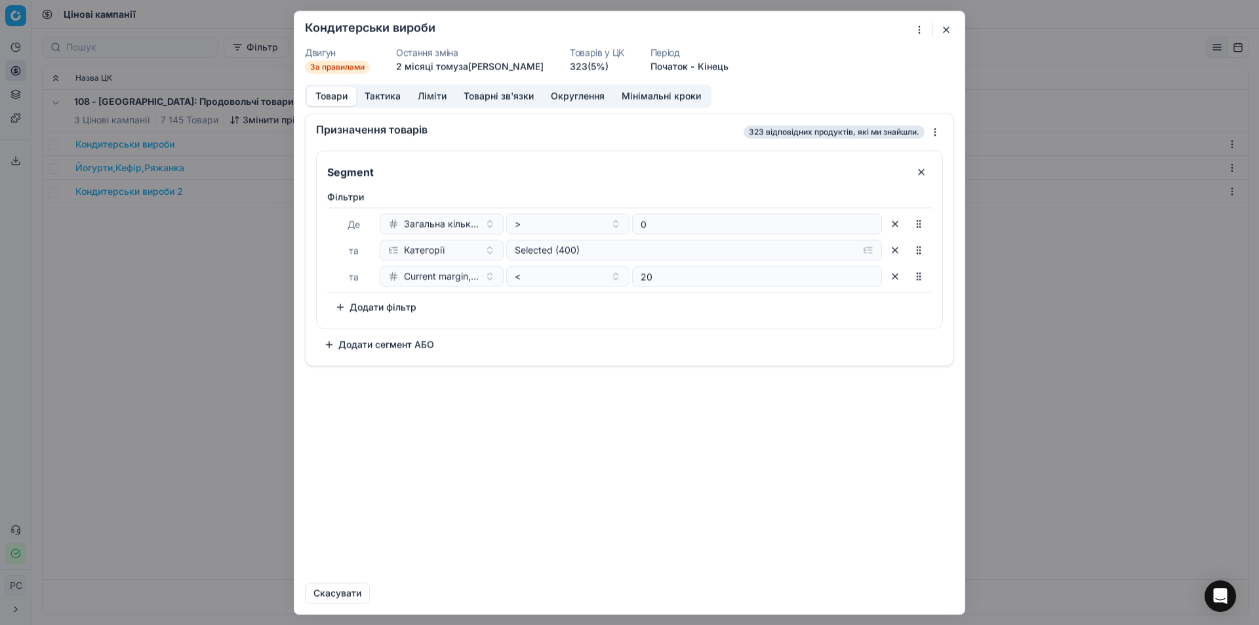
click at [946, 28] on button "button" at bounding box center [946, 30] width 16 height 16
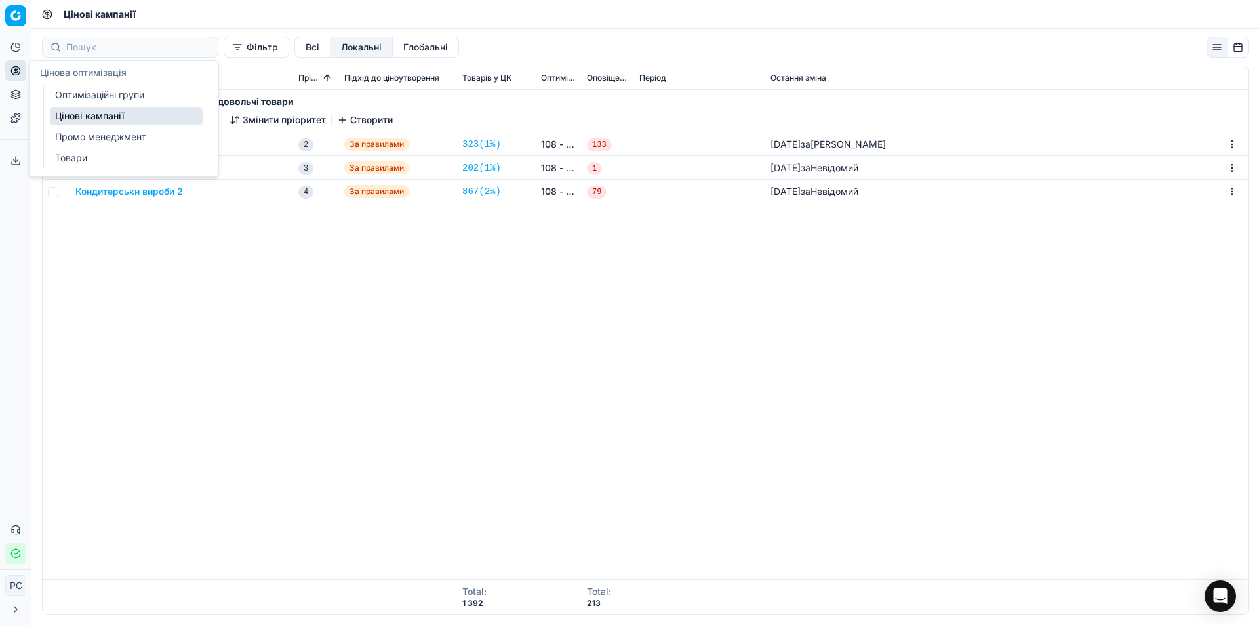
click at [75, 90] on link "Оптимізаційні групи" at bounding box center [126, 95] width 153 height 18
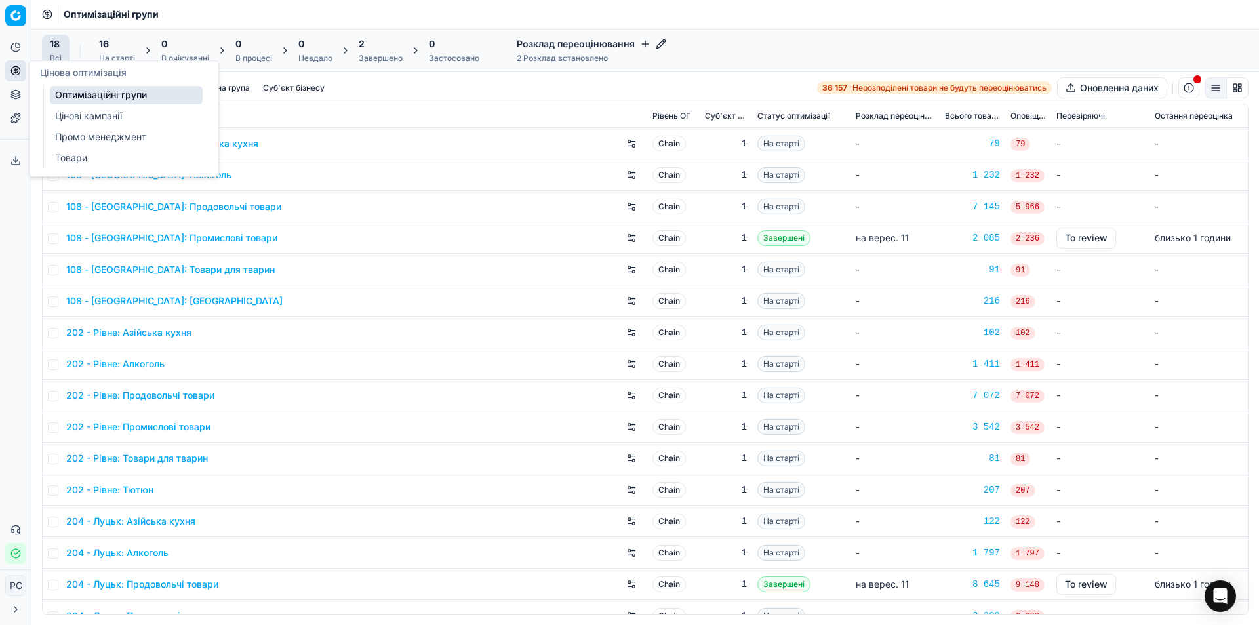
click at [76, 112] on link "Цінові кампанії" at bounding box center [126, 116] width 153 height 18
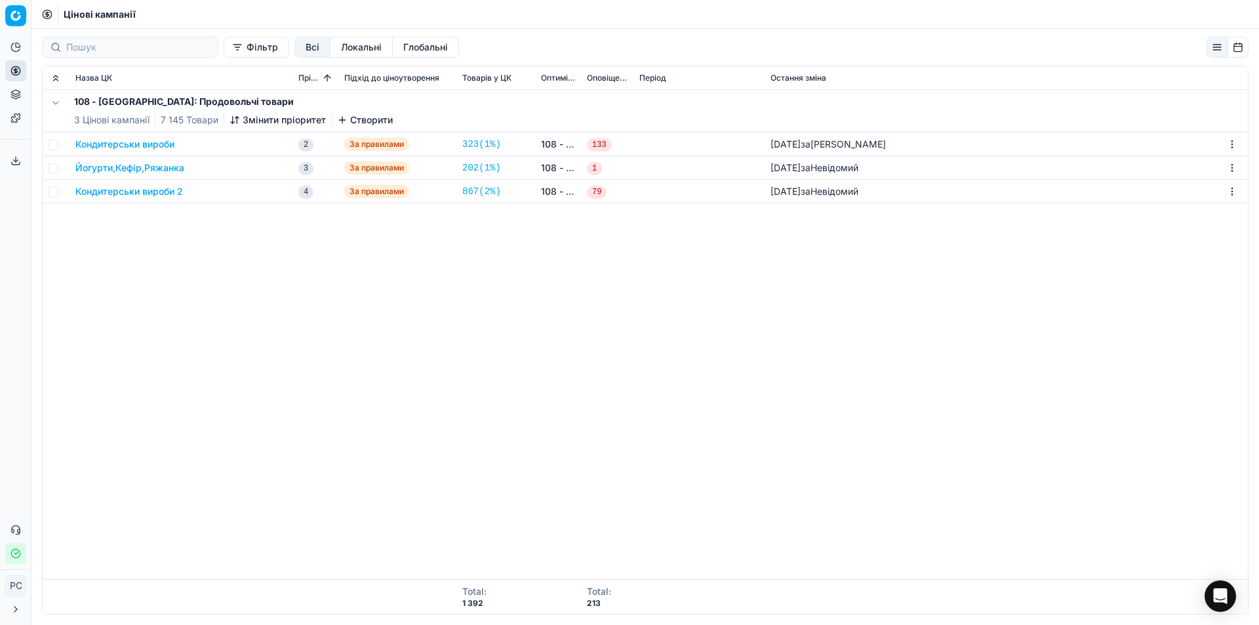
click at [449, 260] on div "108 - [GEOGRAPHIC_DATA]: Продовольчі товари 3 Цінові кампанії 7 145 Товари Змін…" at bounding box center [645, 334] width 1205 height 489
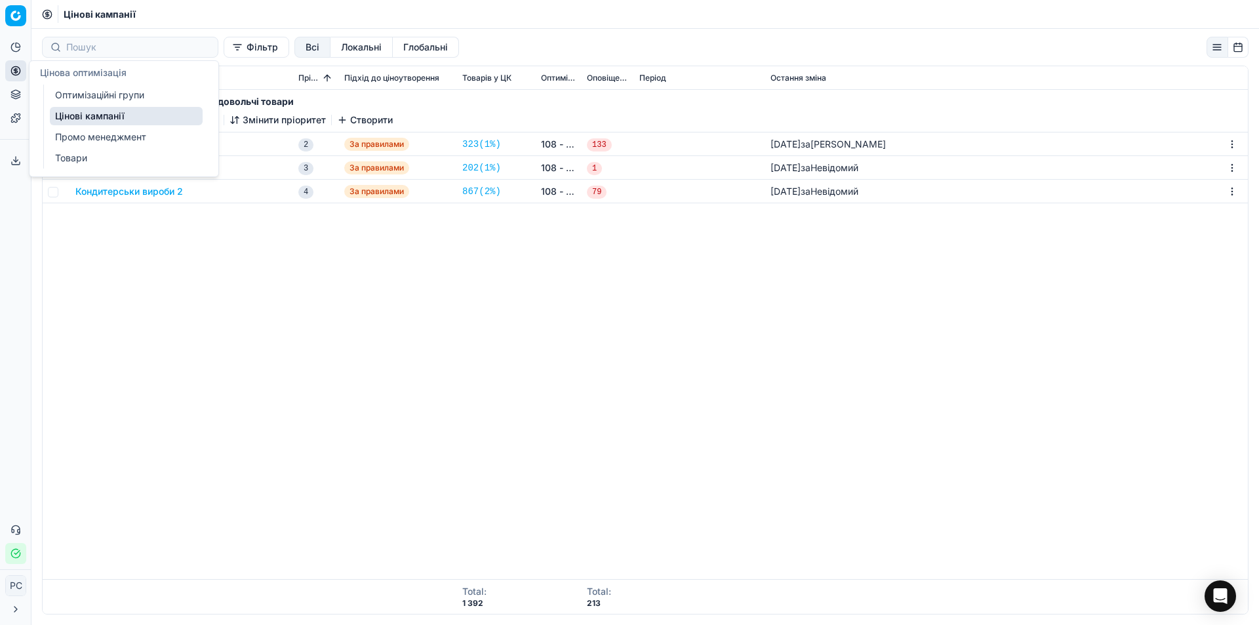
click at [89, 93] on link "Оптимізаційні групи" at bounding box center [126, 95] width 153 height 18
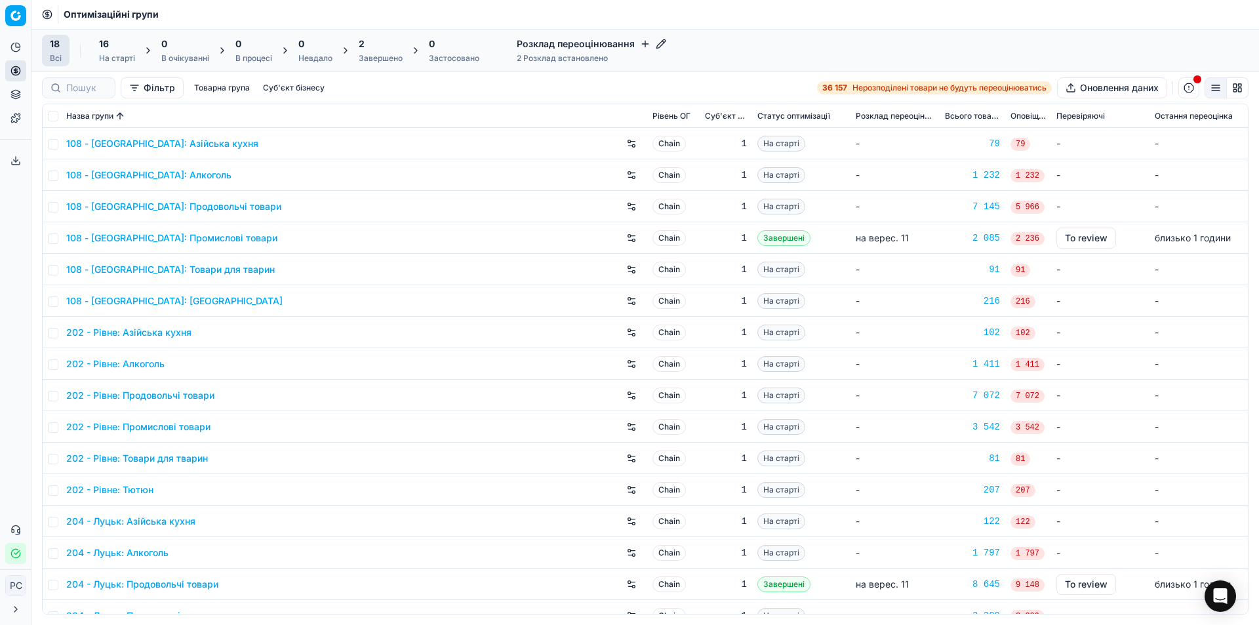
click at [197, 142] on link "108 - [GEOGRAPHIC_DATA]: Азійська кухня" at bounding box center [162, 143] width 192 height 13
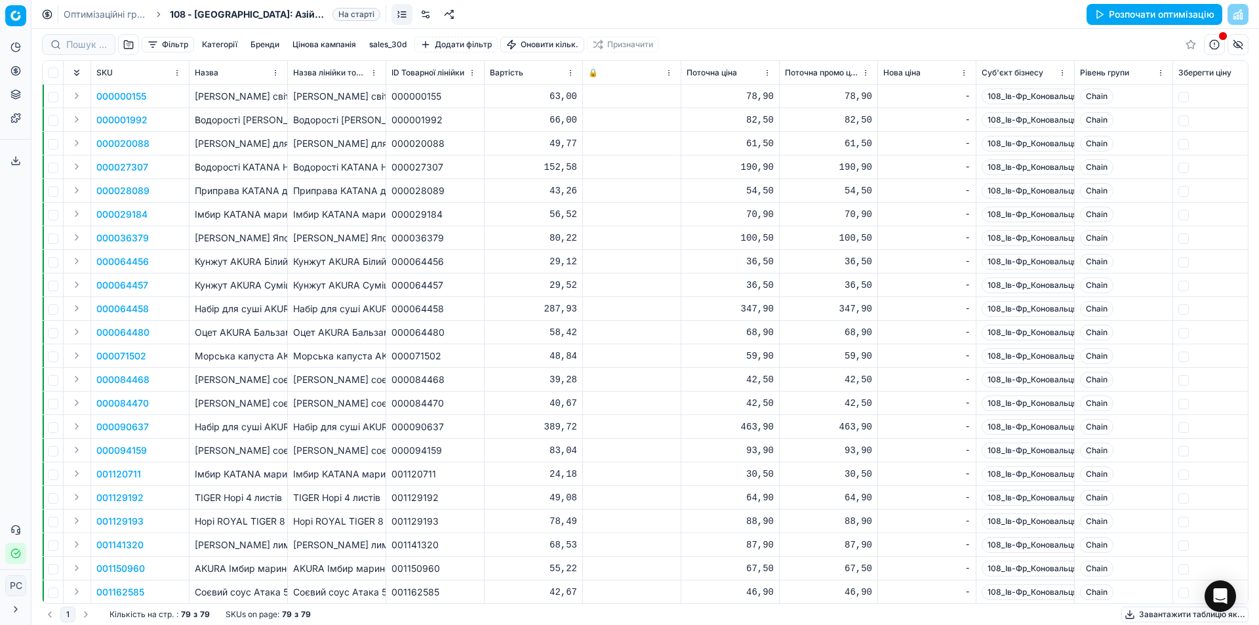
click at [208, 42] on button "Категорії" at bounding box center [220, 45] width 46 height 16
click at [183, 44] on button "Фільтр" at bounding box center [168, 45] width 52 height 16
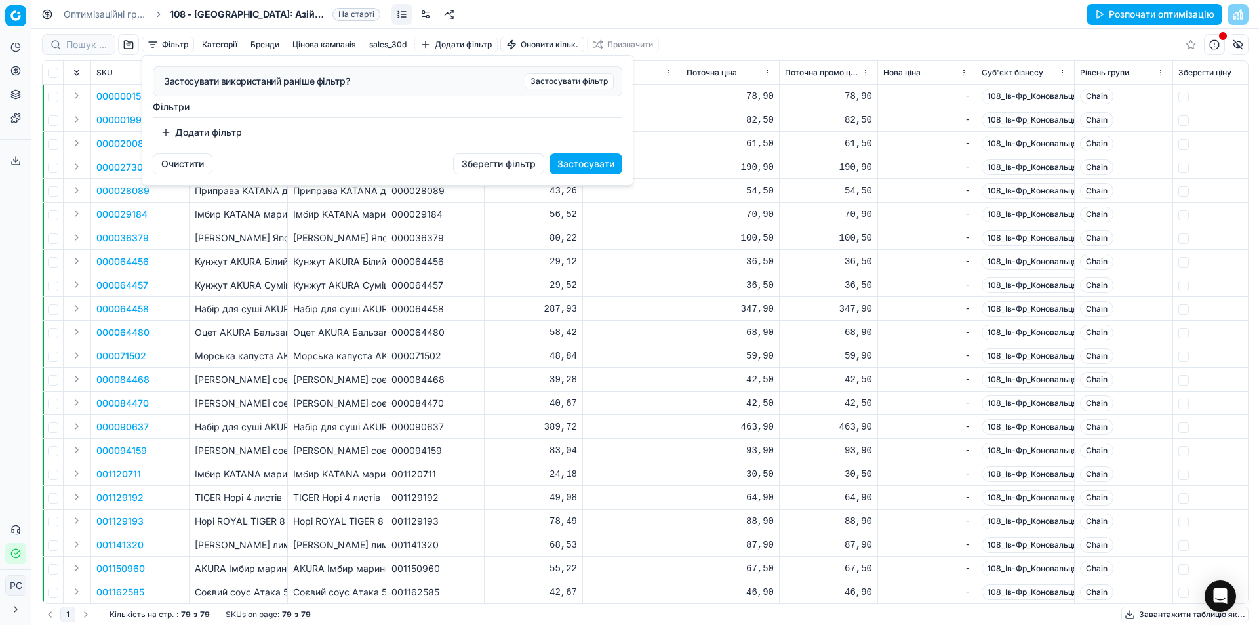
click at [183, 44] on html "Pricing platform Аналітика Цінова оптимізація Асортимент продукції Шаблони Серв…" at bounding box center [629, 312] width 1259 height 625
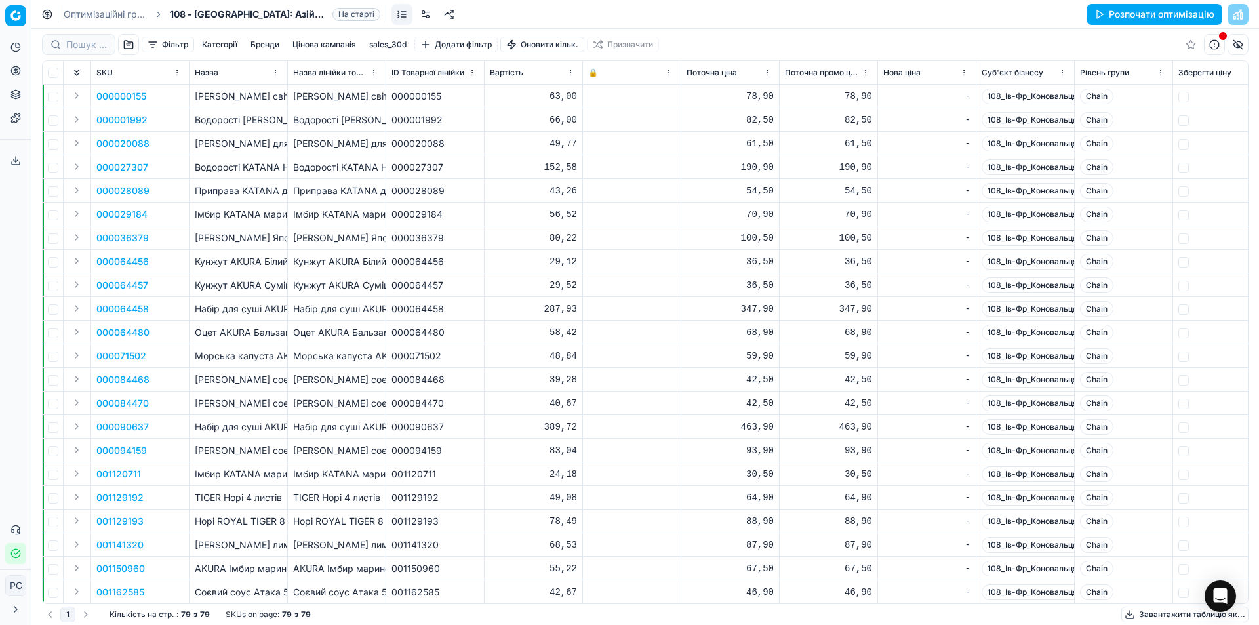
click at [251, 42] on button "Бренди" at bounding box center [264, 45] width 39 height 16
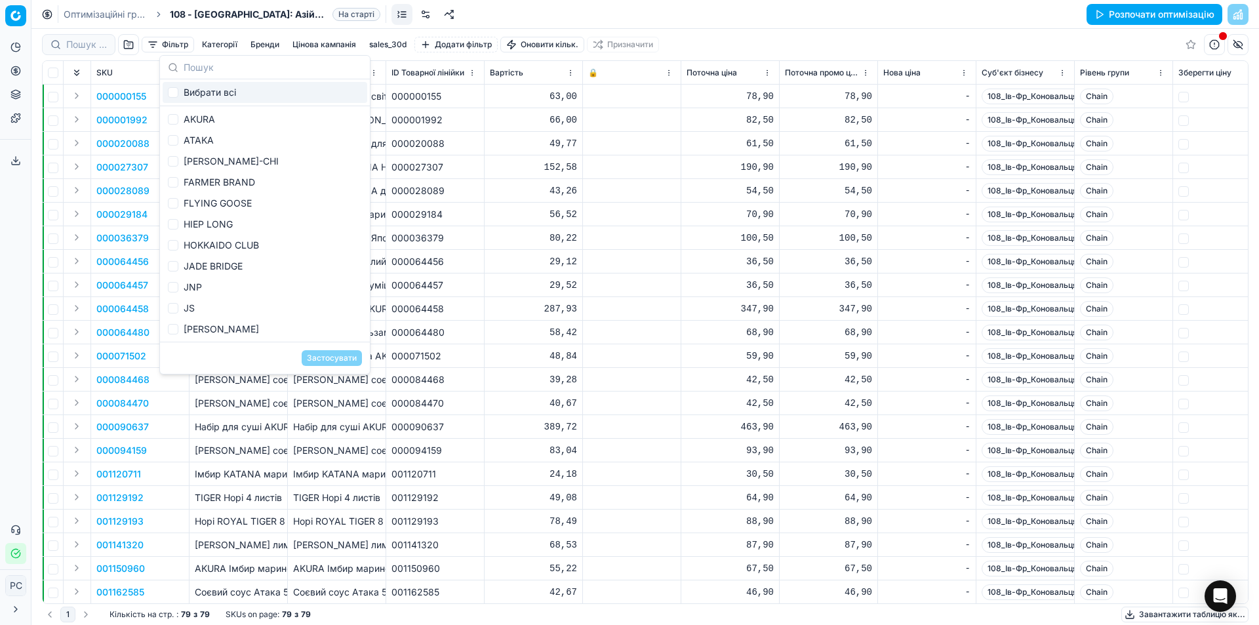
click at [337, 41] on button "Цінова кампанія" at bounding box center [324, 45] width 74 height 16
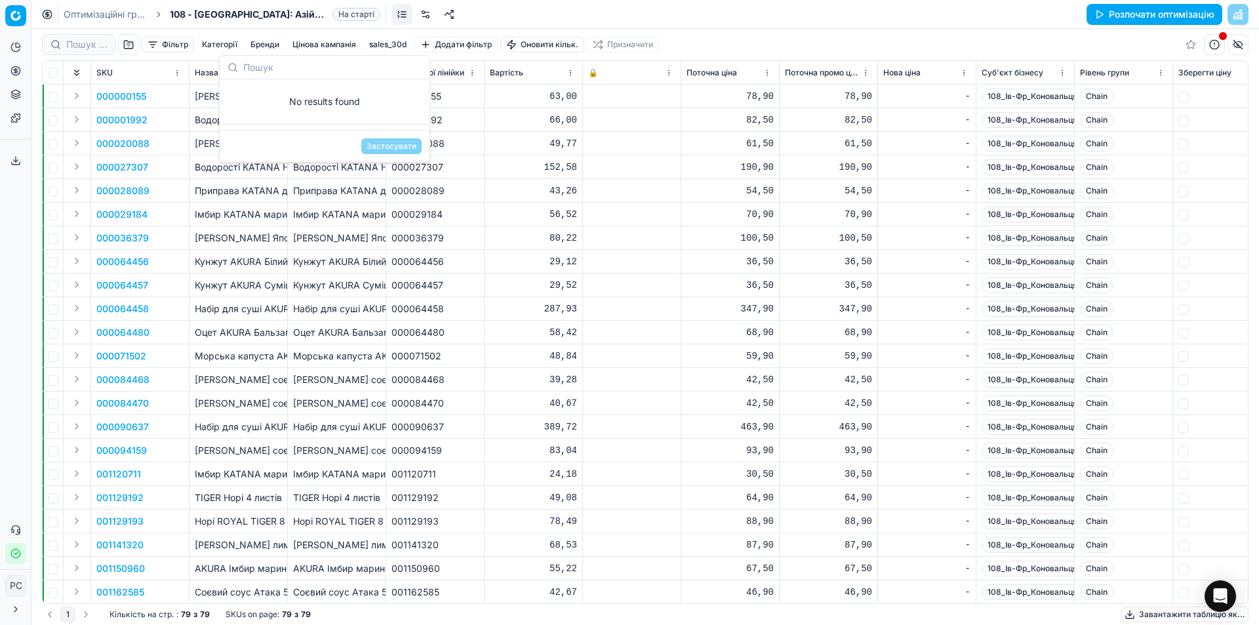
click at [380, 39] on button "sales_30d" at bounding box center [388, 45] width 48 height 16
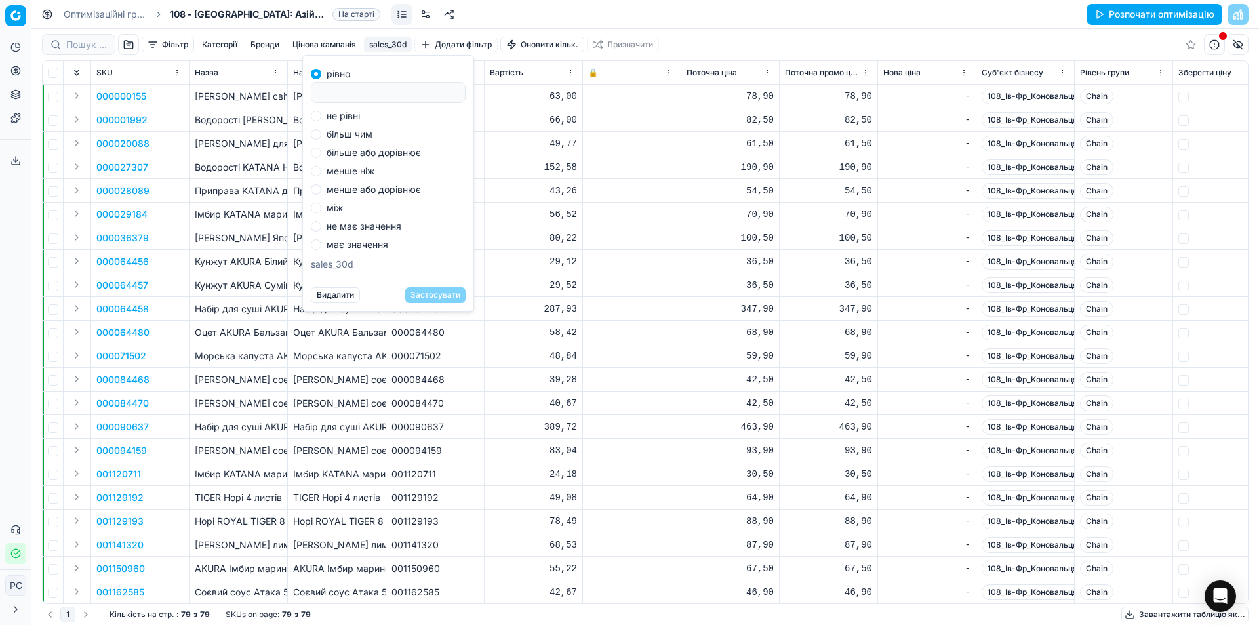
click at [462, 43] on button "Додати фільтр" at bounding box center [455, 45] width 83 height 16
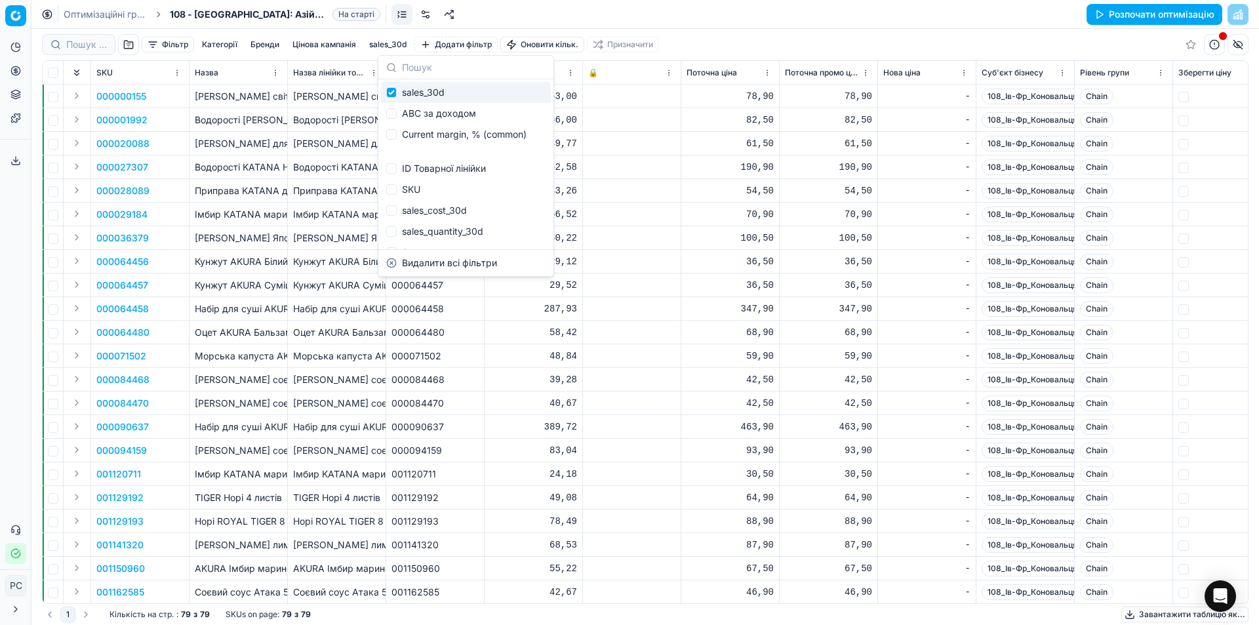
click at [530, 47] on html "Pricing platform Аналітика Цінова оптимізація Асортимент продукції Шаблони Серв…" at bounding box center [629, 312] width 1259 height 625
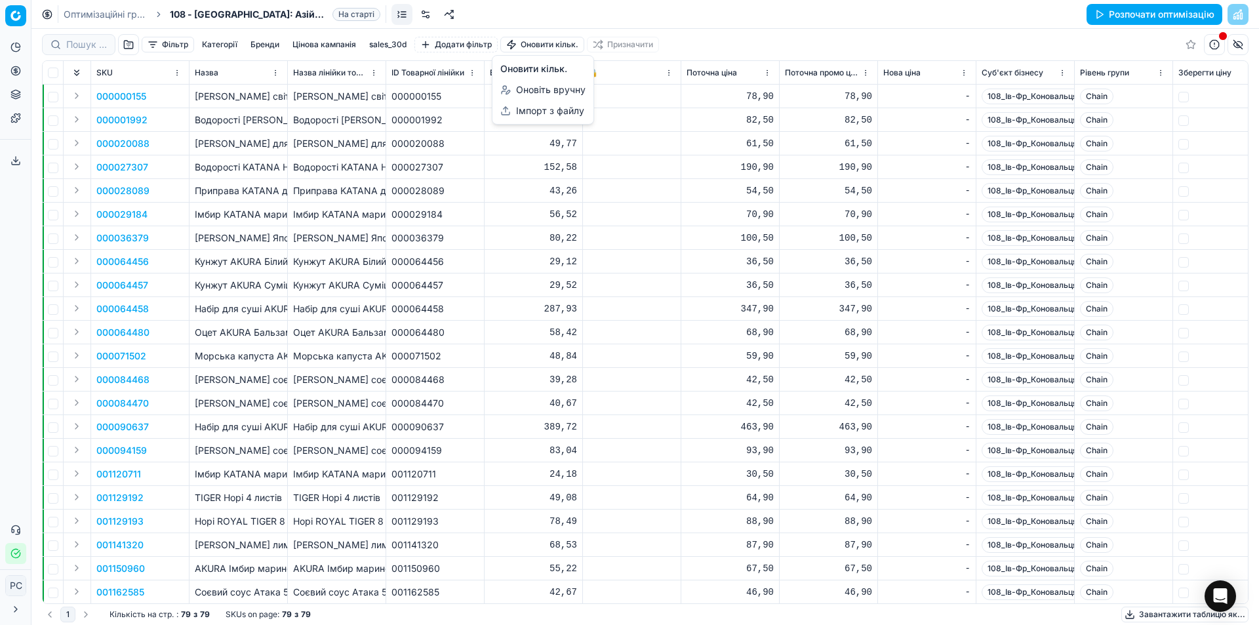
click at [171, 41] on html "Pricing platform Аналітика Цінова оптимізація Асортимент продукції Шаблони Серв…" at bounding box center [629, 312] width 1259 height 625
click at [171, 41] on button "Фільтр" at bounding box center [168, 45] width 52 height 16
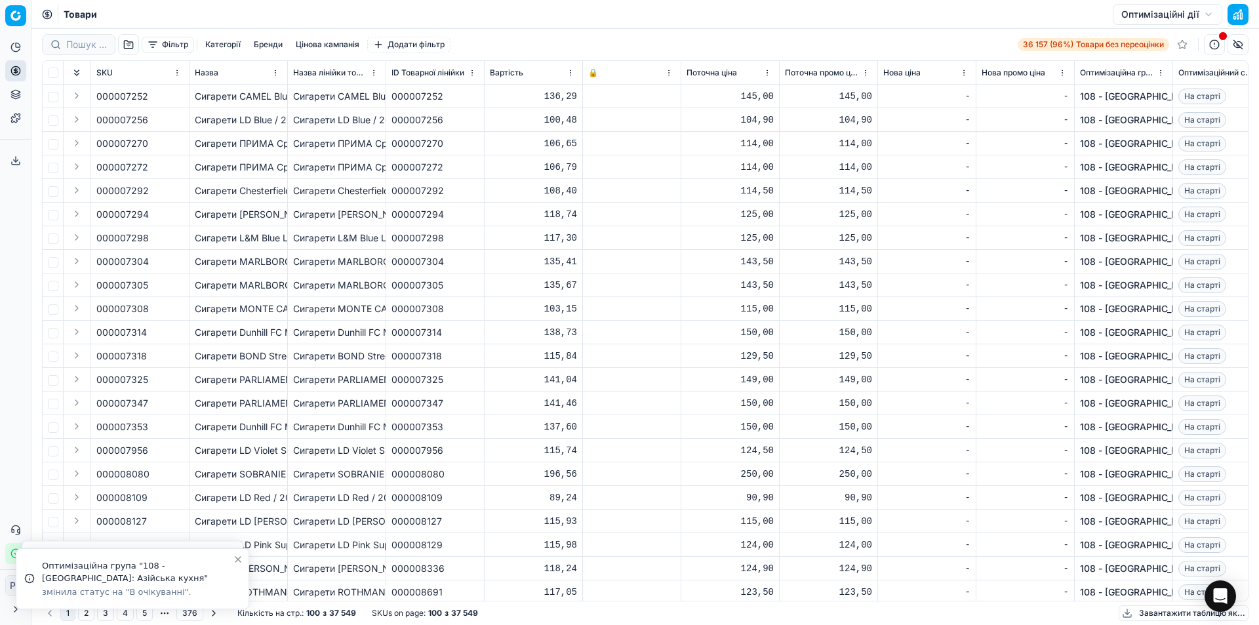
click at [1238, 18] on button "button" at bounding box center [1237, 14] width 21 height 21
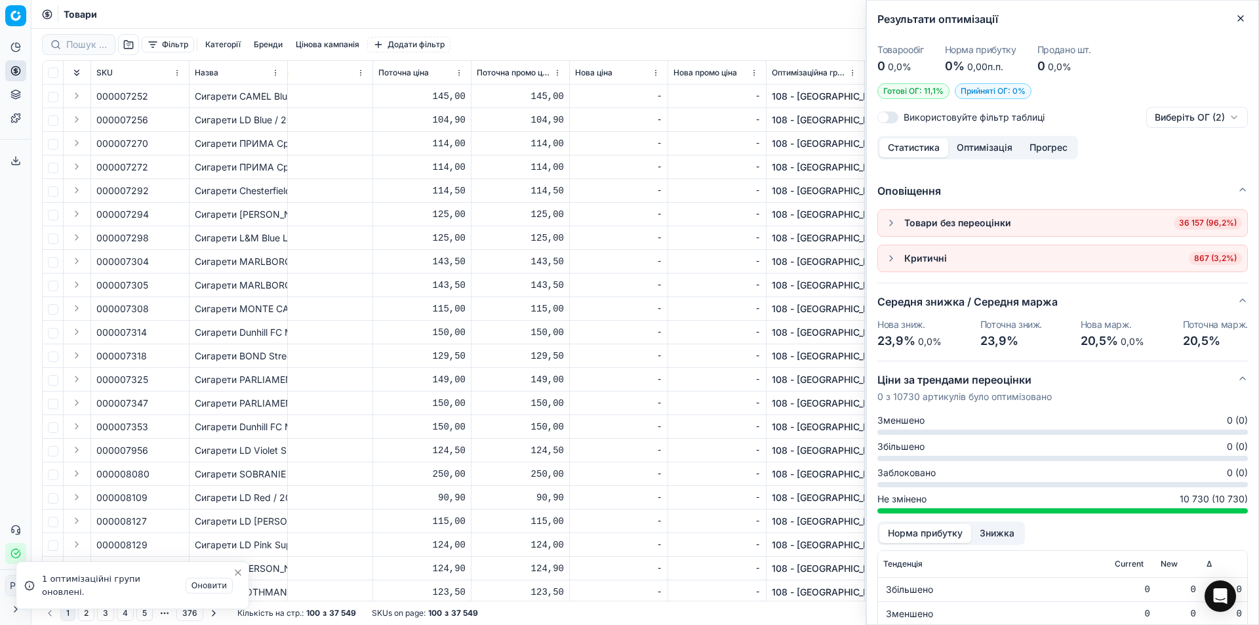
scroll to position [0, 337]
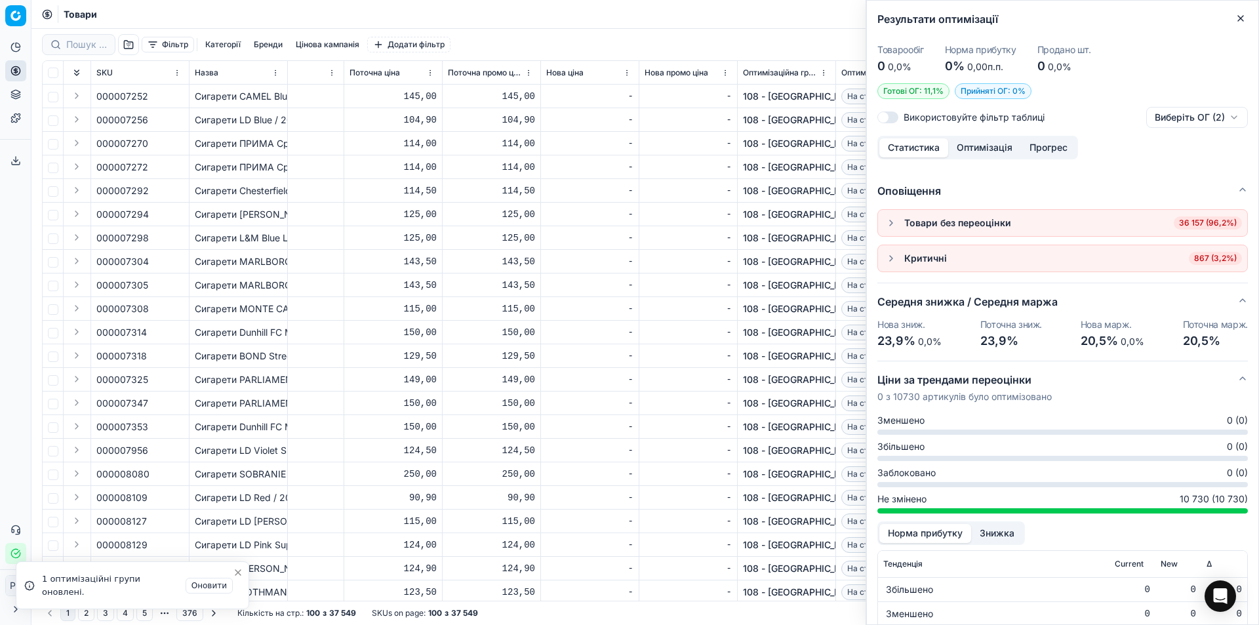
click at [593, 79] on div "Нова ціна" at bounding box center [589, 72] width 87 height 13
click at [618, 76] on div "Нова ціна" at bounding box center [589, 72] width 87 height 13
click at [623, 73] on html "Pricing platform Аналітика Цінова оптимізація Асортимент продукції Шаблони Серв…" at bounding box center [629, 312] width 1259 height 625
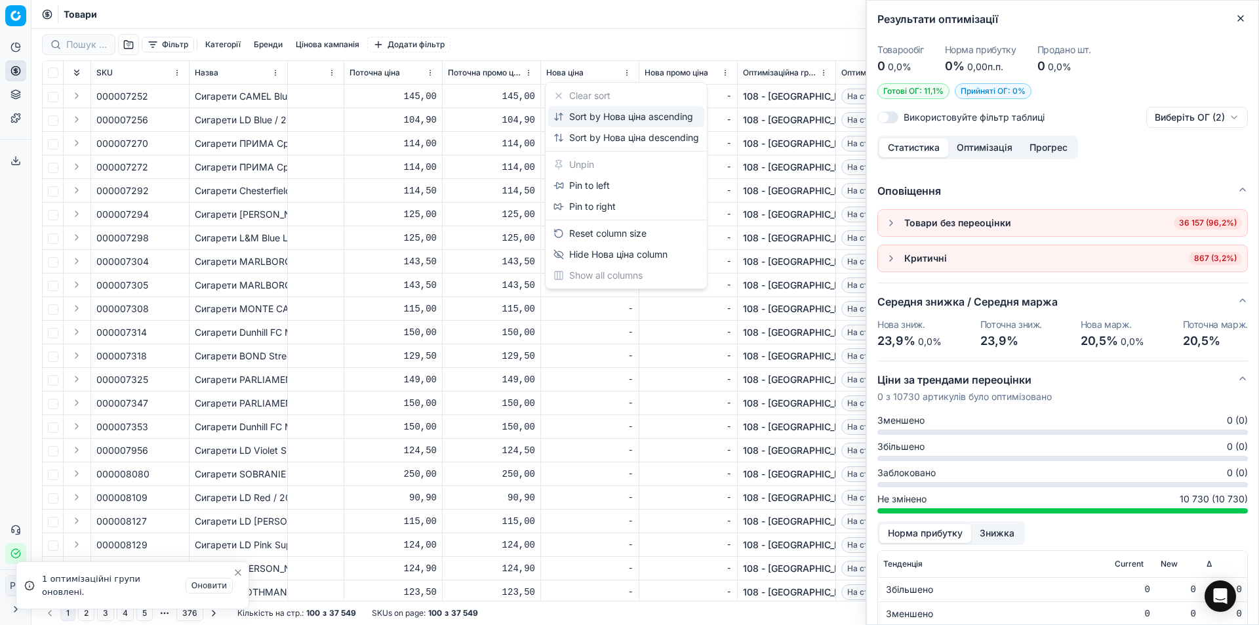
click at [605, 117] on div "Sort by Нова ціна ascending" at bounding box center [623, 116] width 140 height 13
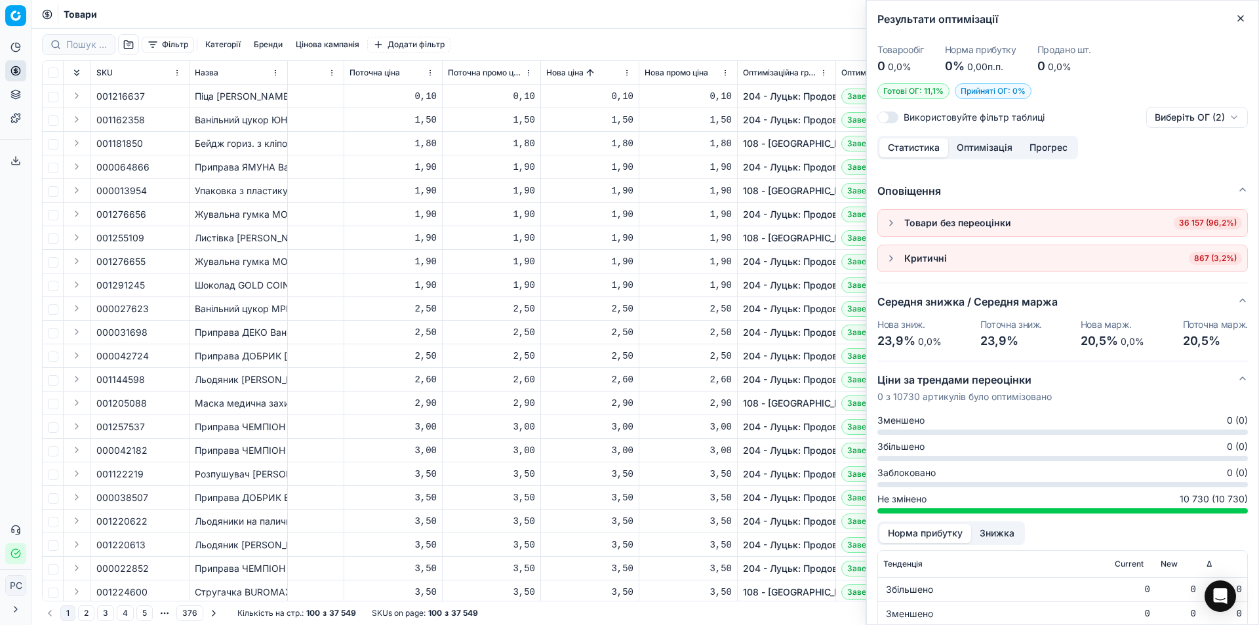
click at [627, 68] on html "Pricing platform Аналітика Цінова оптимізація Асортимент продукції Шаблони Серв…" at bounding box center [629, 312] width 1259 height 625
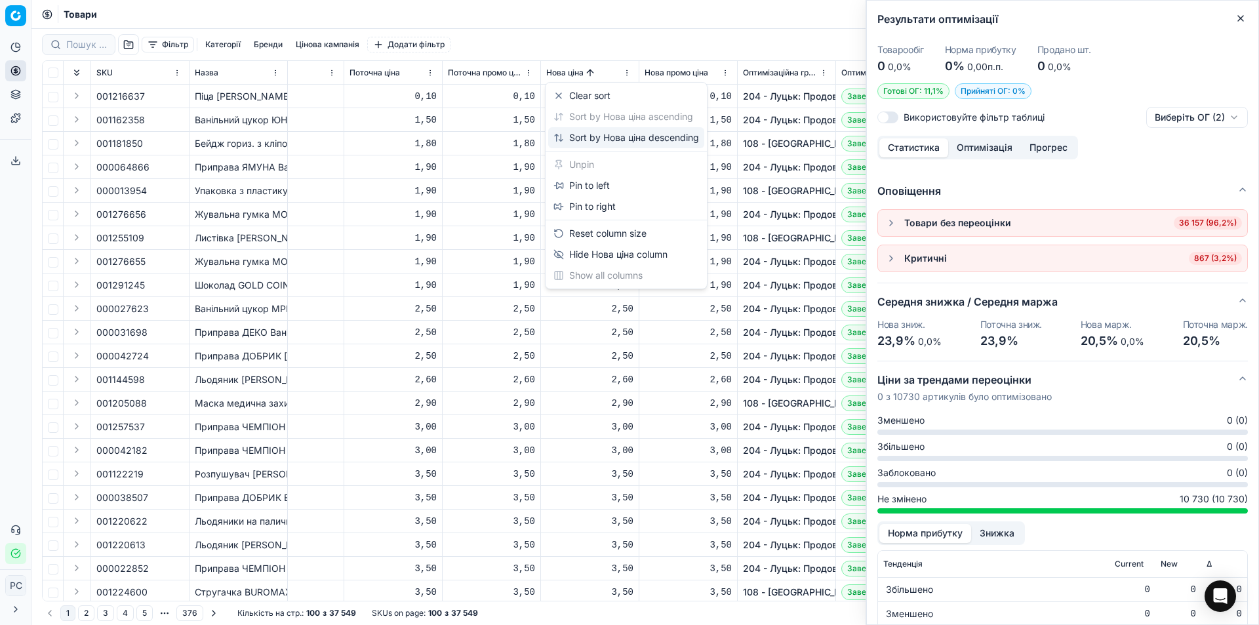
click at [621, 140] on div "Sort by Нова ціна descending" at bounding box center [626, 137] width 146 height 13
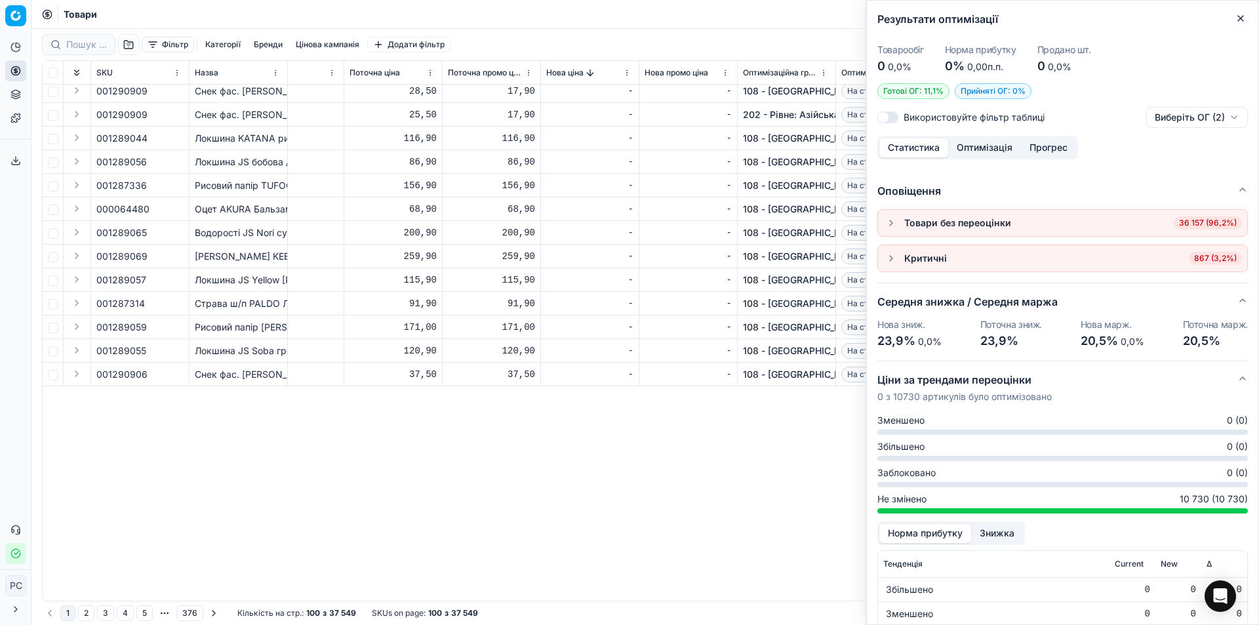
scroll to position [197, 337]
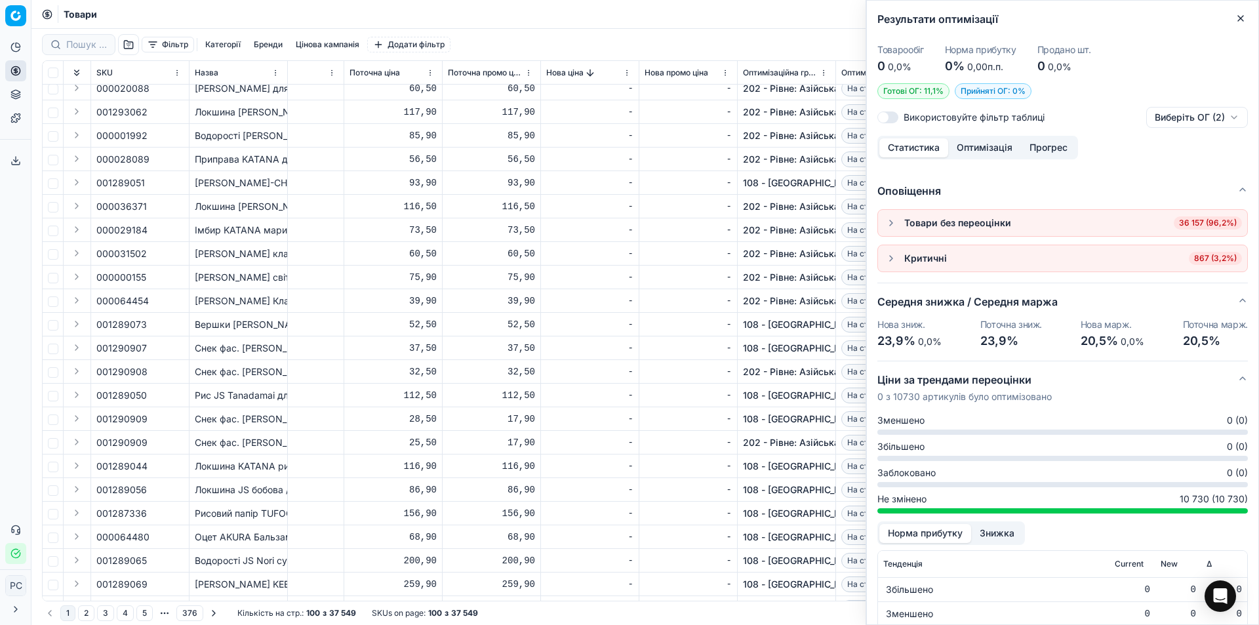
click at [511, 10] on div "Товари Оптимізаційні дії" at bounding box center [644, 14] width 1227 height 29
click at [1243, 25] on div "Результати оптимізації Товарообіг 0 0,0% Норма прибутку 0% 0,00п.п. Продано шт.…" at bounding box center [1061, 312] width 393 height 625
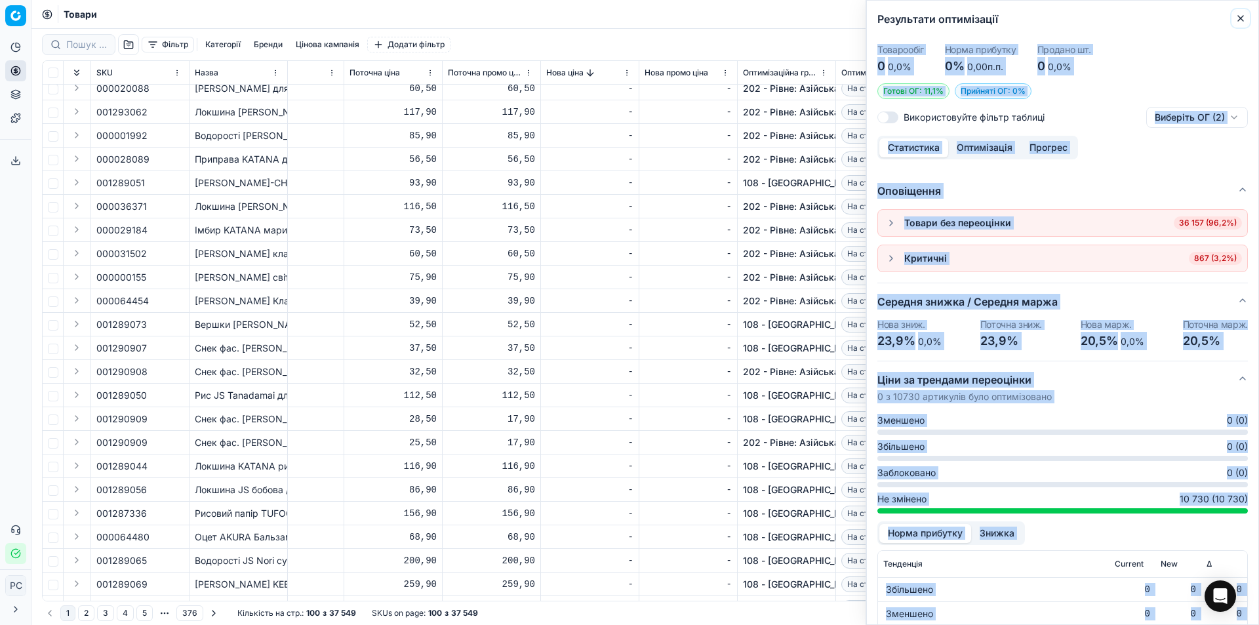
click at [1242, 22] on icon "button" at bounding box center [1240, 18] width 10 height 10
